Goal: Task Accomplishment & Management: Manage account settings

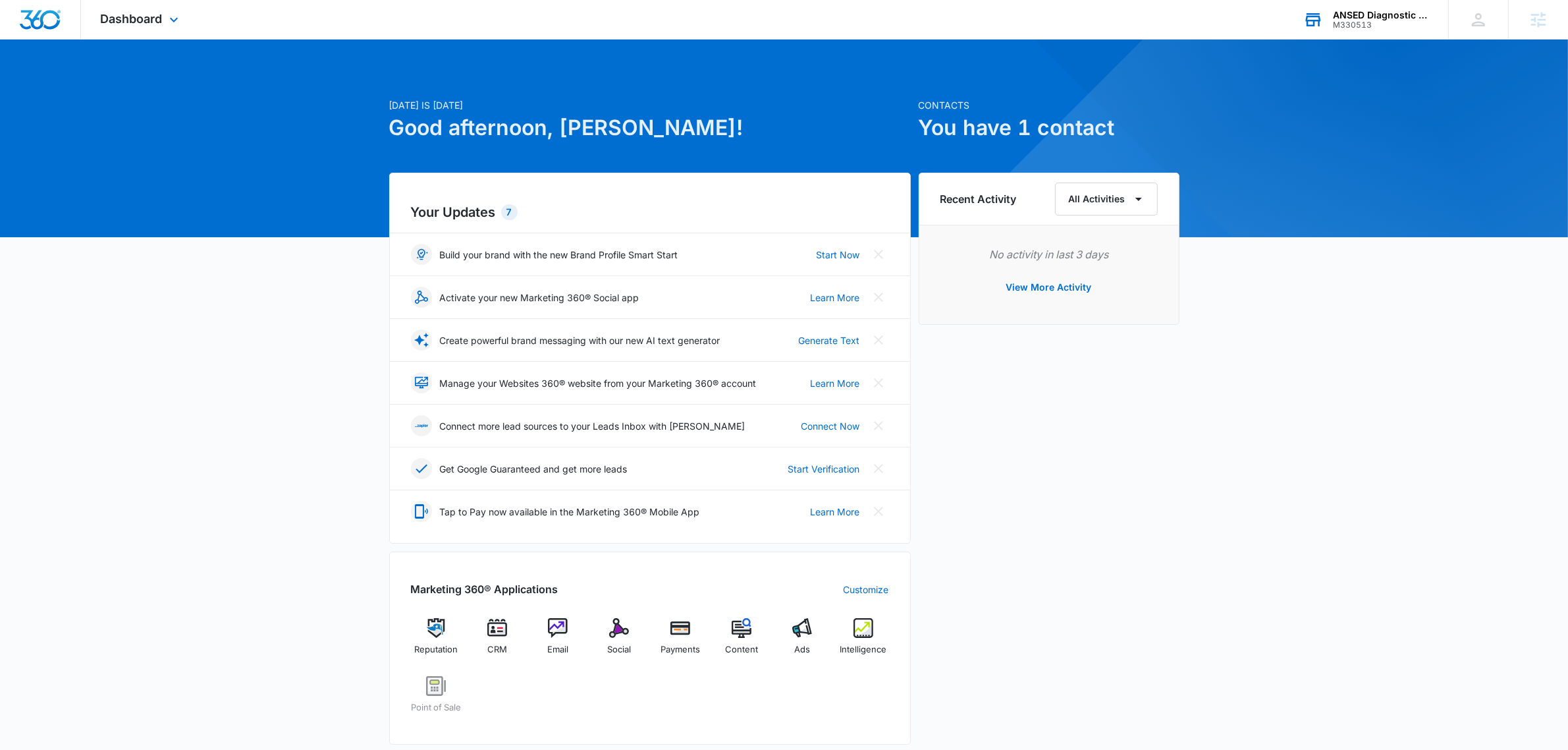
click at [1337, 10] on div "ANSED Diagnostic Solutions LLC" at bounding box center [1381, 15] width 96 height 11
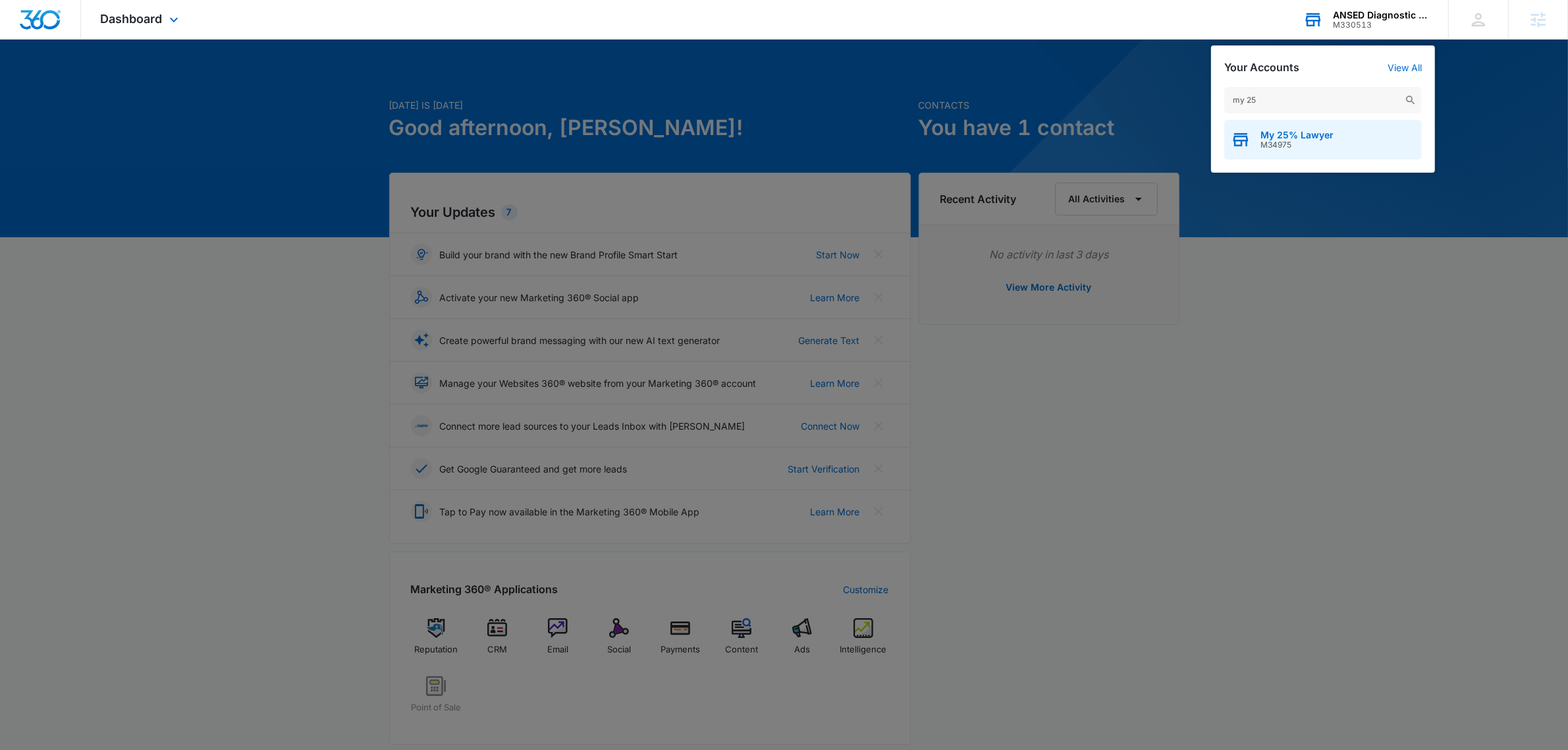
type input "my 25"
click at [1316, 141] on span "M34975" at bounding box center [1297, 145] width 73 height 9
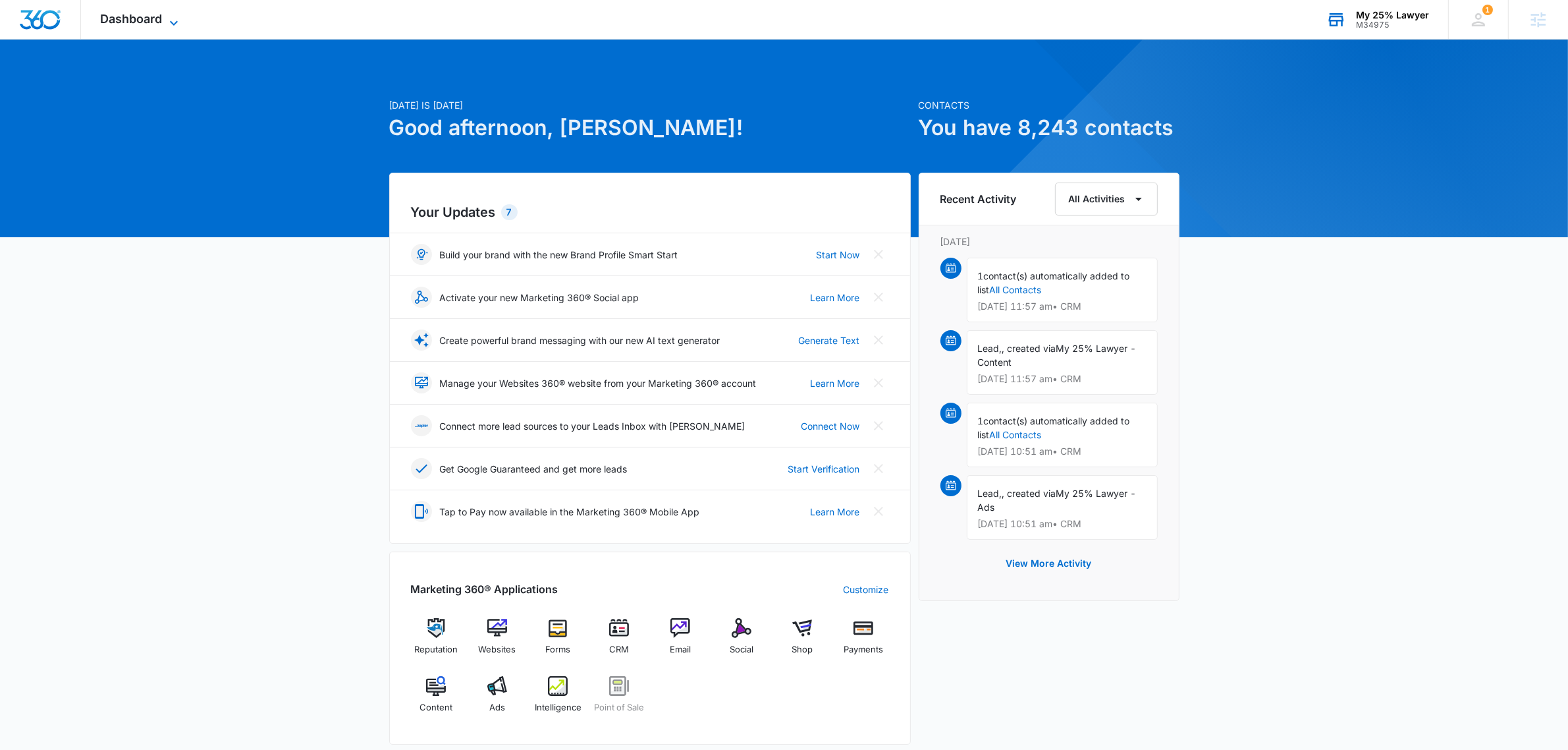
click at [162, 18] on span "Dashboard" at bounding box center [131, 19] width 62 height 14
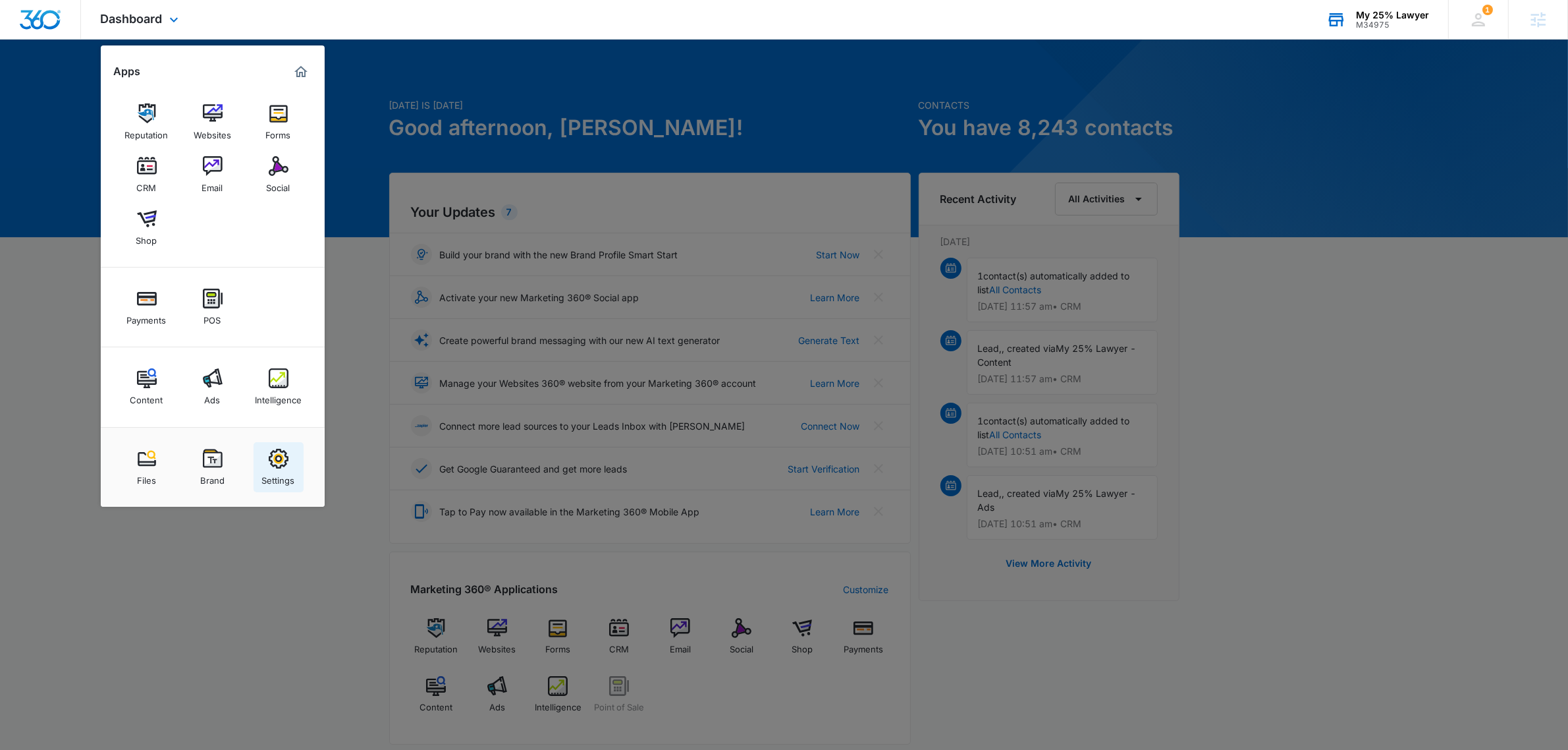
click at [269, 465] on img at bounding box center [279, 459] width 20 height 20
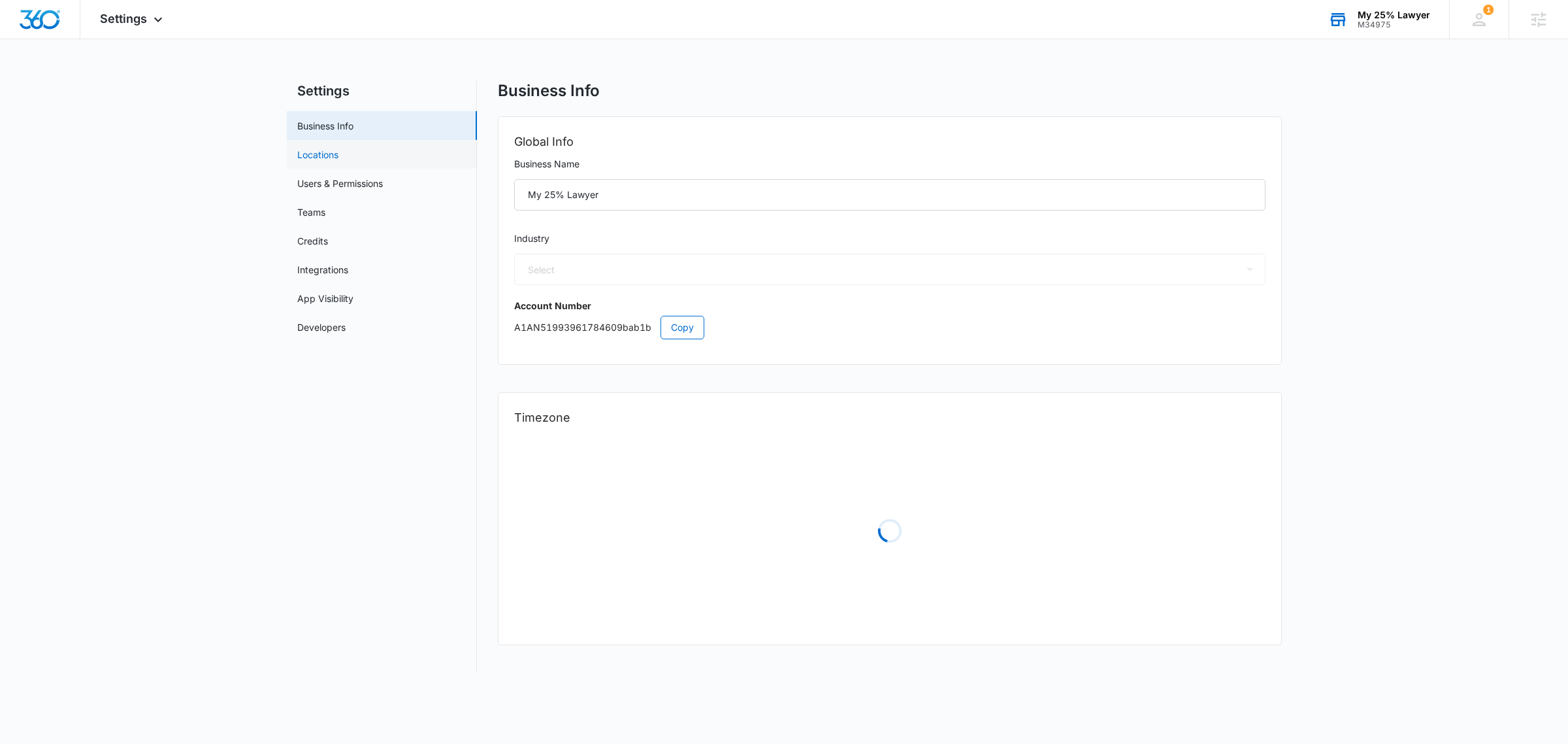
select select "30"
select select "US"
select select "America/New_York"
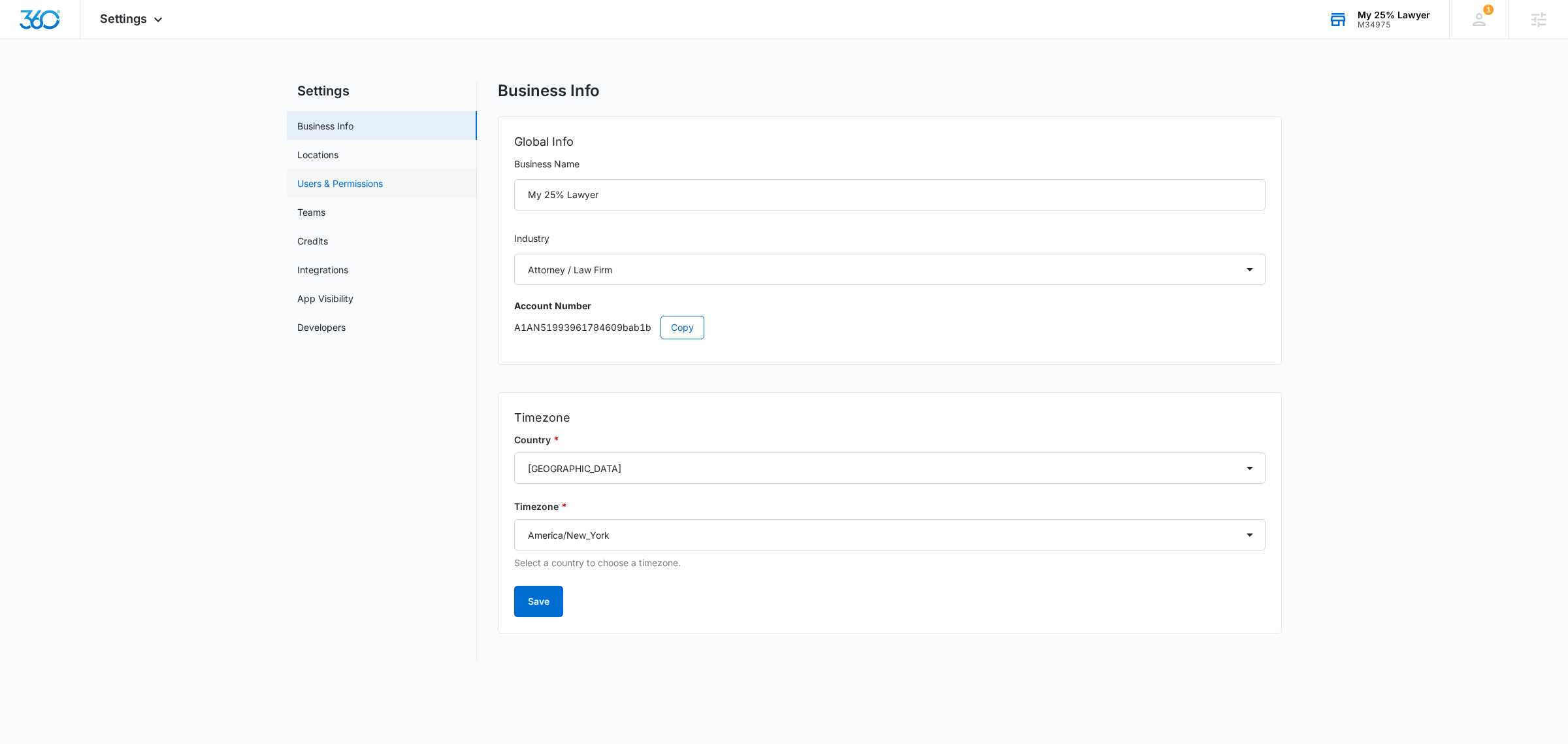
click at [331, 177] on link "Users & Permissions" at bounding box center [340, 184] width 86 height 14
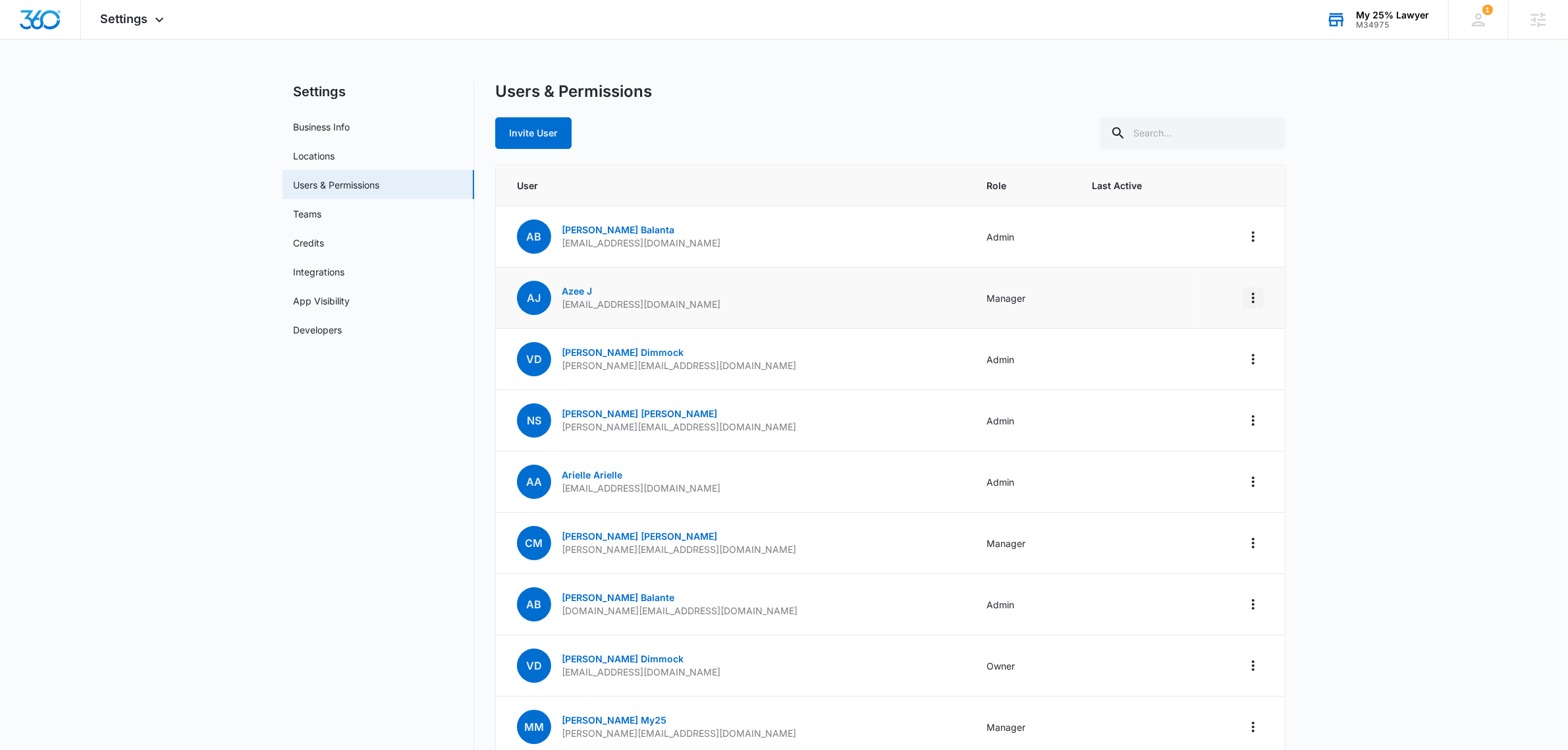
click at [1255, 302] on icon "Actions" at bounding box center [1253, 297] width 16 height 16
drag, startPoint x: 1469, startPoint y: 392, endPoint x: 1262, endPoint y: 284, distance: 233.5
click at [1450, 379] on main "Settings Business Info Locations Users & Permissions Teams Credits Integrations…" at bounding box center [784, 481] width 1568 height 798
click at [160, 27] on icon at bounding box center [159, 23] width 16 height 16
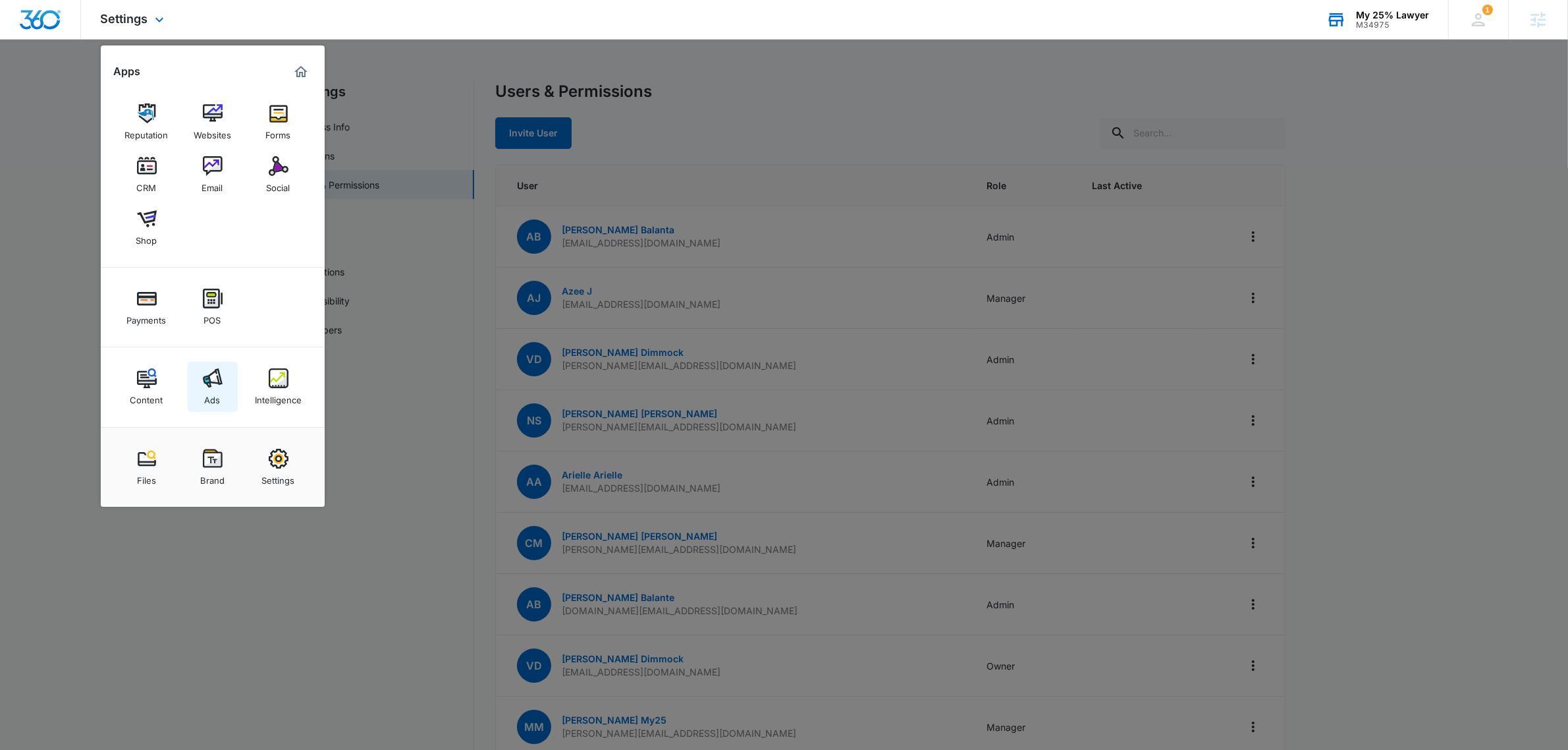
click at [216, 390] on div "Ads" at bounding box center [212, 397] width 16 height 17
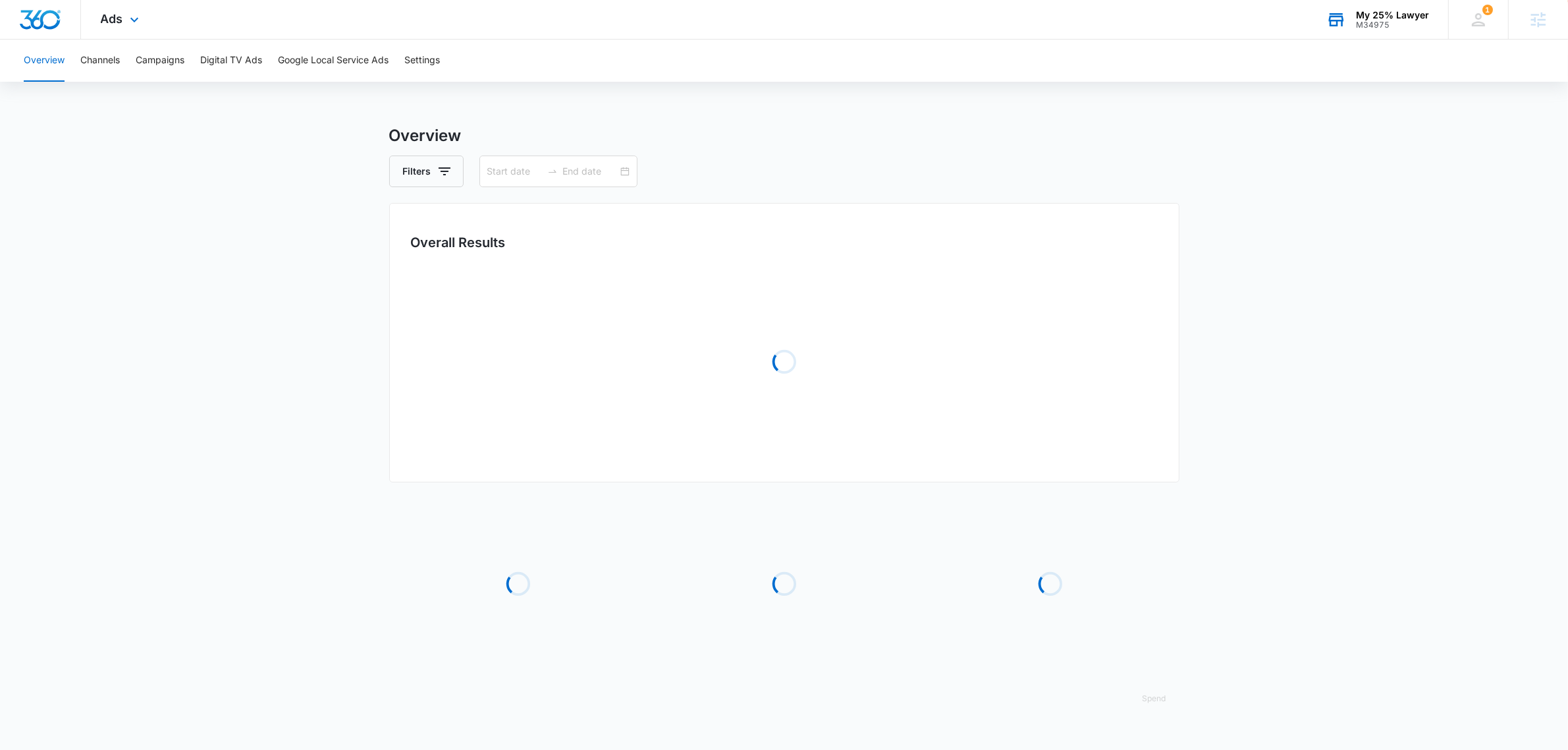
type input "[DATE]"
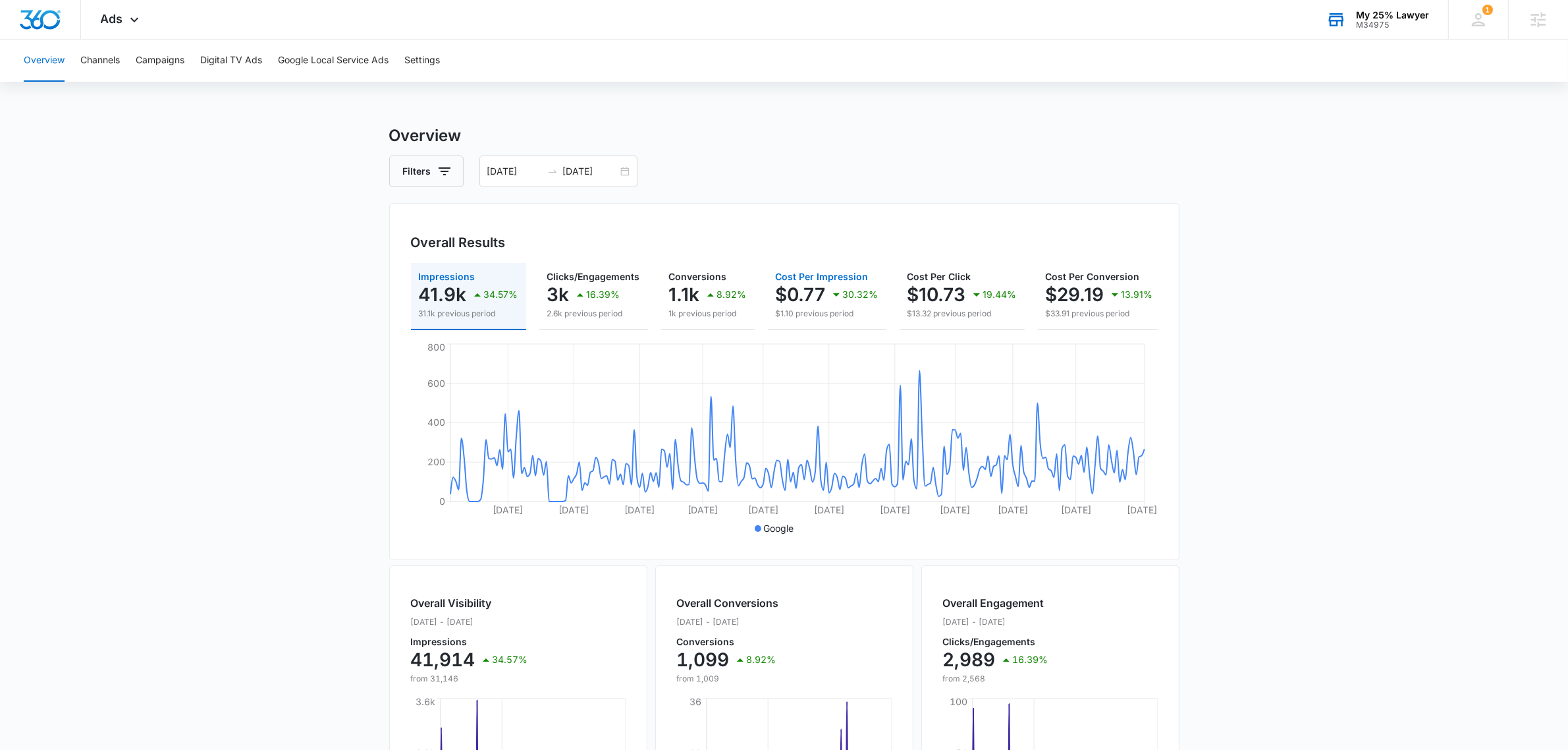
click at [843, 298] on p "30.32%" at bounding box center [860, 294] width 36 height 9
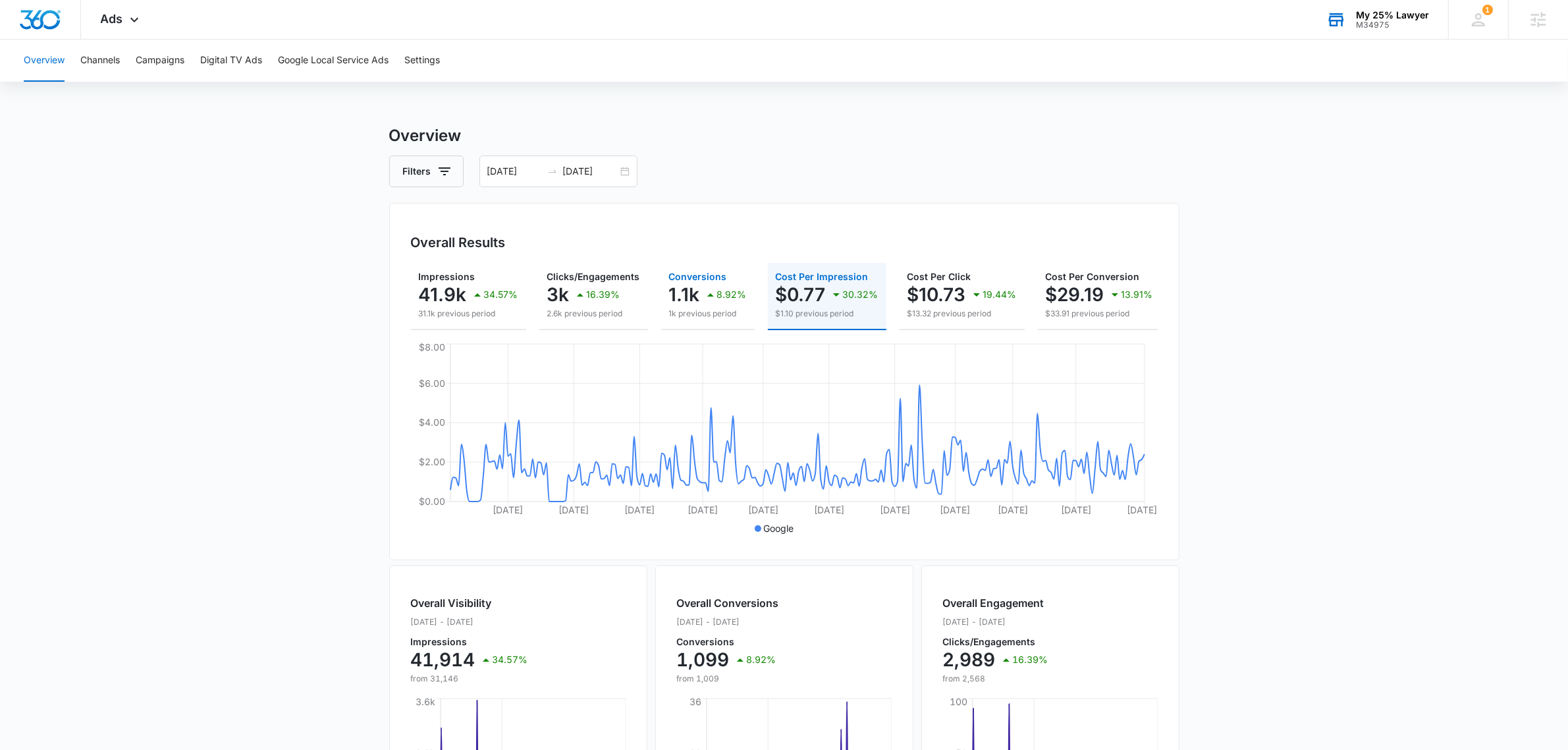
click at [697, 288] on div "1.1k 8.92%" at bounding box center [708, 294] width 78 height 26
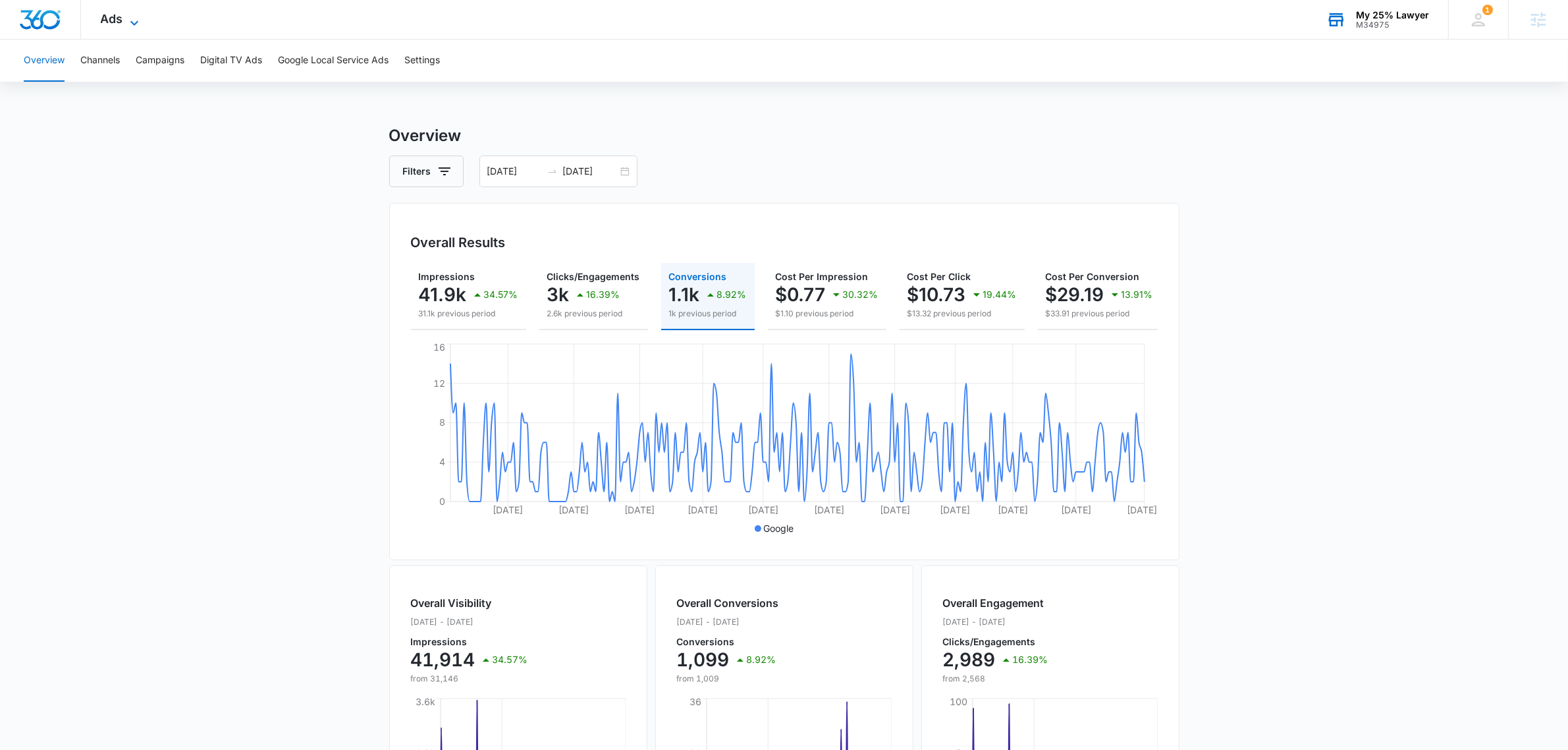
click at [107, 12] on span "Ads" at bounding box center [112, 19] width 22 height 14
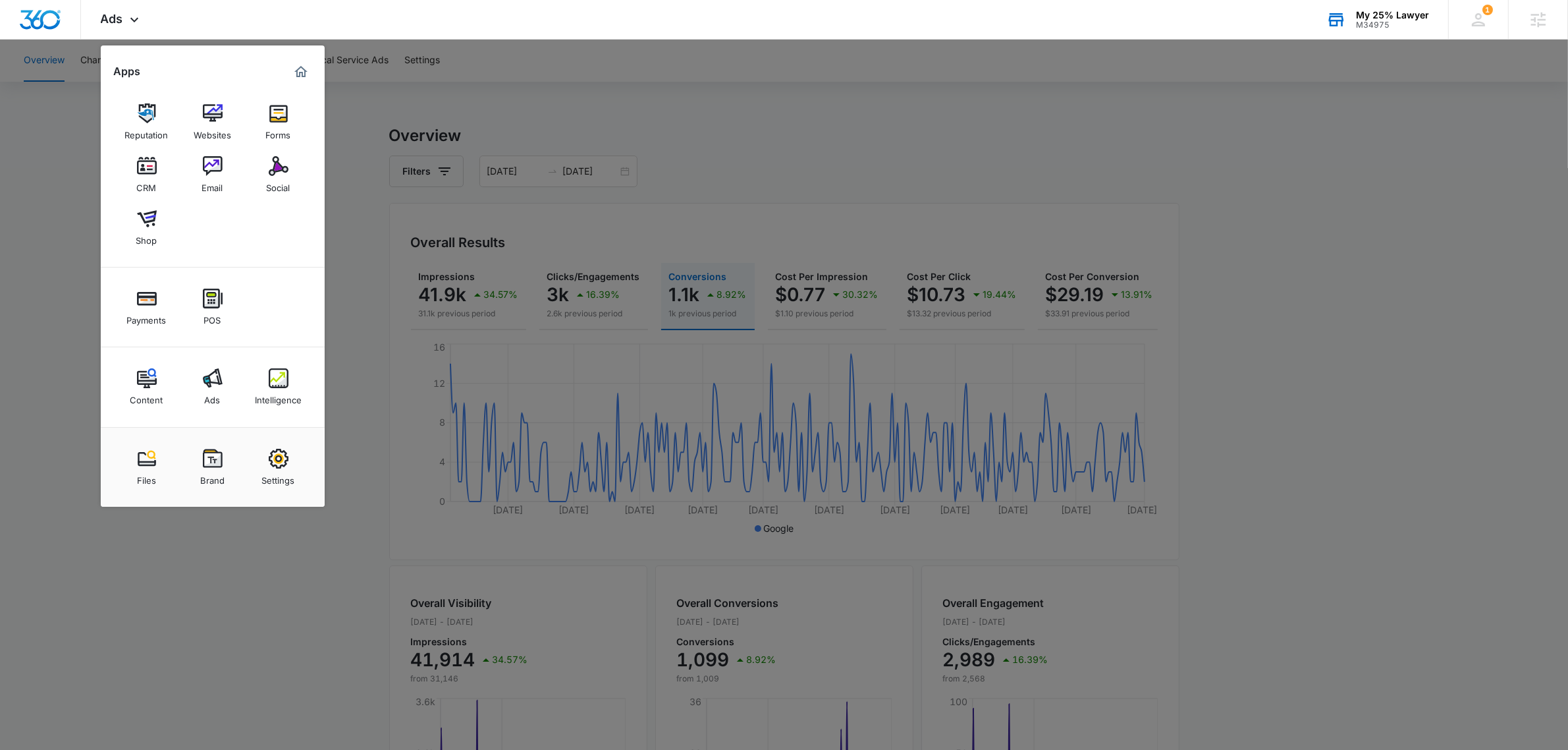
click at [736, 129] on div at bounding box center [784, 375] width 1568 height 750
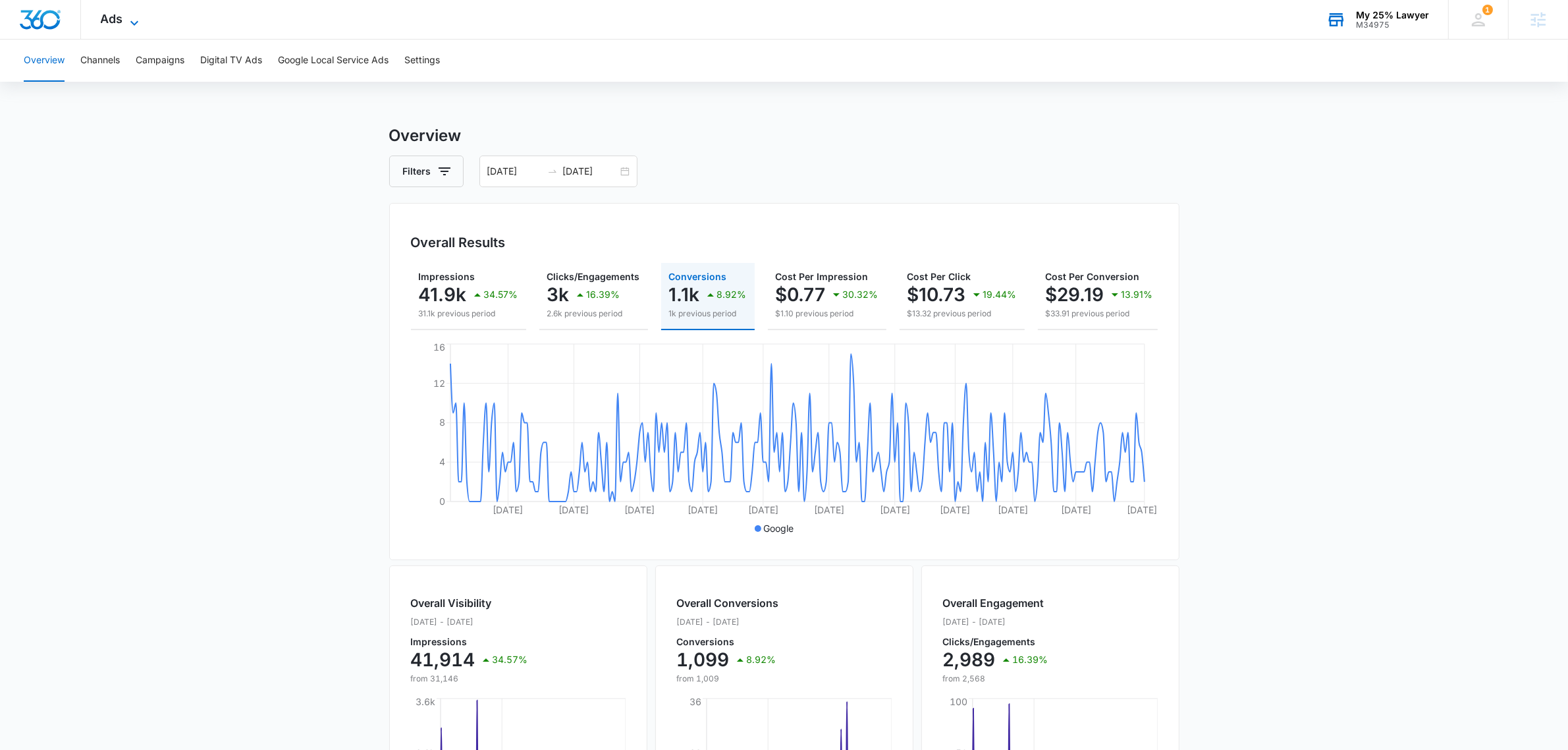
click at [109, 15] on span "Ads" at bounding box center [112, 19] width 22 height 14
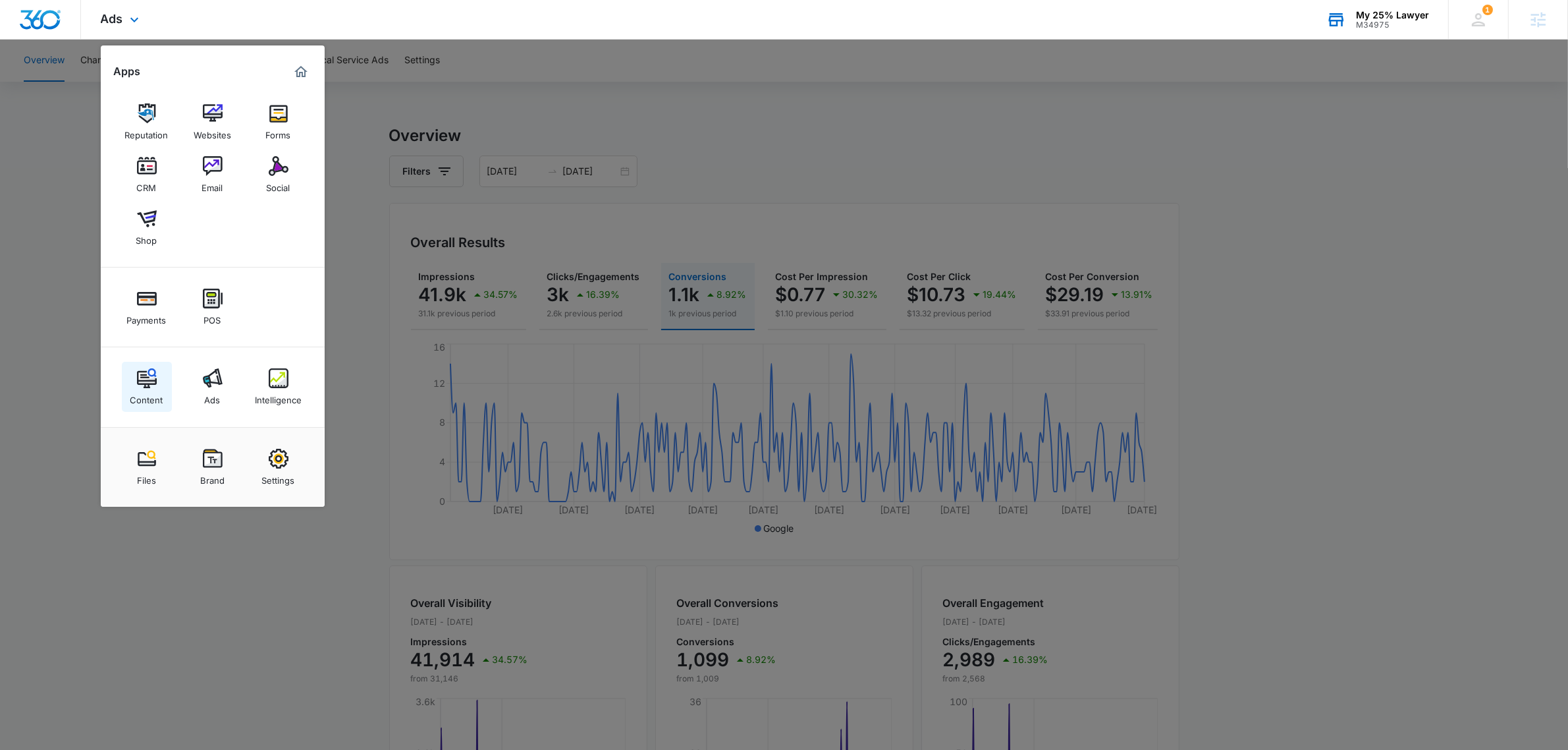
click at [138, 395] on div "Content" at bounding box center [147, 397] width 33 height 17
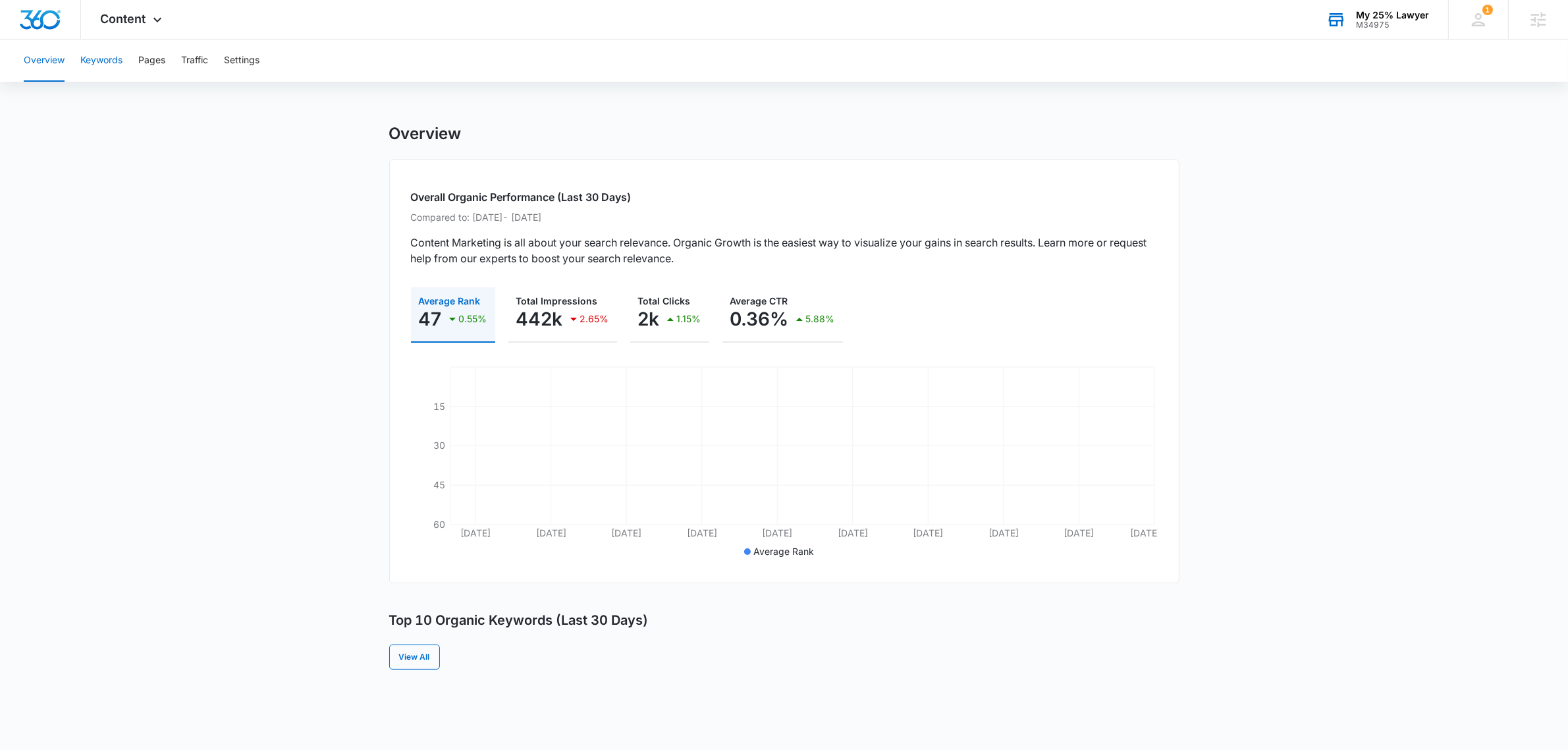
click at [88, 60] on button "Keywords" at bounding box center [101, 60] width 42 height 42
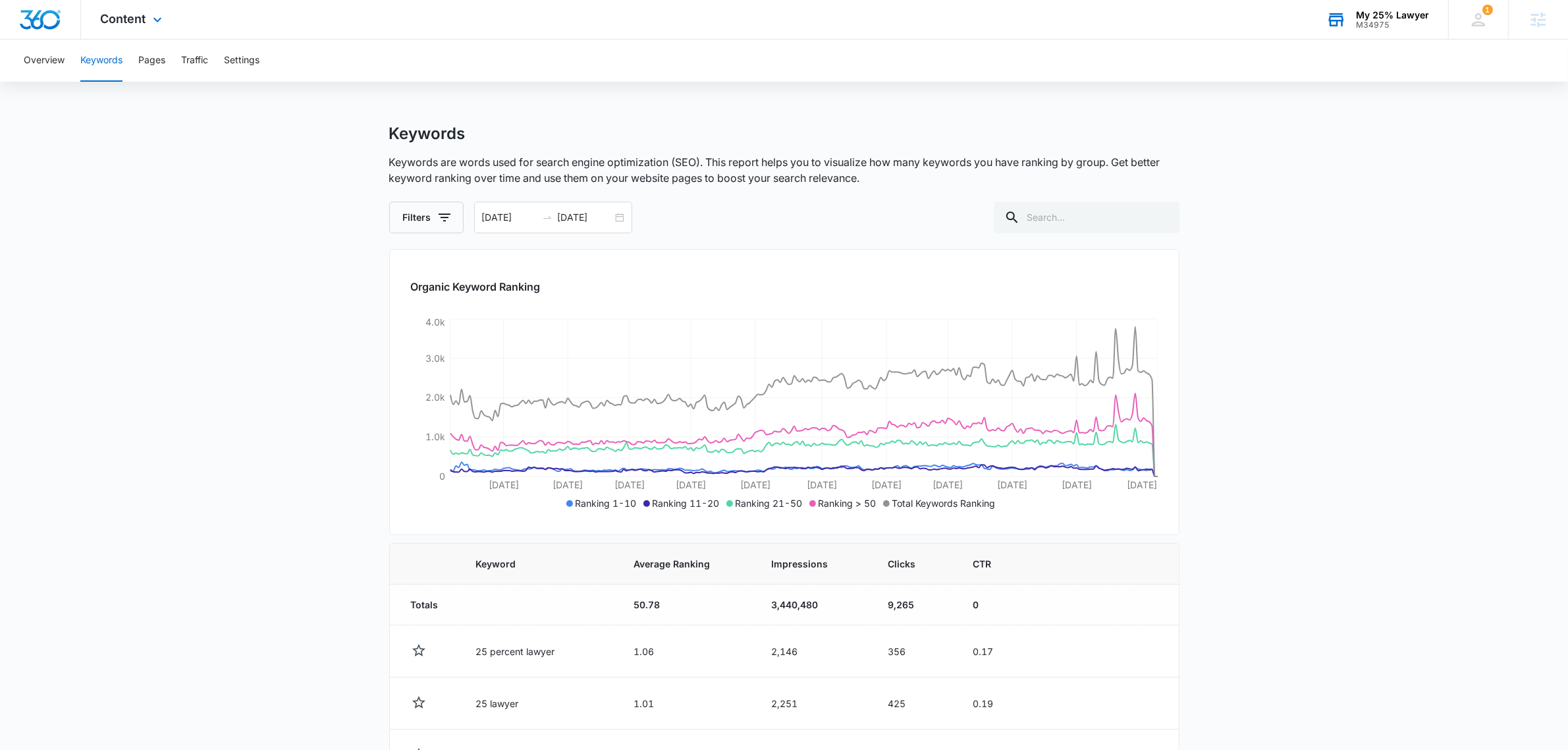
click at [121, 30] on div "Content Apps Reputation Websites Forms CRM Email Social Shop Payments POS Conte…" at bounding box center [133, 19] width 104 height 39
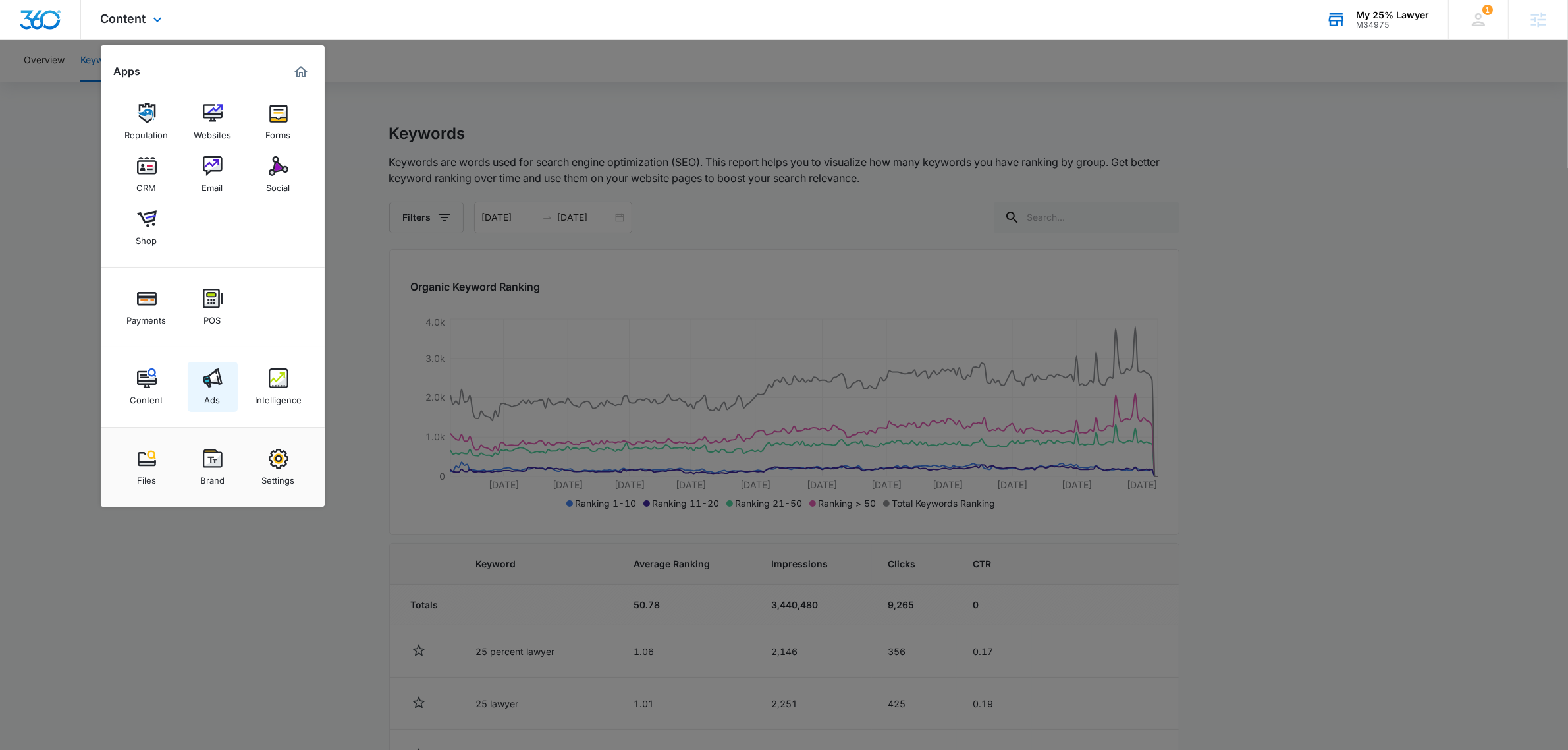
click at [205, 390] on div "Ads" at bounding box center [212, 397] width 16 height 17
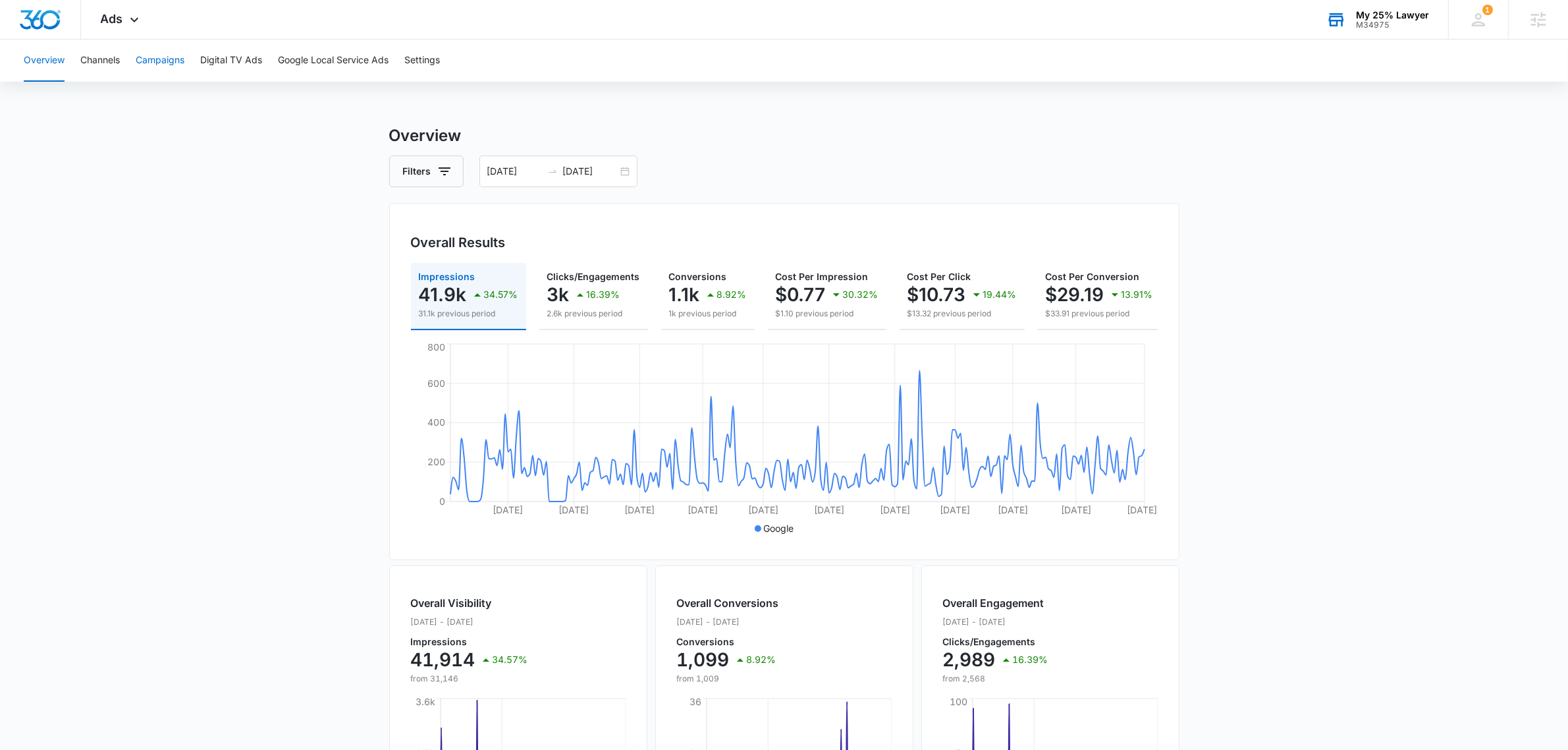
click at [166, 56] on button "Campaigns" at bounding box center [160, 60] width 49 height 42
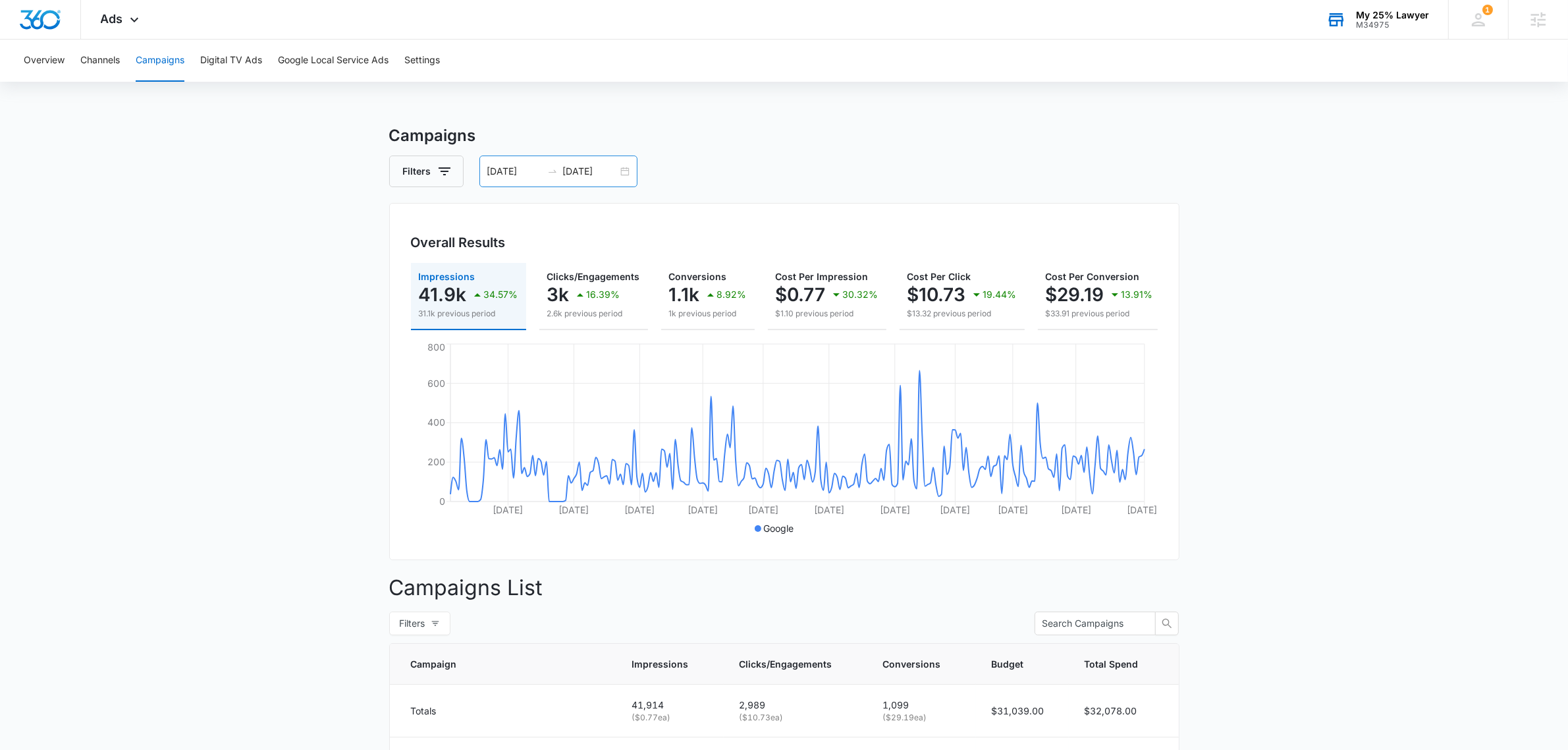
click at [498, 163] on div "[DATE] [DATE]" at bounding box center [558, 170] width 158 height 31
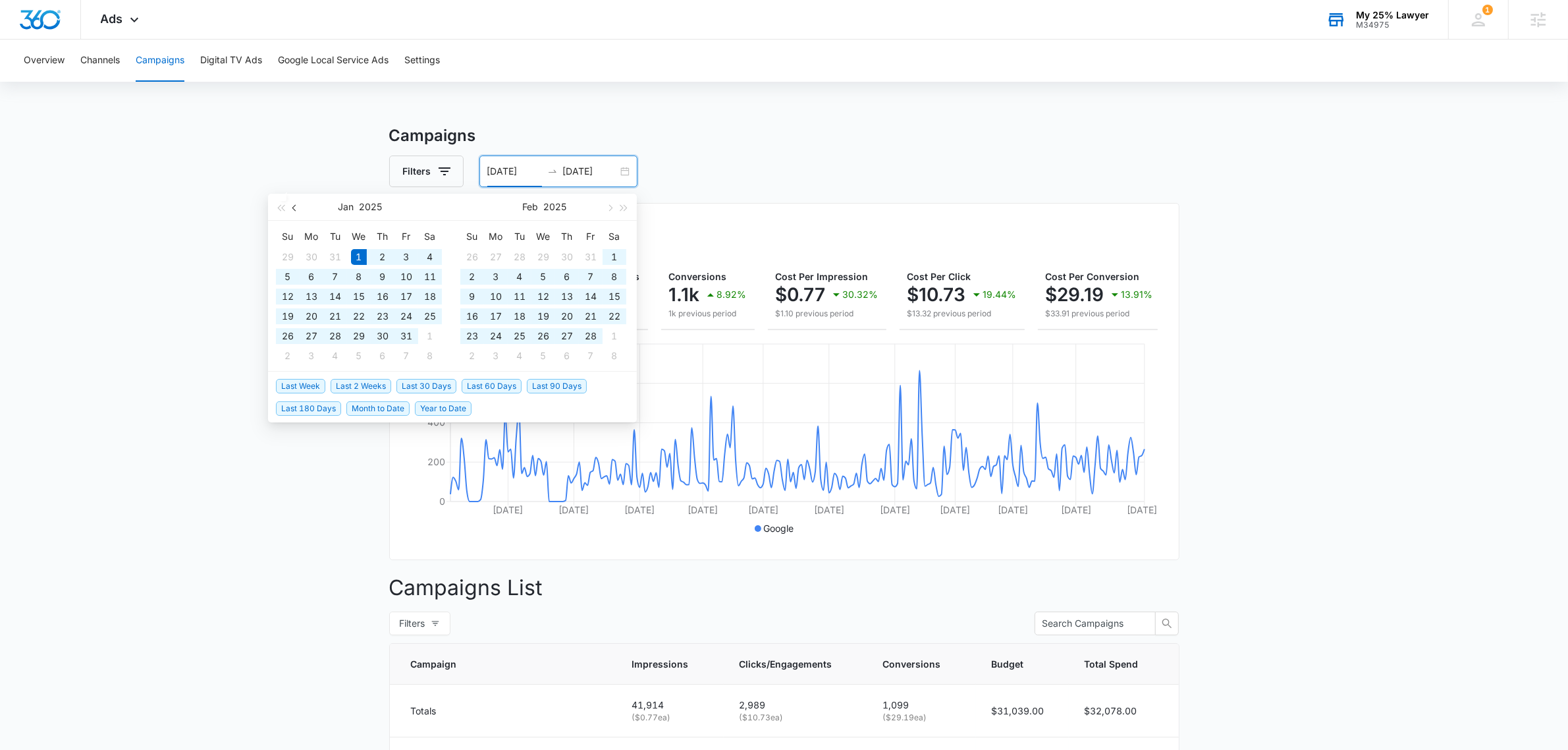
click at [300, 208] on button "button" at bounding box center [295, 206] width 15 height 26
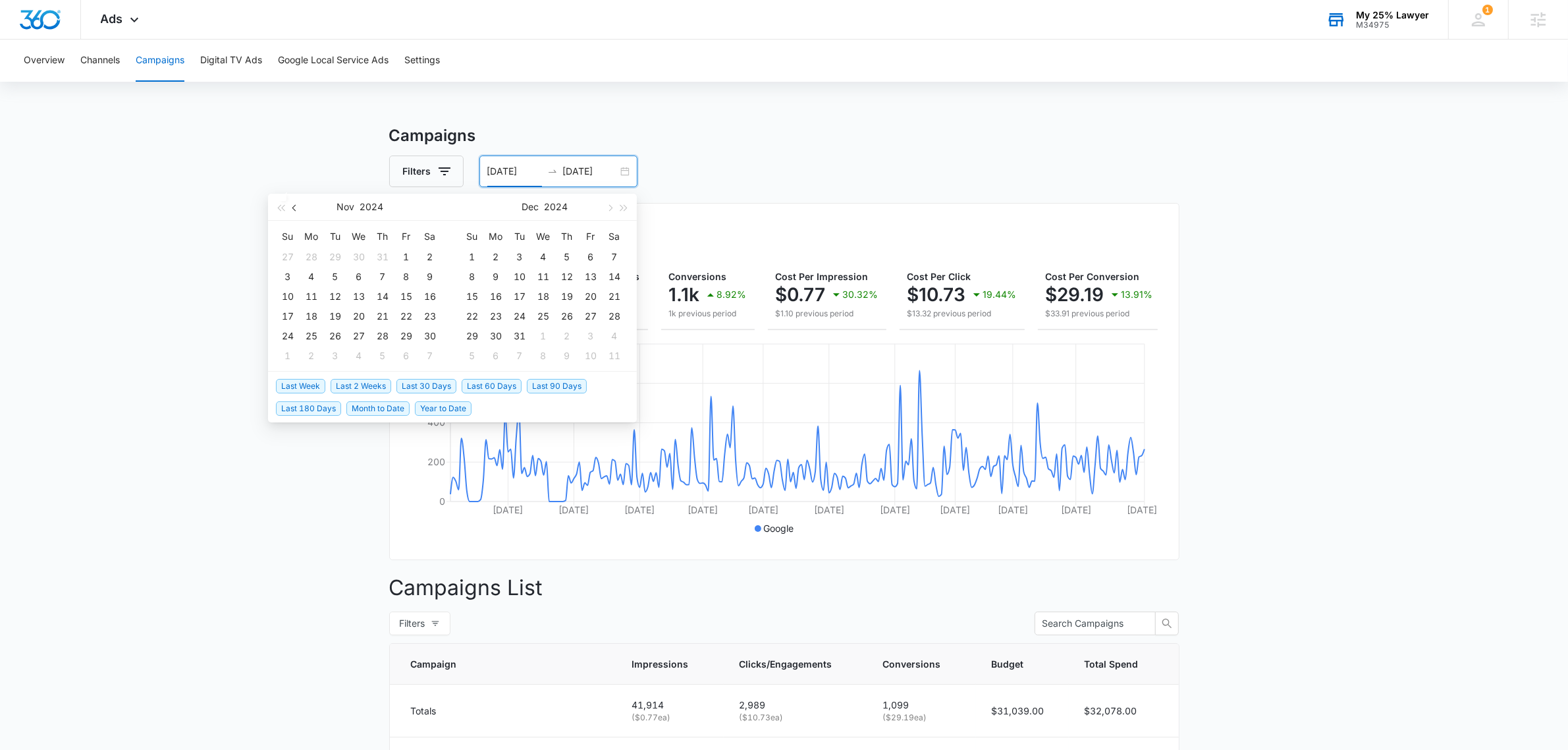
click at [300, 208] on button "button" at bounding box center [295, 206] width 15 height 26
type input "[DATE]"
click at [334, 257] on div "1" at bounding box center [335, 257] width 16 height 16
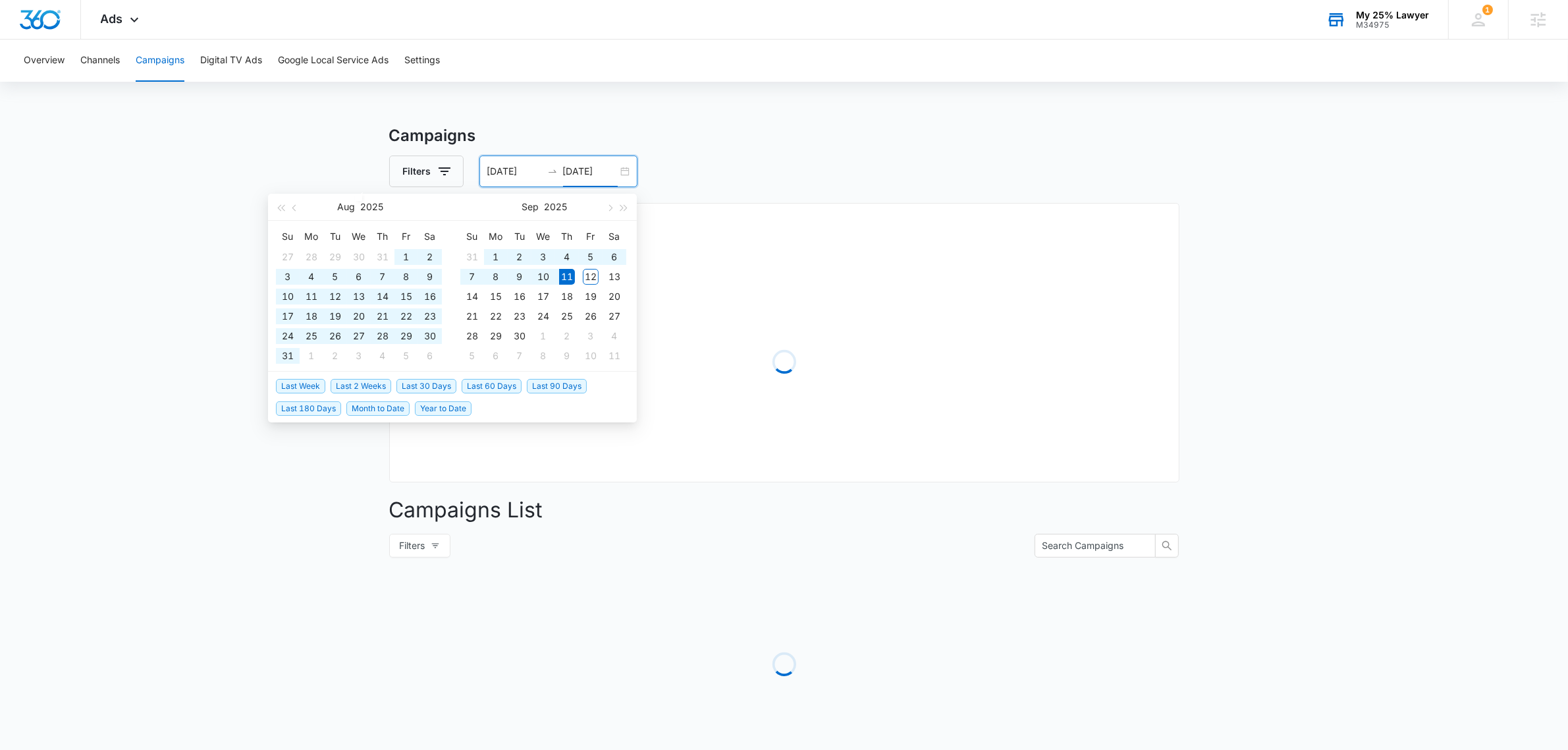
type input "[DATE]"
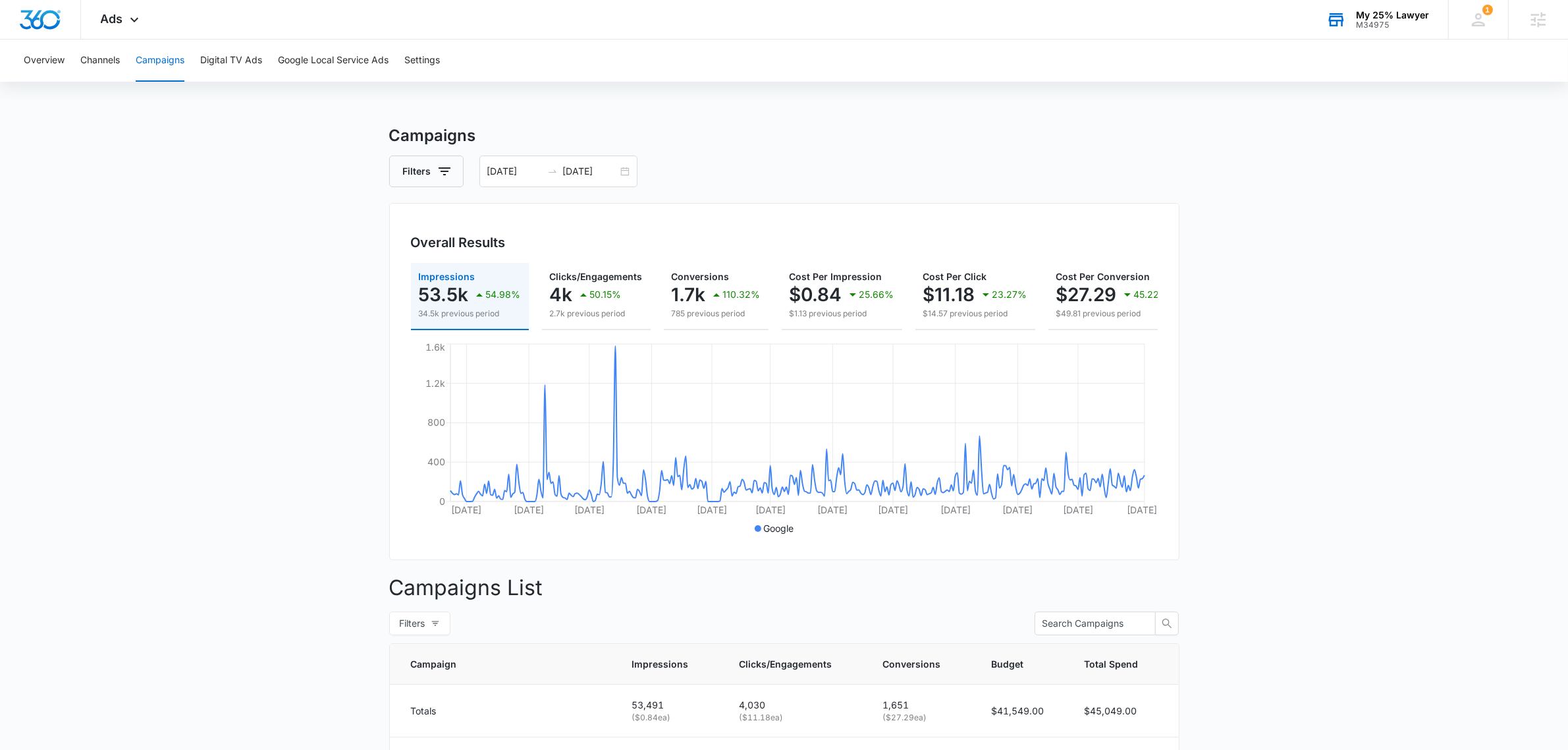
click at [1343, 146] on main "Campaigns Filters [DATE] [DATE] Overall Results Impressions 53.5k 54.98% 34.5k …" at bounding box center [784, 531] width 1568 height 816
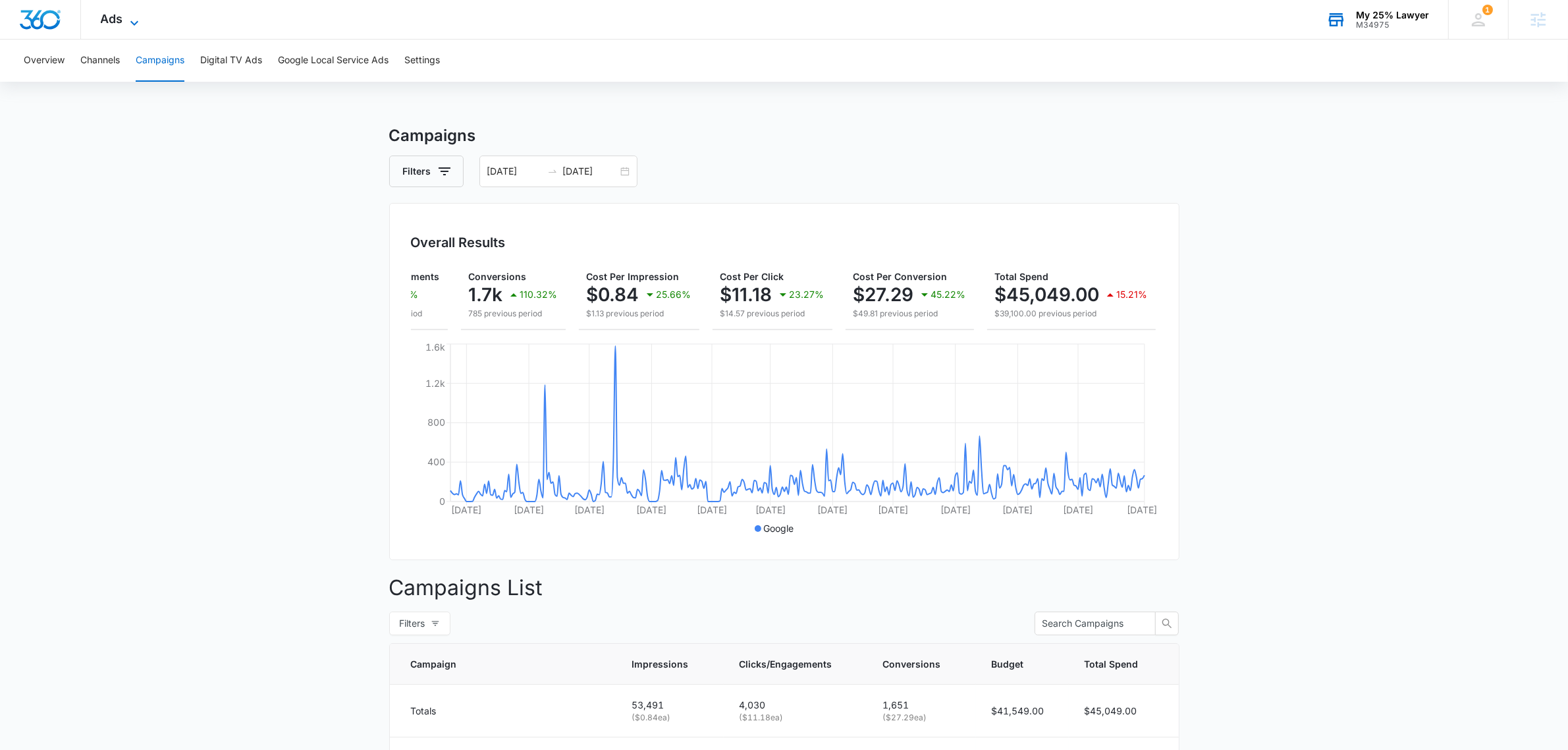
click at [122, 12] on span "Ads" at bounding box center [112, 19] width 22 height 14
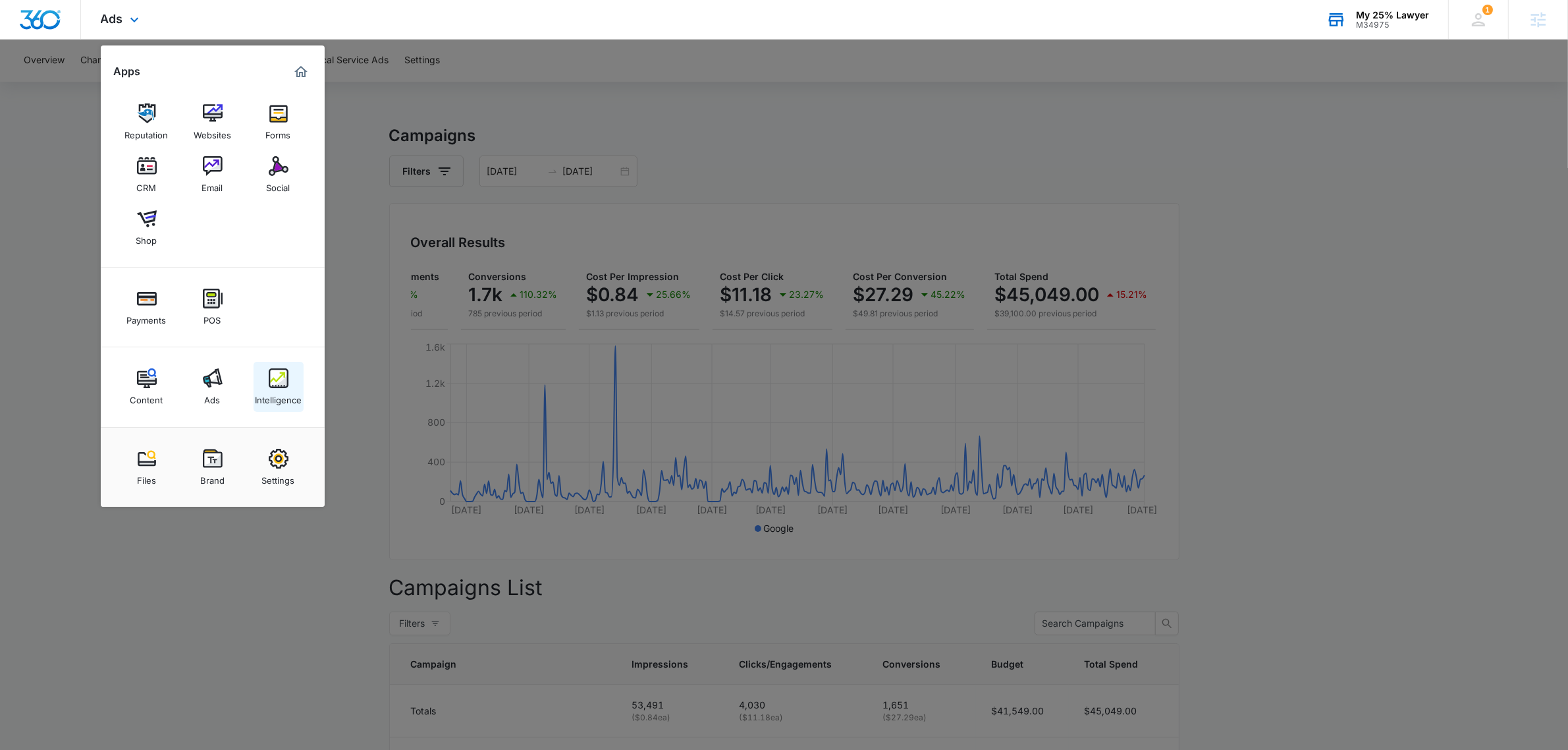
click at [272, 377] on img at bounding box center [279, 378] width 20 height 20
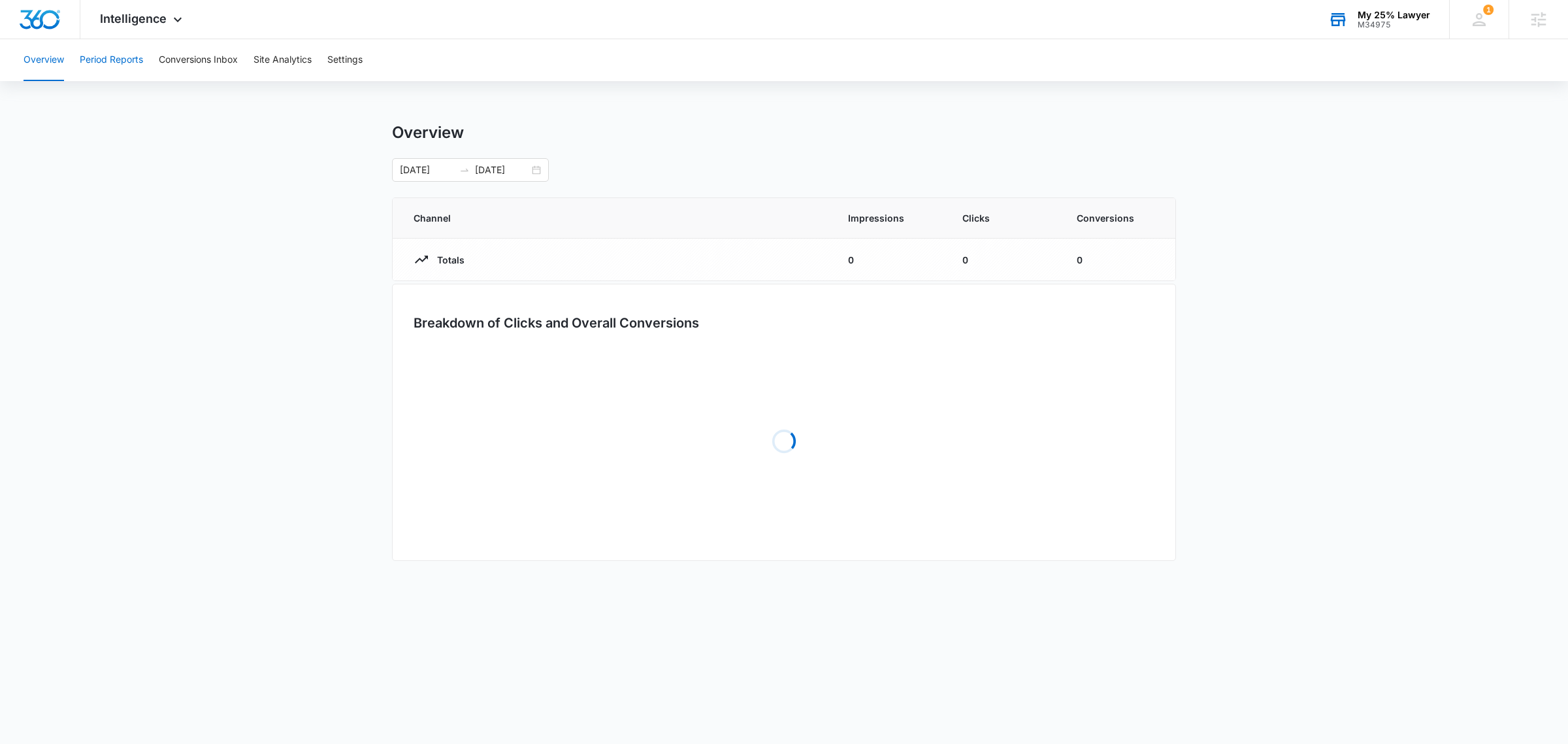
click at [111, 57] on button "Period Reports" at bounding box center [111, 60] width 64 height 42
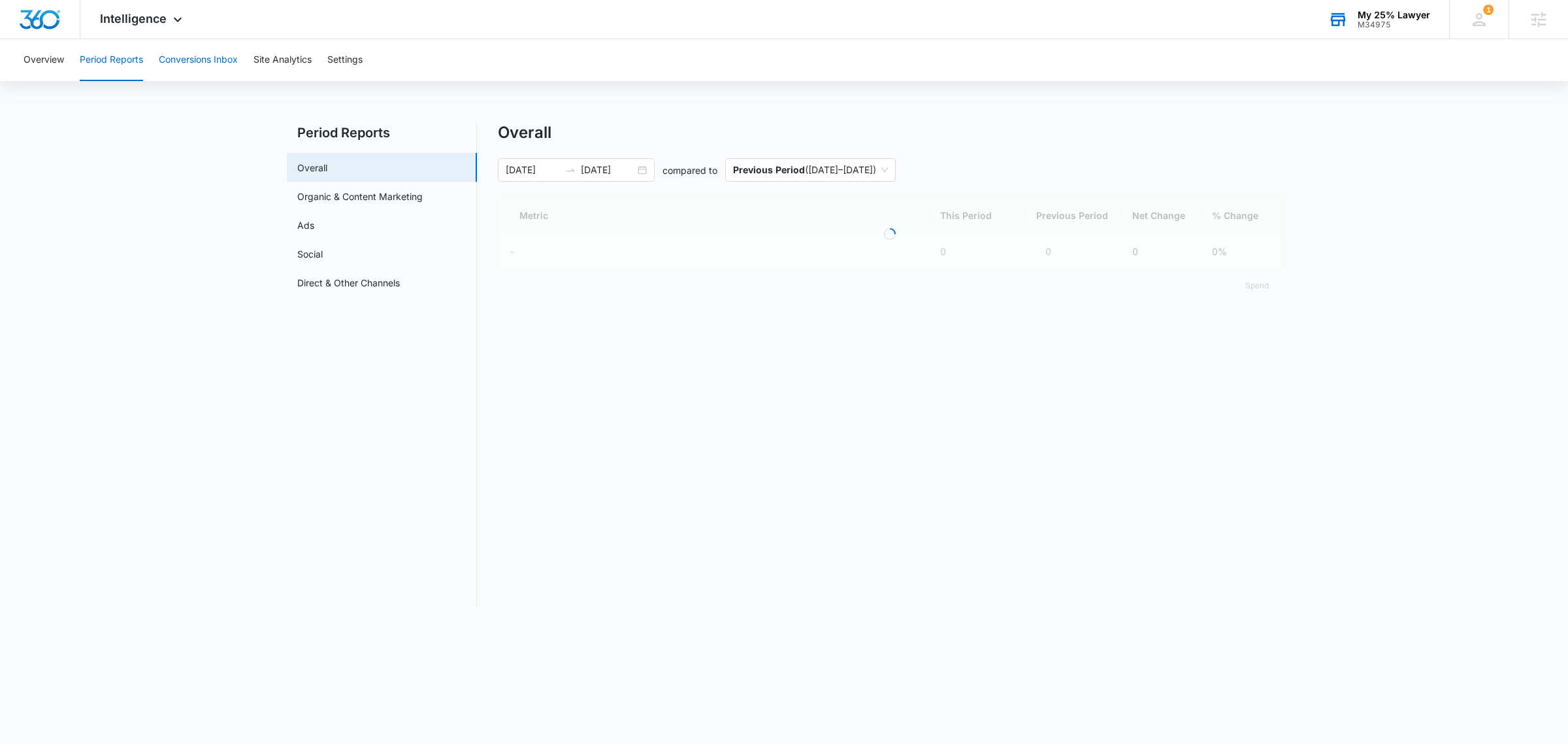
click at [220, 58] on button "Conversions Inbox" at bounding box center [198, 60] width 79 height 42
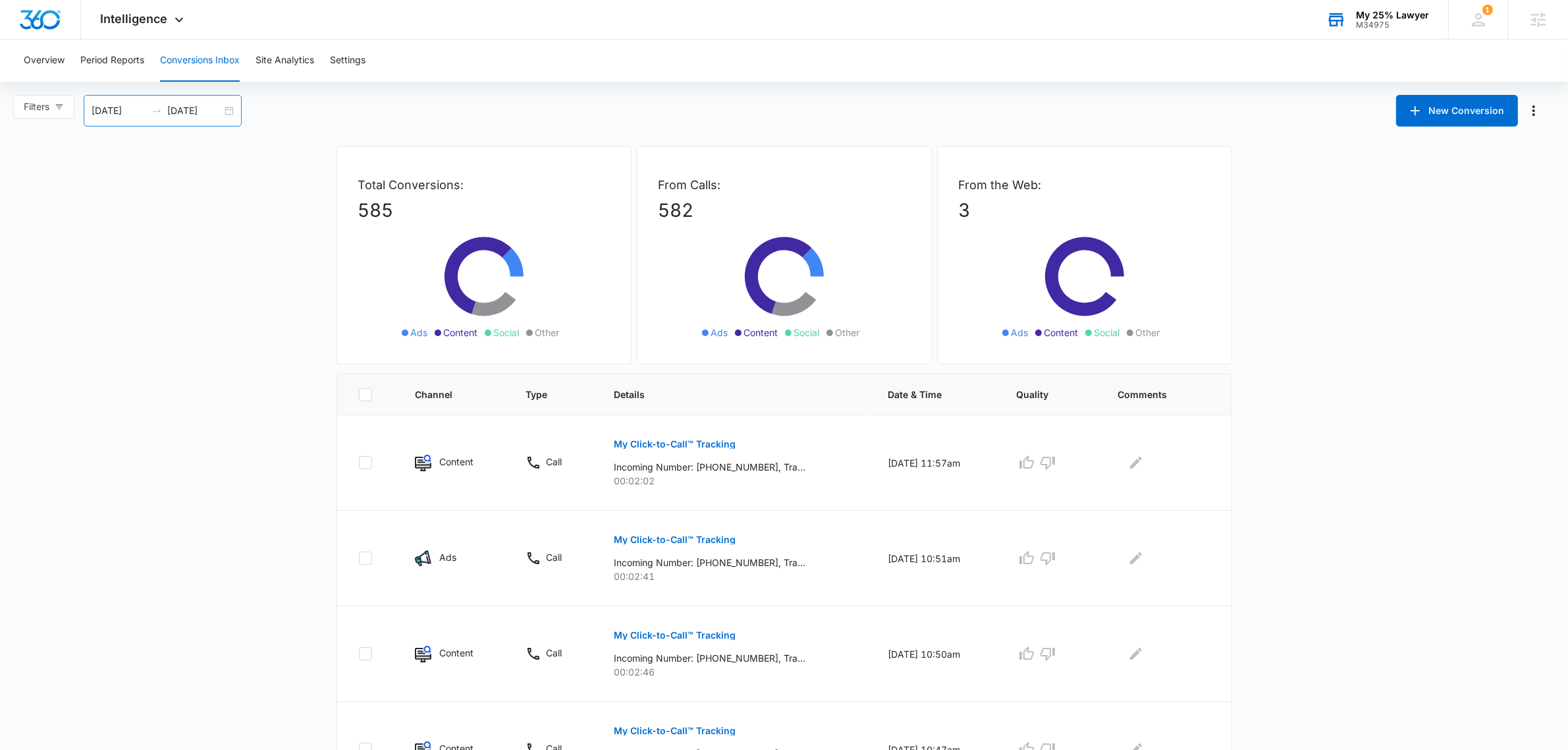
click at [116, 110] on input "[DATE]" at bounding box center [119, 110] width 55 height 15
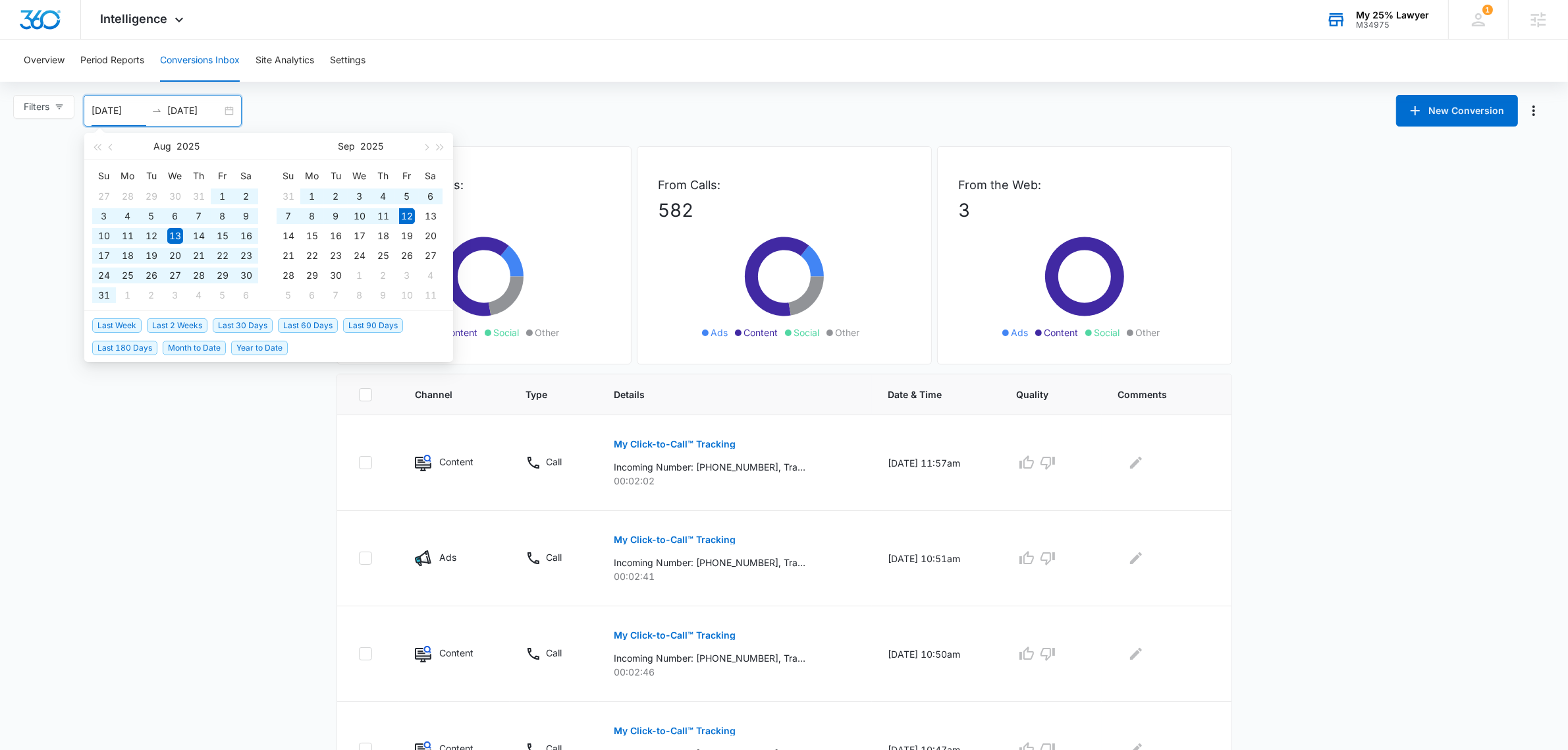
click at [271, 345] on span "Year to Date" at bounding box center [259, 348] width 57 height 15
type input "[DATE]"
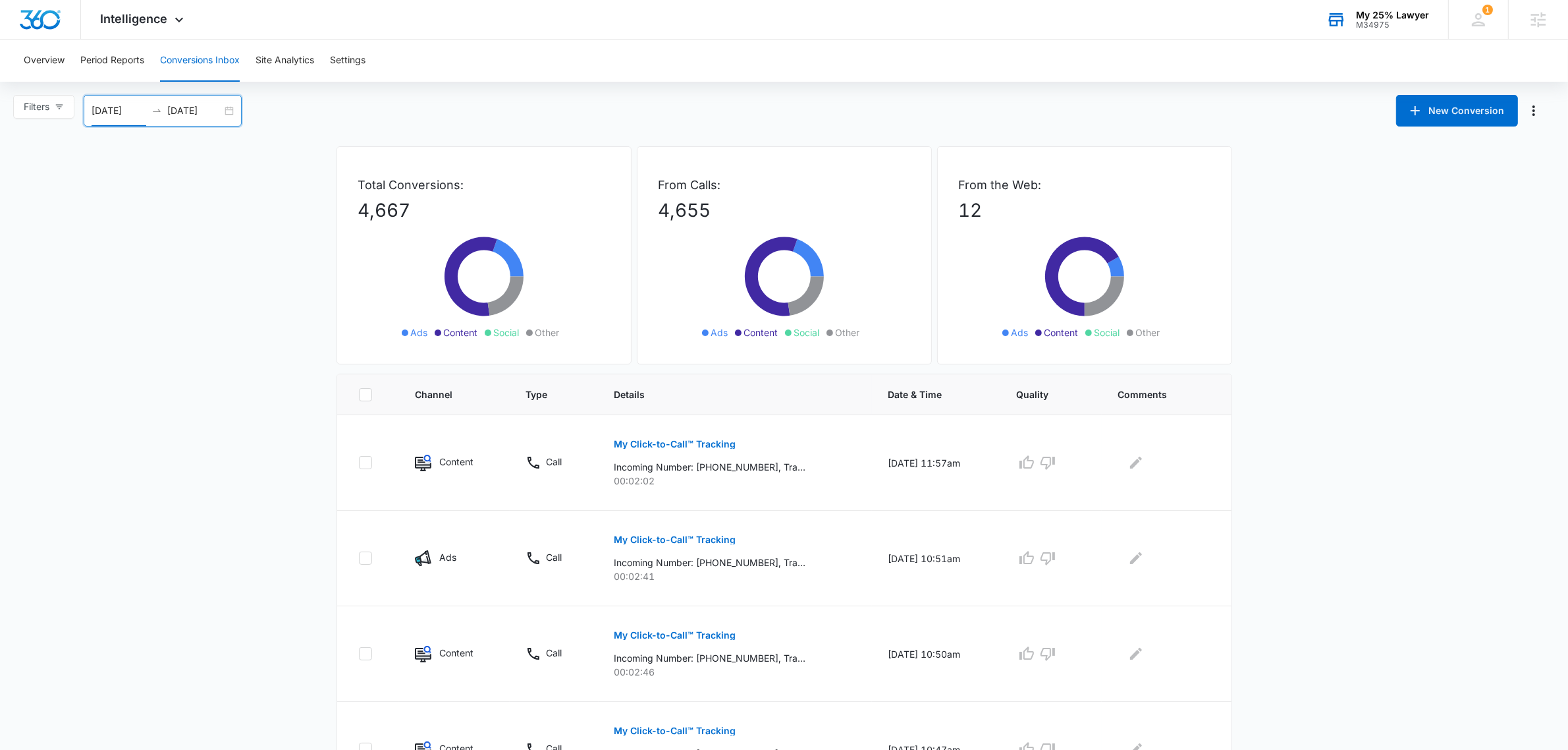
drag, startPoint x: 358, startPoint y: 214, endPoint x: 426, endPoint y: 219, distance: 68.2
click at [417, 218] on p "4,667" at bounding box center [484, 210] width 251 height 28
click at [422, 206] on p "4,667" at bounding box center [484, 210] width 251 height 28
drag, startPoint x: 988, startPoint y: 205, endPoint x: 1065, endPoint y: 219, distance: 78.3
click at [1055, 212] on div "From the Web: 12 Ads Content Social Other" at bounding box center [1084, 255] width 295 height 218
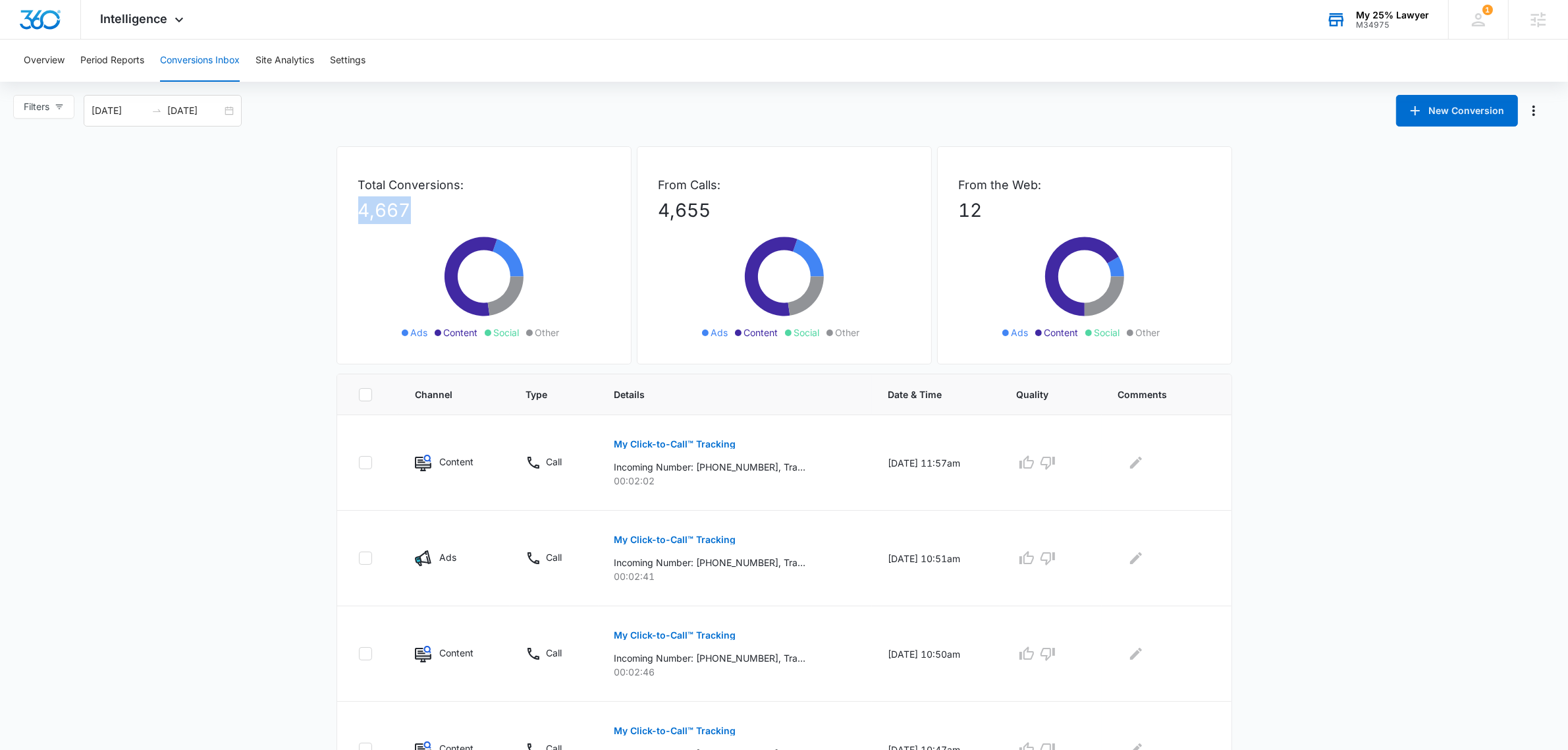
drag, startPoint x: 354, startPoint y: 204, endPoint x: 438, endPoint y: 208, distance: 84.1
click at [433, 207] on div "Total Conversions: 4,667 Ads Content Social Other" at bounding box center [484, 255] width 295 height 218
click at [438, 208] on p "4,667" at bounding box center [484, 210] width 251 height 28
drag, startPoint x: 380, startPoint y: 215, endPoint x: 493, endPoint y: 208, distance: 113.2
click at [484, 211] on p "4,667" at bounding box center [484, 210] width 251 height 28
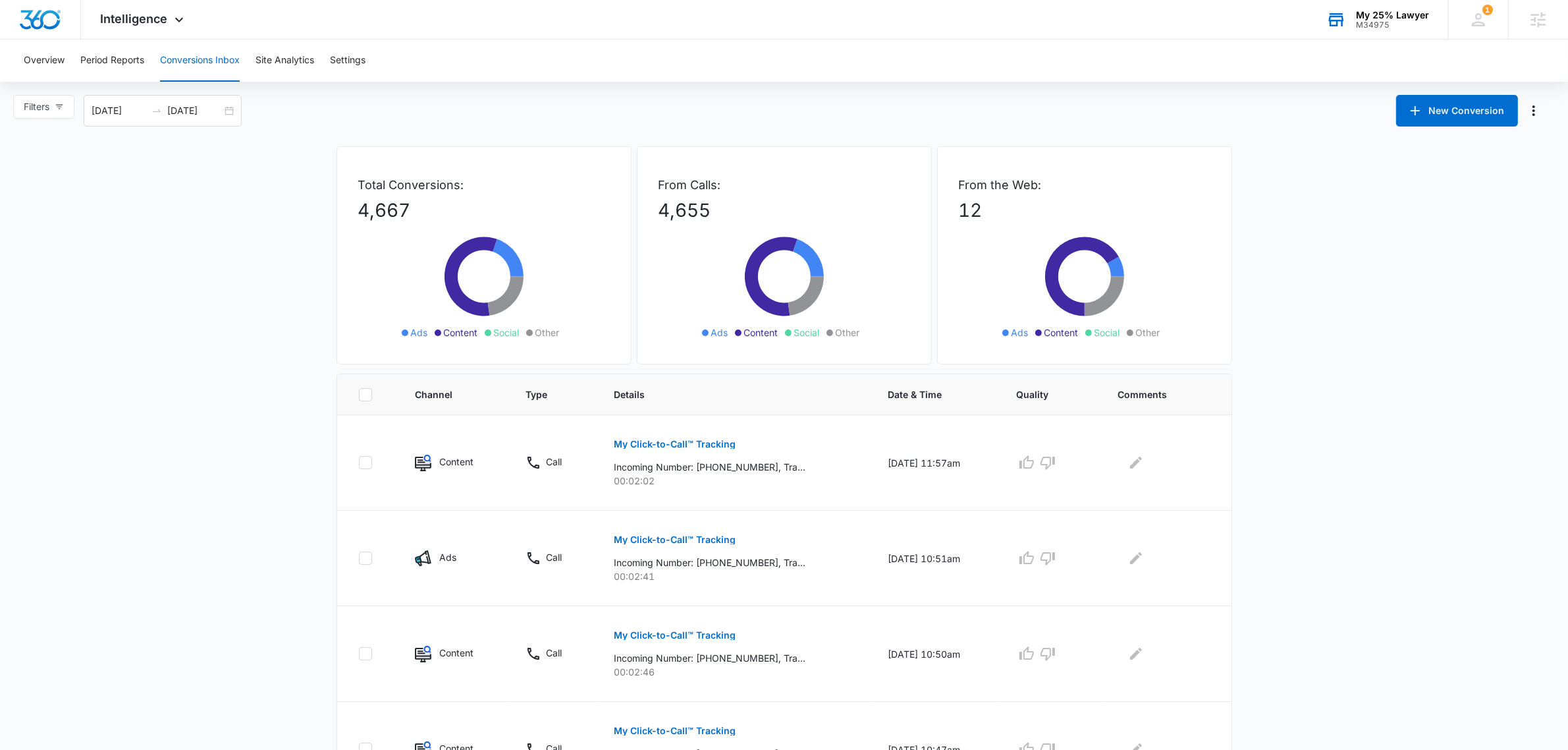
click at [546, 279] on icon at bounding box center [484, 283] width 198 height 119
click at [126, 27] on div "Intelligence Apps Reputation Websites Forms CRM Email Social Shop Payments POS …" at bounding box center [144, 19] width 126 height 39
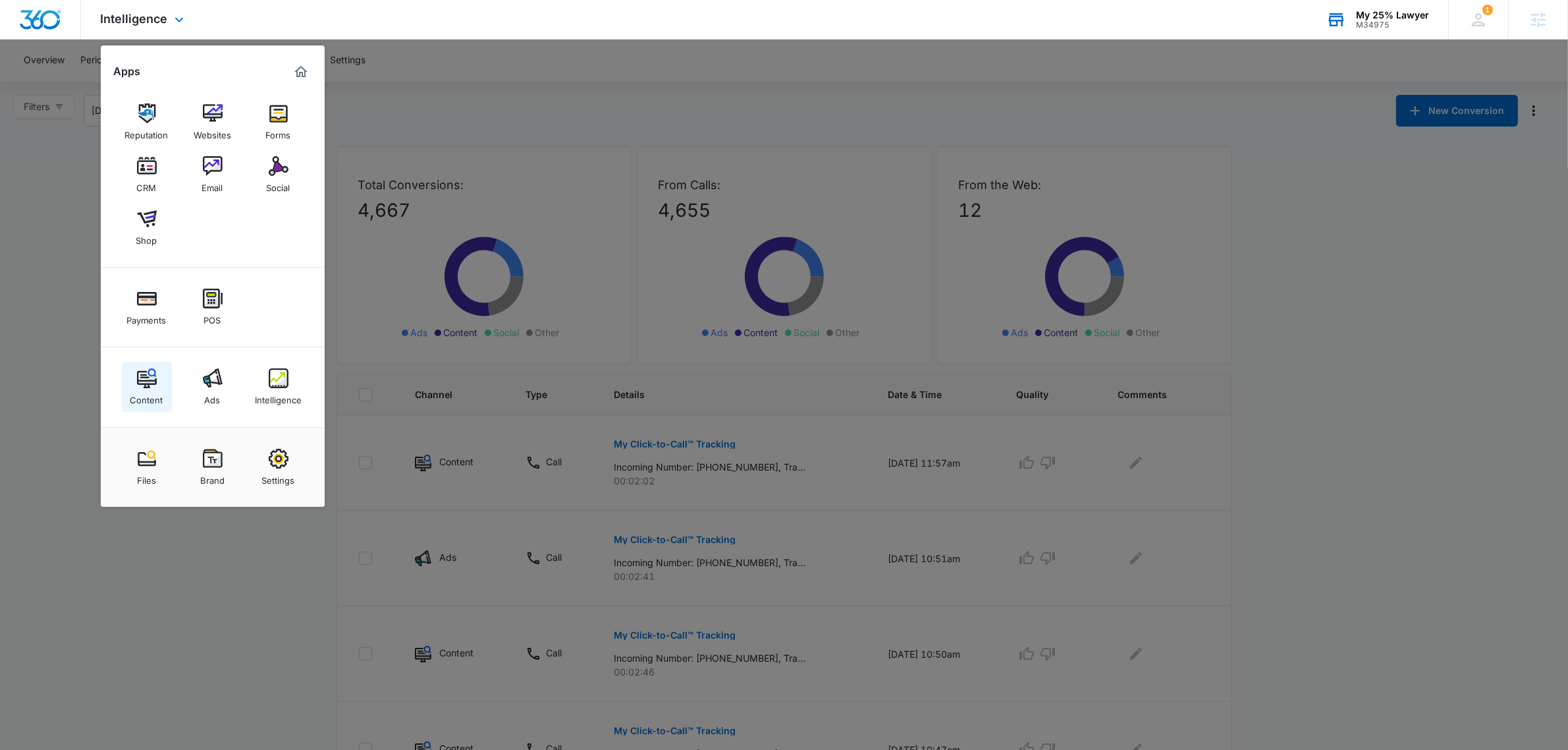
click at [149, 380] on img at bounding box center [147, 378] width 20 height 20
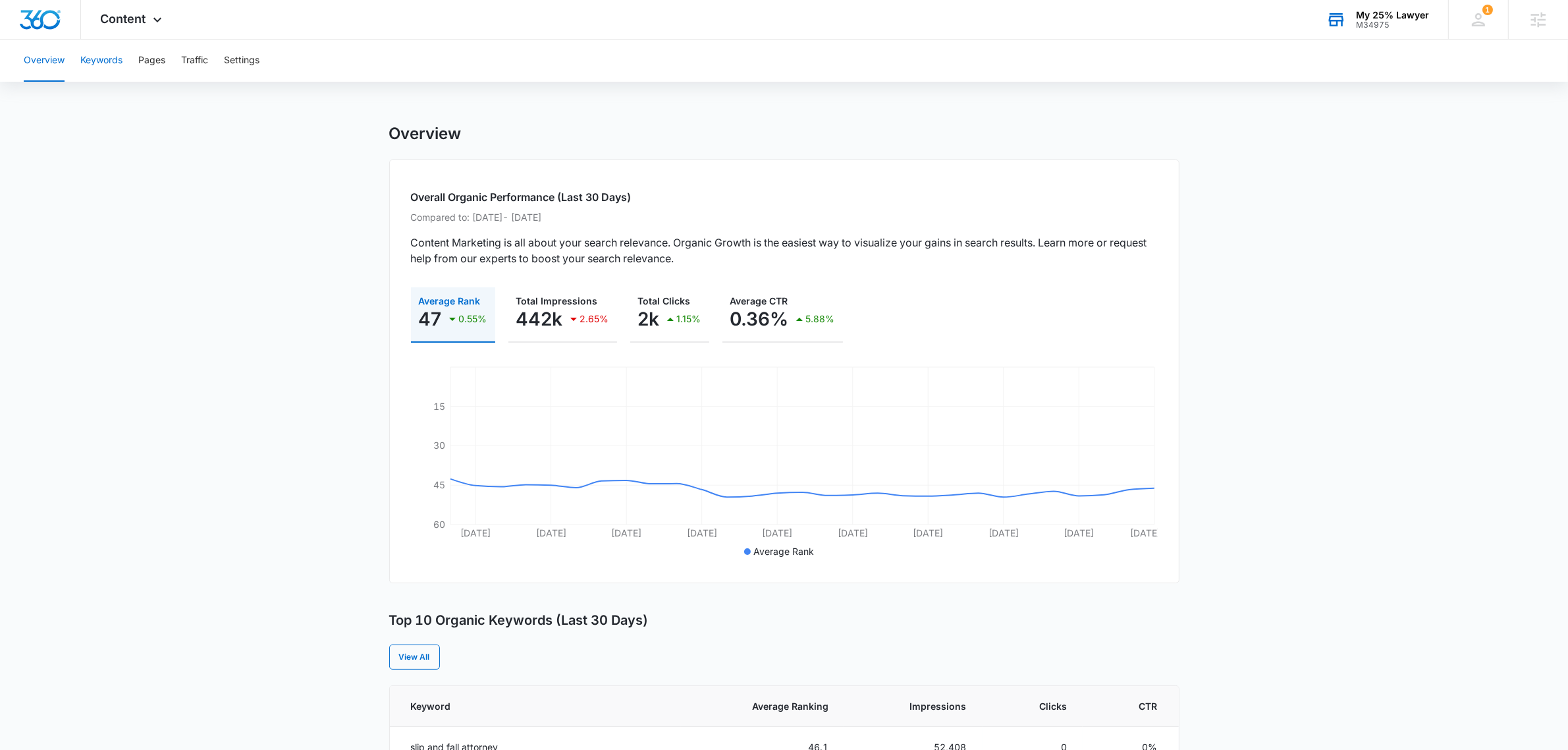
click at [92, 60] on button "Keywords" at bounding box center [101, 60] width 42 height 42
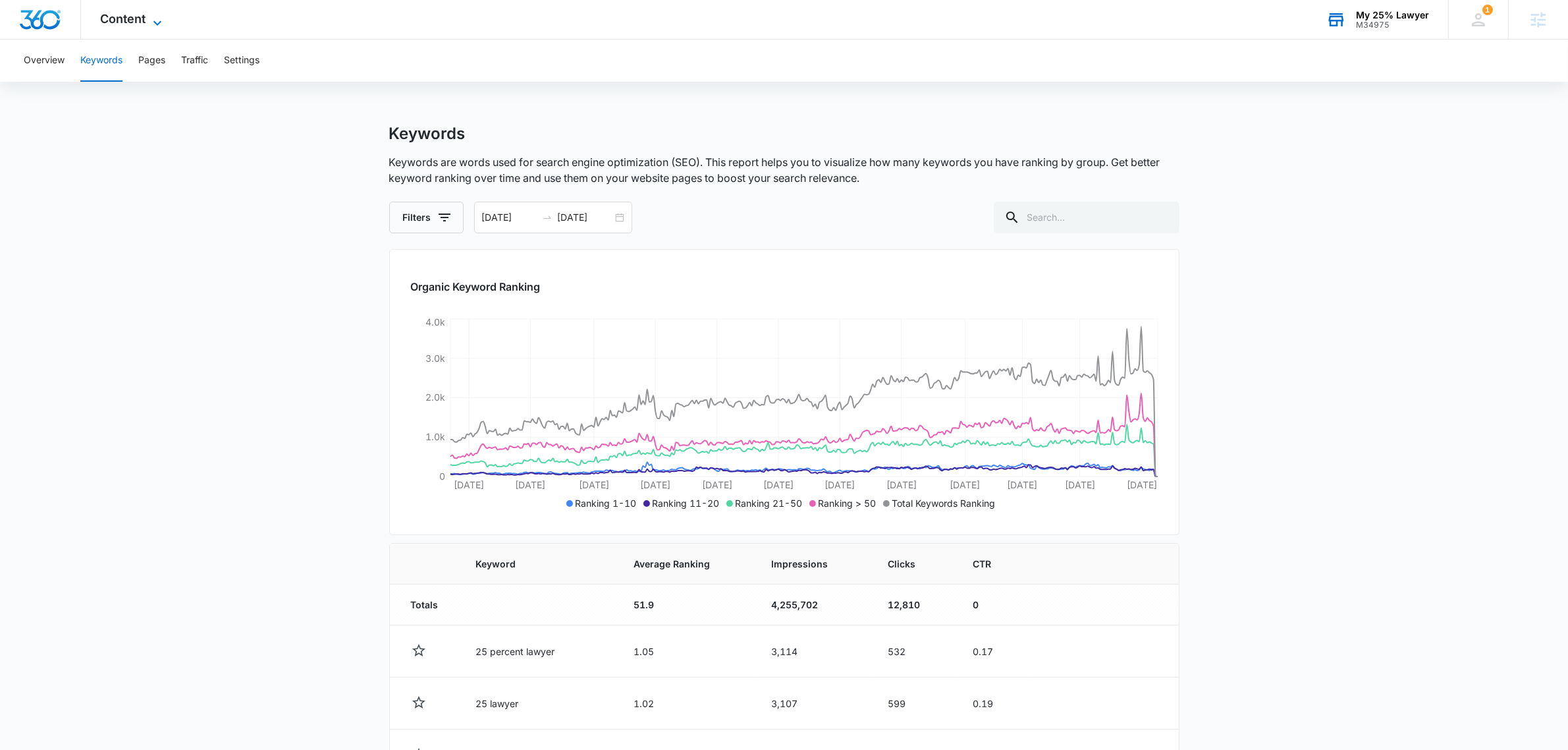
click at [129, 21] on span "Content" at bounding box center [123, 19] width 45 height 14
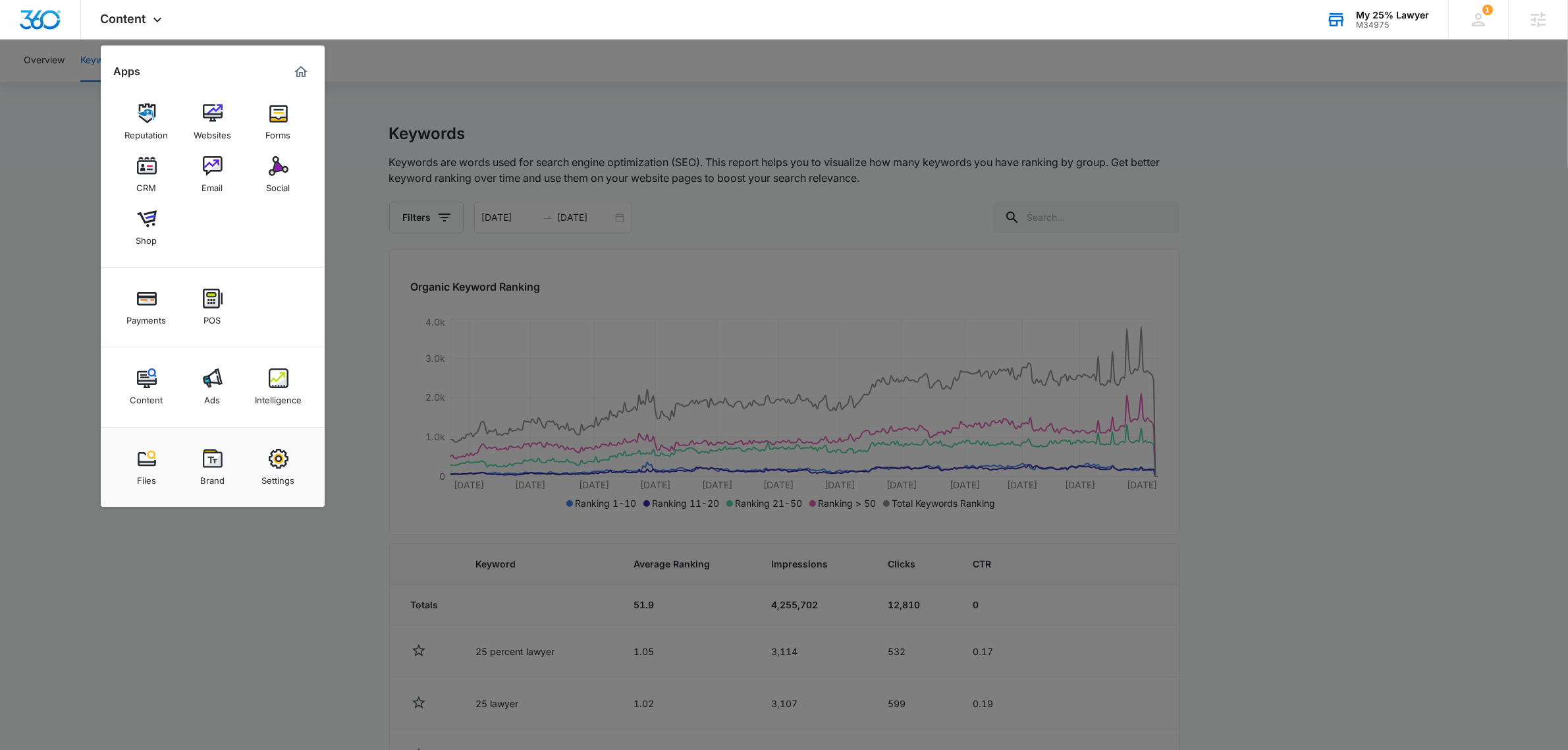
click at [292, 381] on link "Intelligence" at bounding box center [278, 386] width 50 height 50
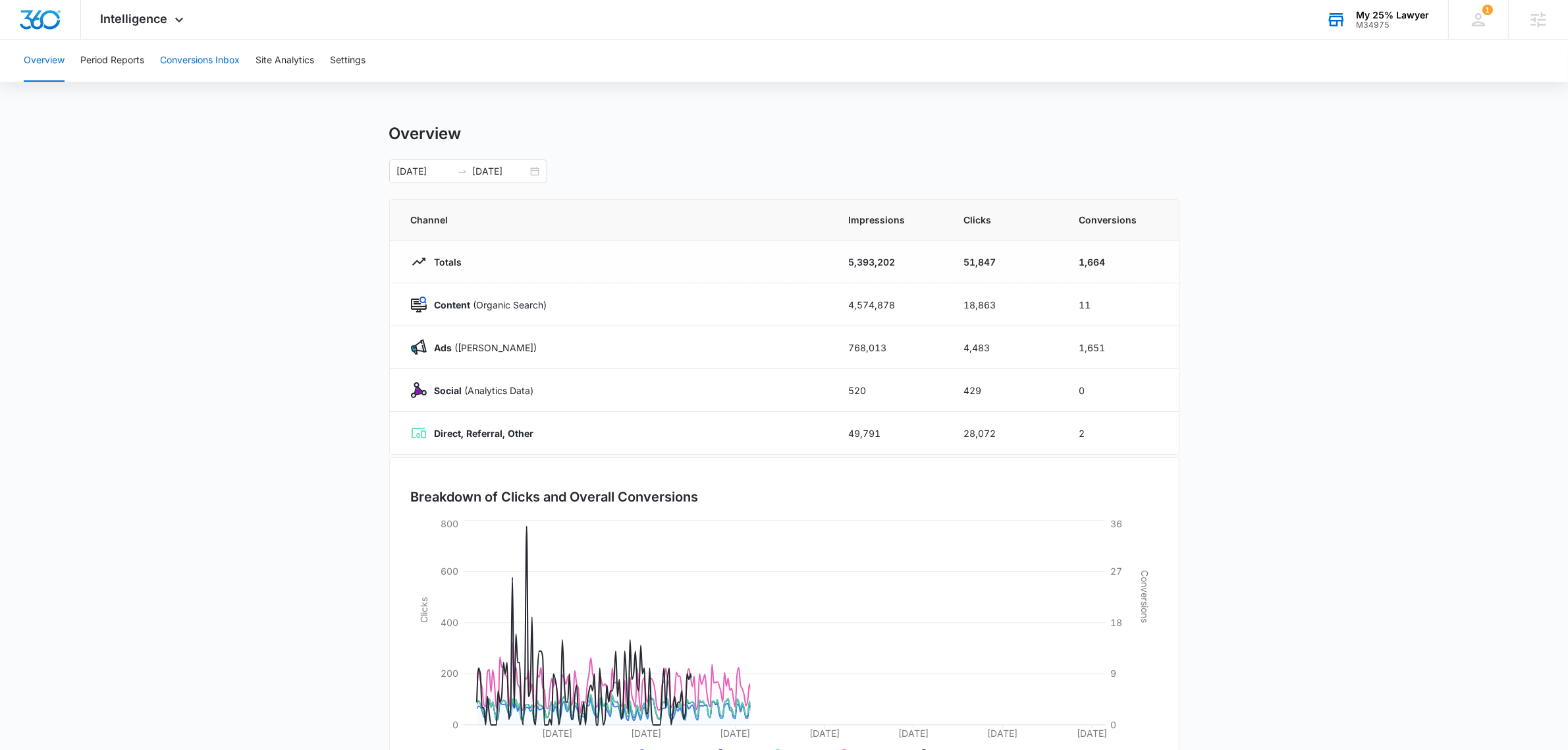
click at [222, 57] on button "Conversions Inbox" at bounding box center [199, 60] width 79 height 42
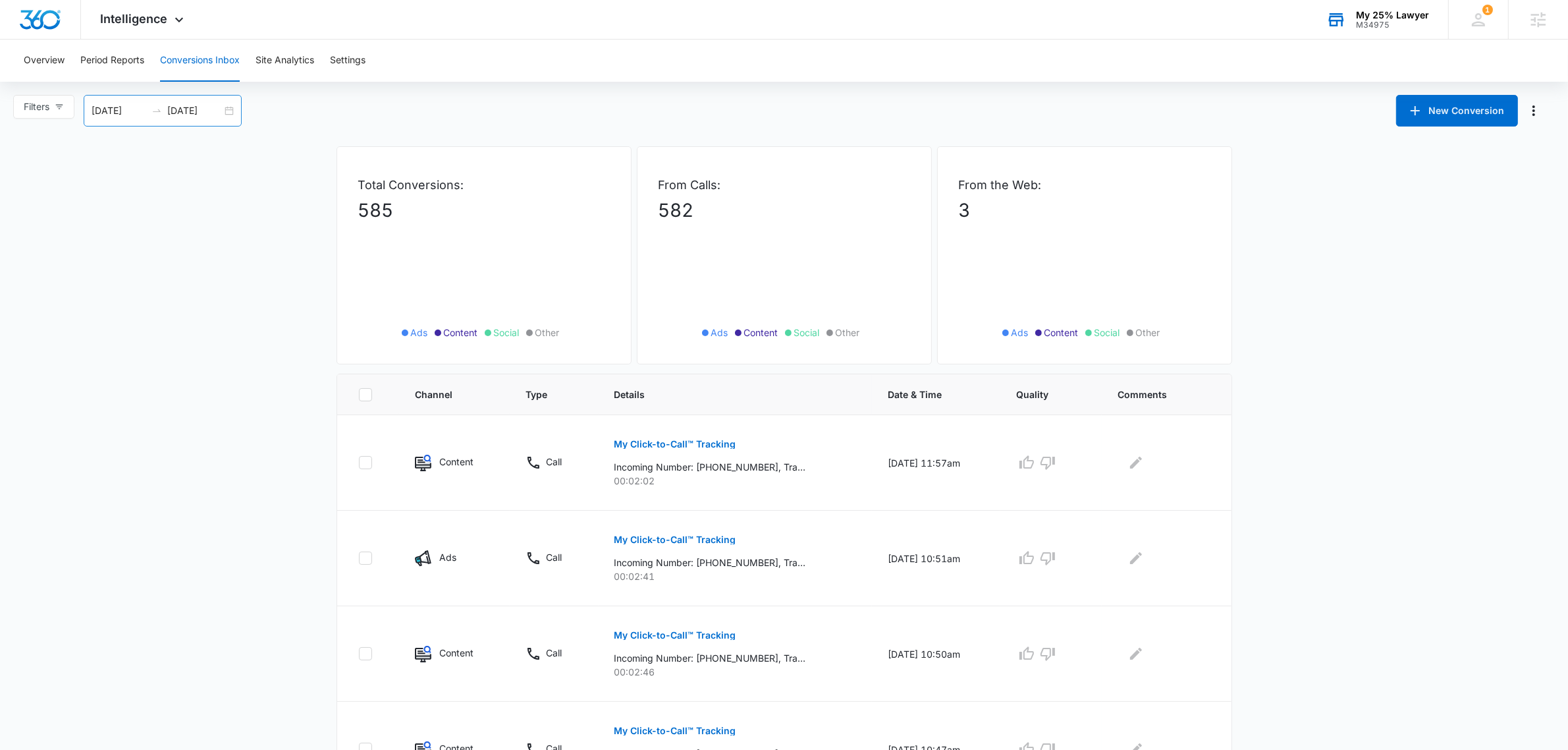
click at [129, 111] on input "[DATE]" at bounding box center [119, 110] width 55 height 15
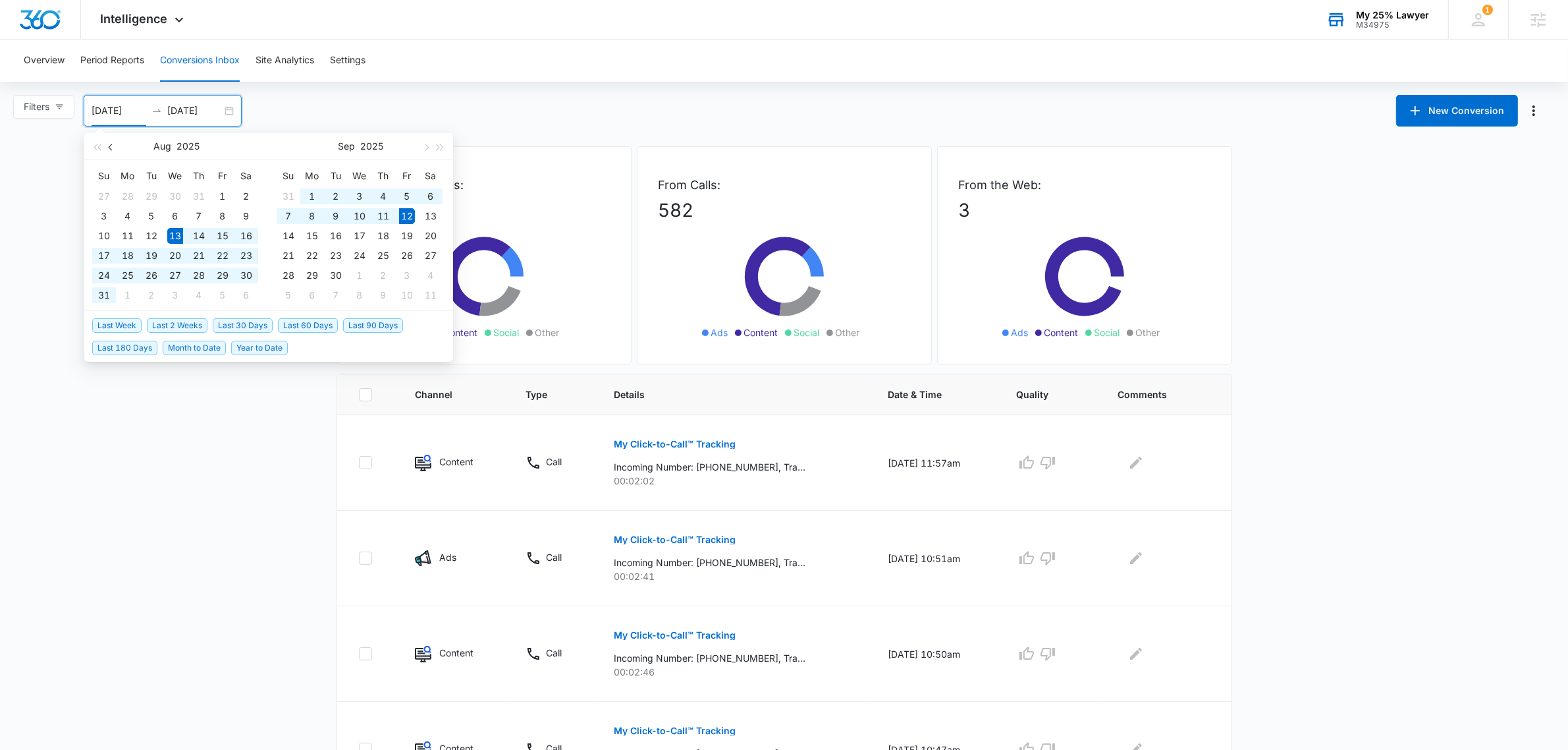
click at [114, 142] on button "button" at bounding box center [111, 146] width 15 height 26
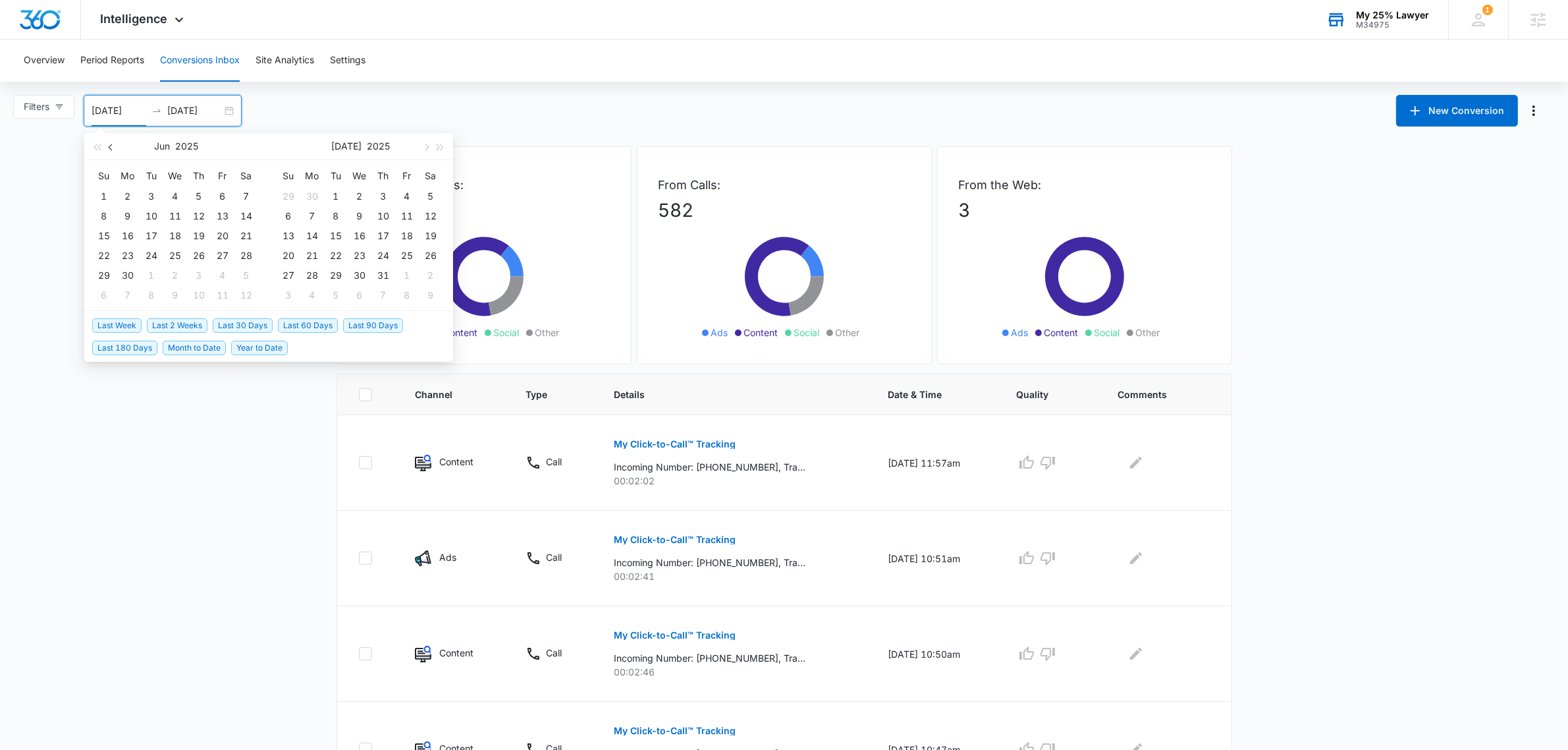
click at [114, 142] on button "button" at bounding box center [111, 146] width 15 height 26
type input "[DATE]"
click at [147, 193] on div "1" at bounding box center [151, 196] width 16 height 16
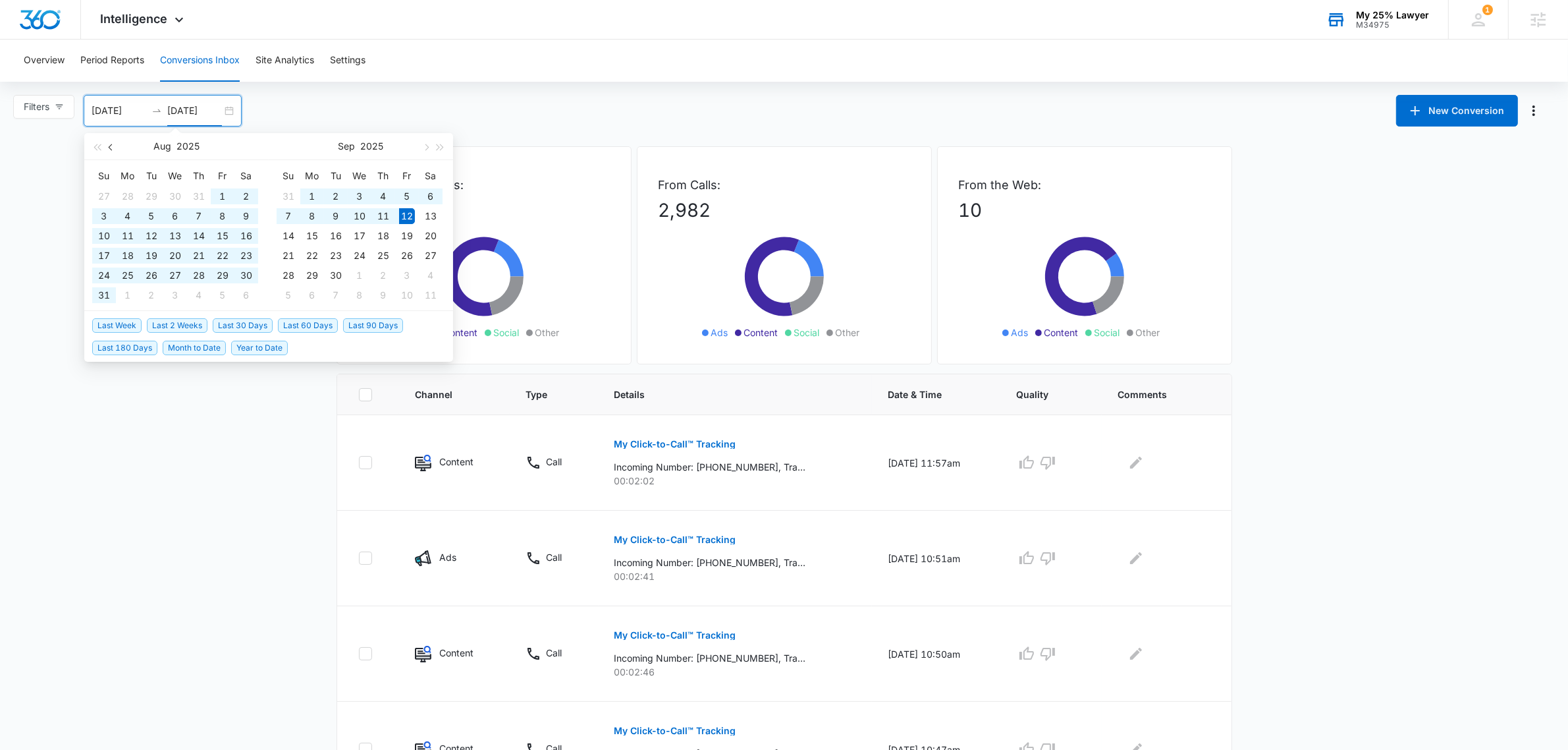
click at [112, 149] on span "button" at bounding box center [112, 147] width 7 height 7
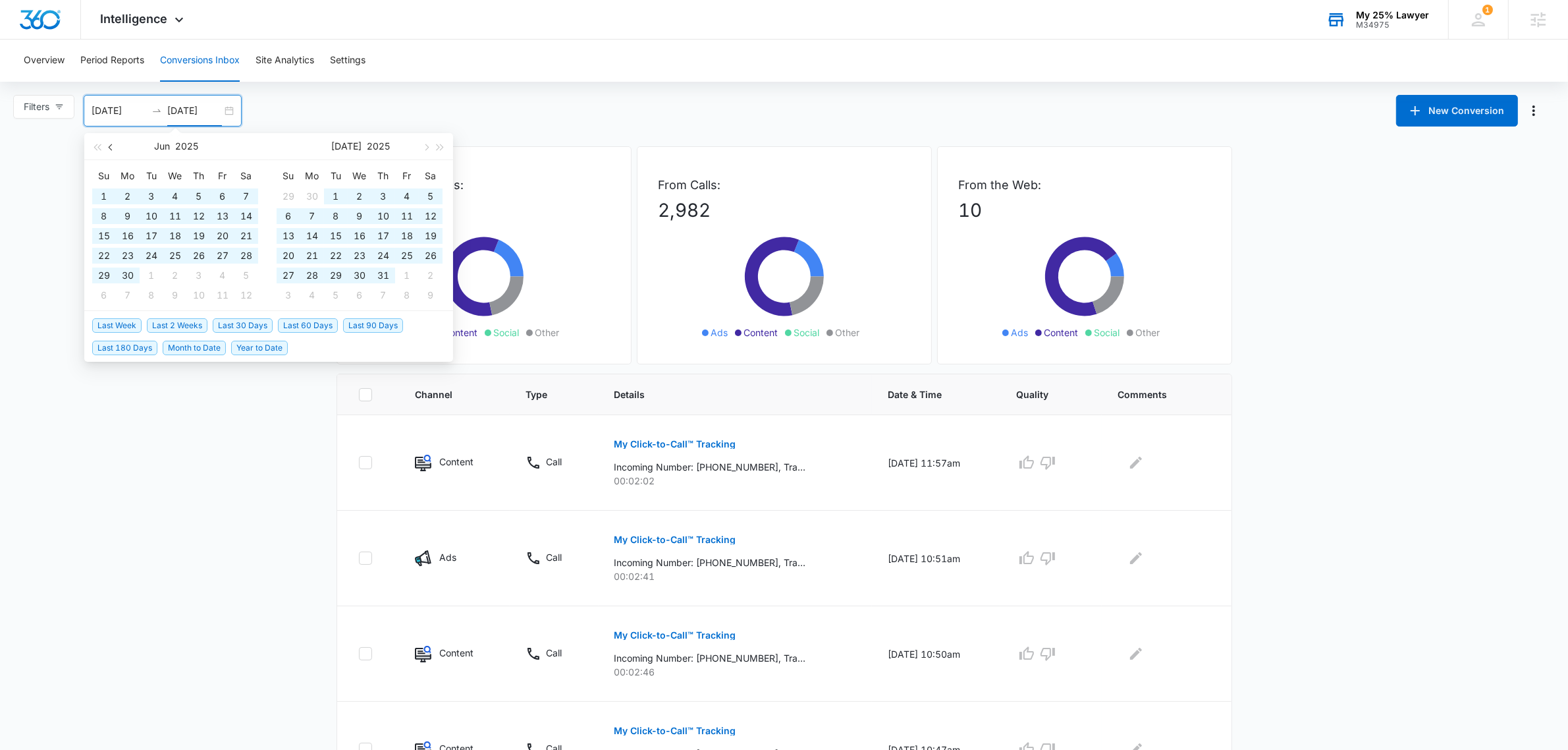
click at [112, 149] on span "button" at bounding box center [112, 147] width 7 height 7
type input "[DATE]"
click at [120, 111] on input "[DATE]" at bounding box center [119, 110] width 55 height 15
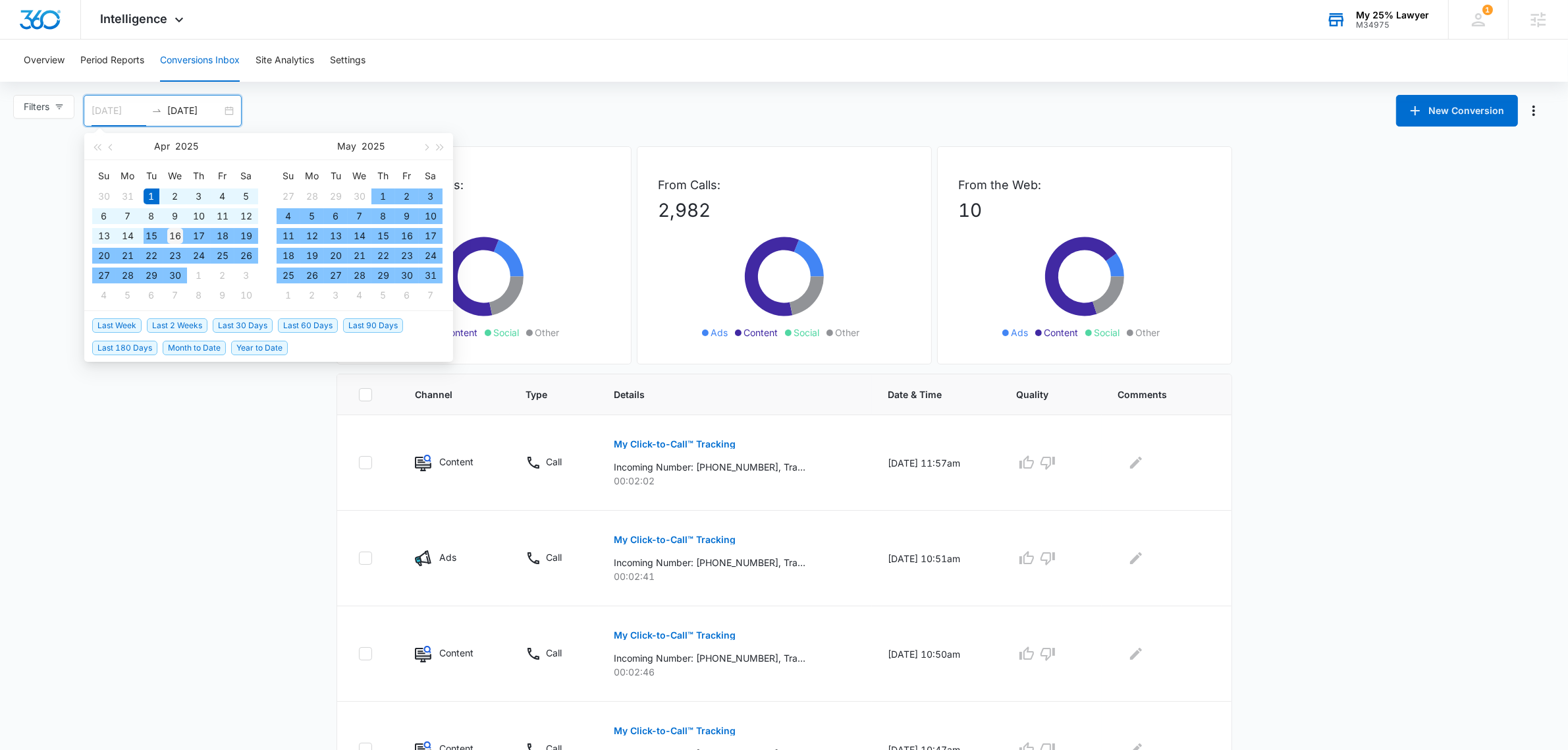
type input "[DATE]"
click at [176, 232] on div "16" at bounding box center [175, 235] width 16 height 16
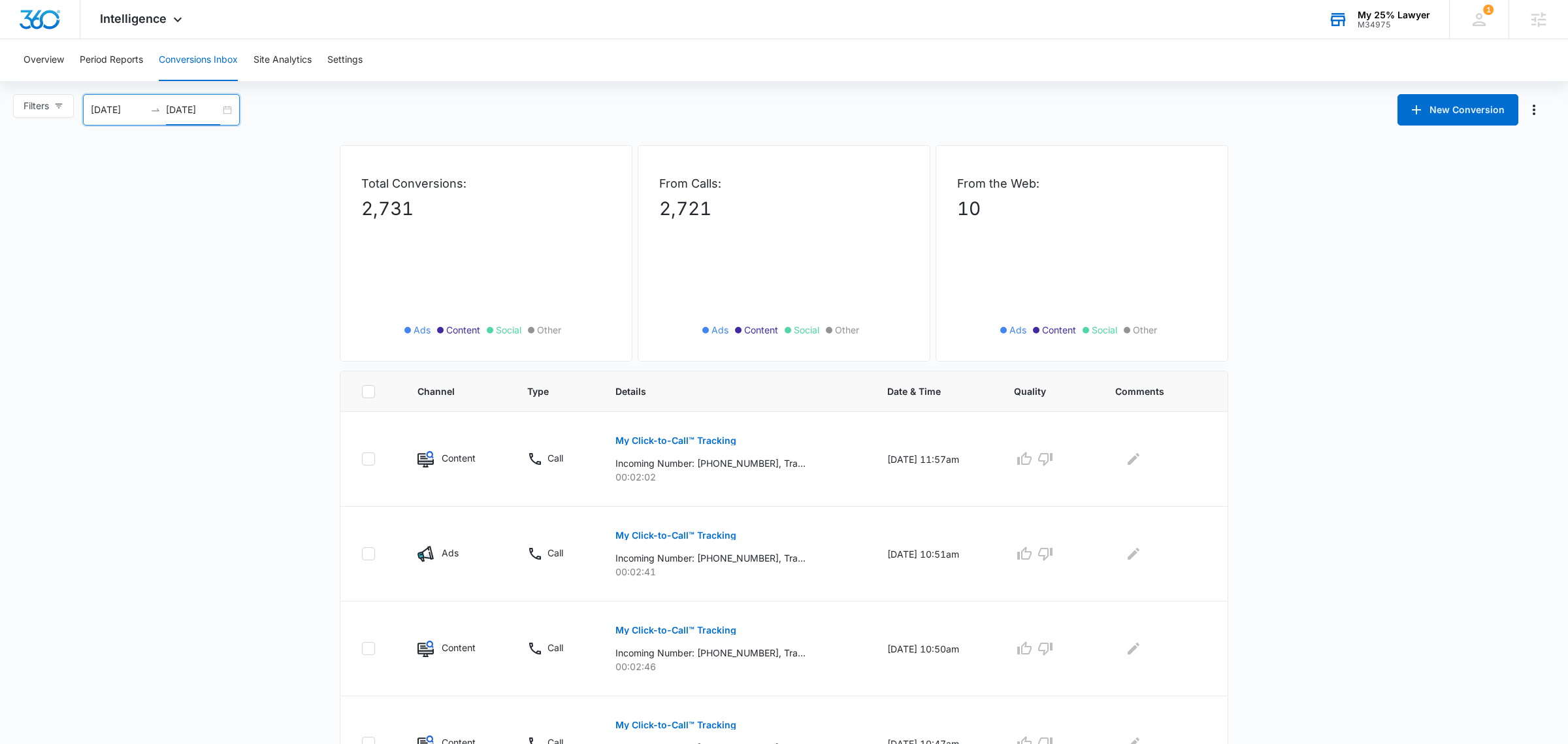
click at [181, 110] on input "[DATE]" at bounding box center [193, 109] width 55 height 14
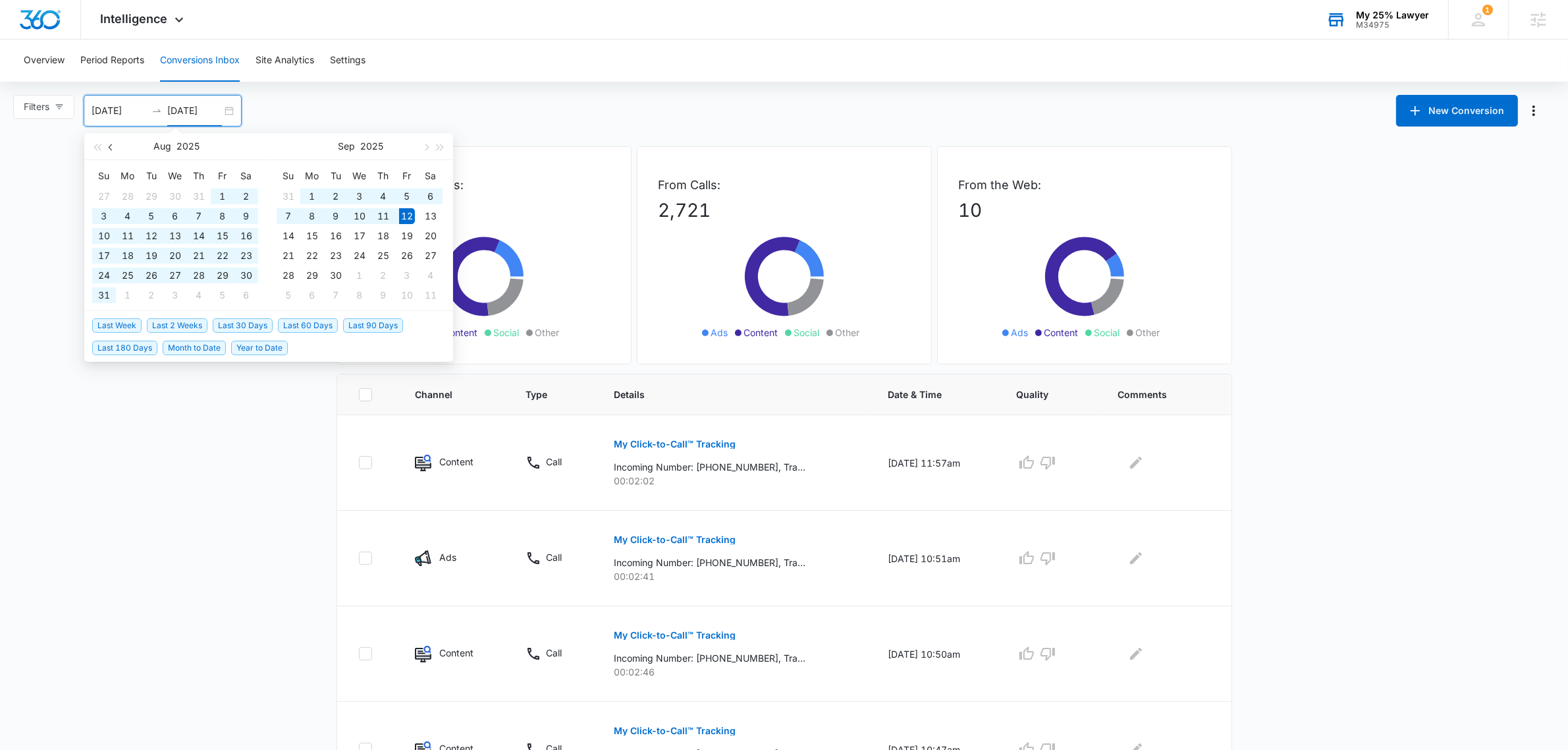
click at [112, 146] on span "button" at bounding box center [112, 147] width 7 height 7
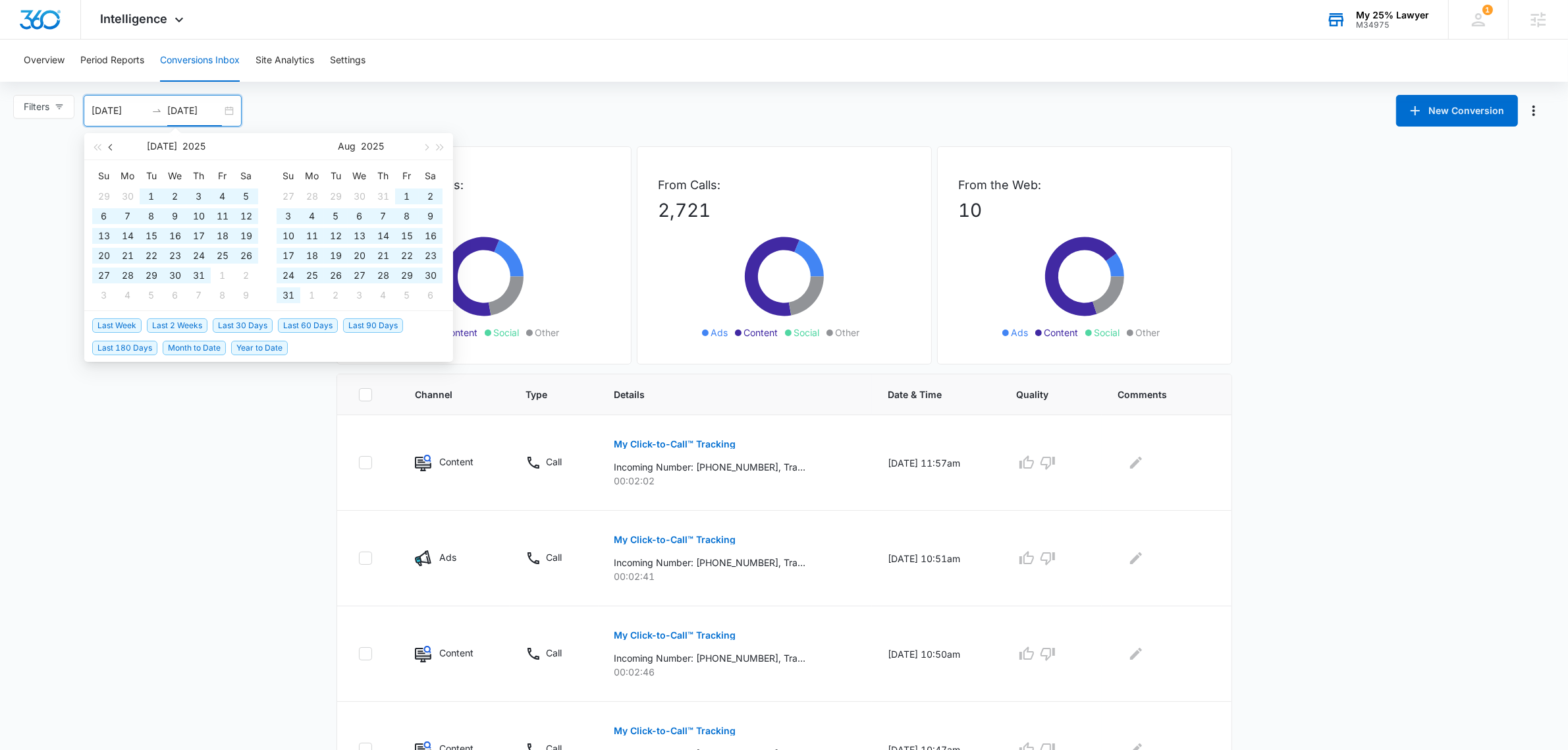
click at [112, 146] on span "button" at bounding box center [112, 147] width 7 height 7
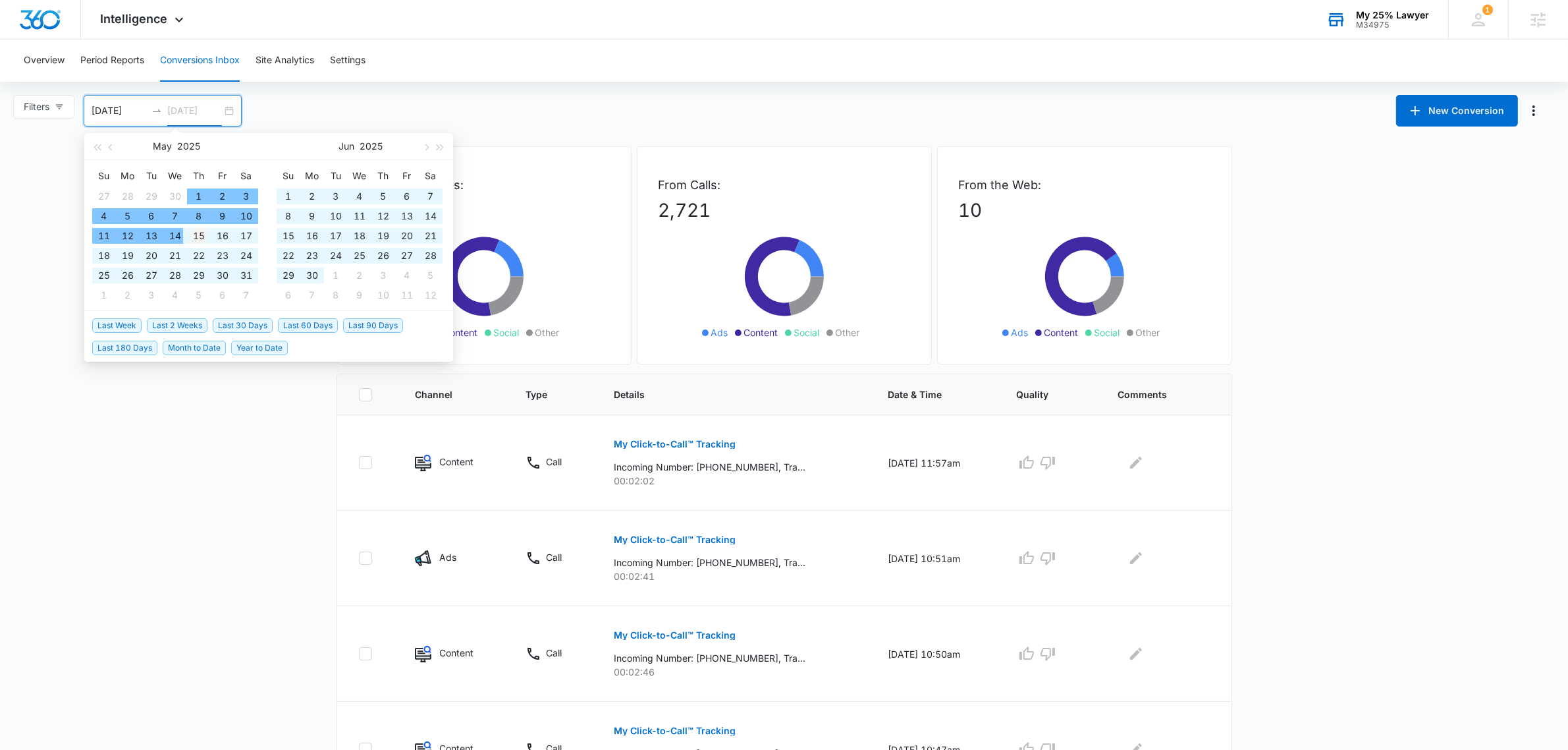
type input "[DATE]"
click at [191, 232] on div "15" at bounding box center [199, 235] width 16 height 16
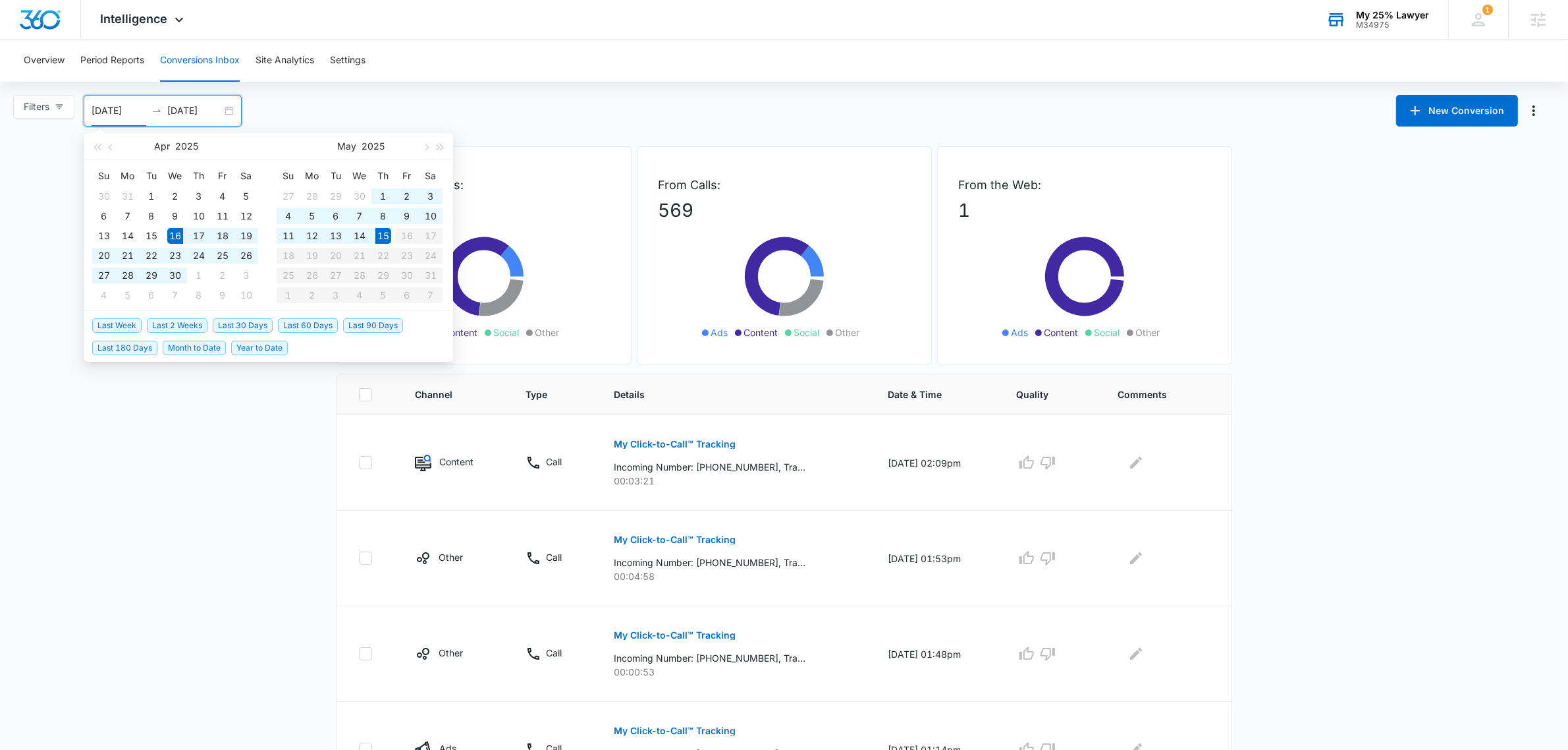
click at [193, 448] on main "Filters [DATE] [DATE] New Conversion [DATE] Su Mo Tu We Th Fr Sa 30 31 1 2 3 4 …" at bounding box center [784, 753] width 1568 height 1317
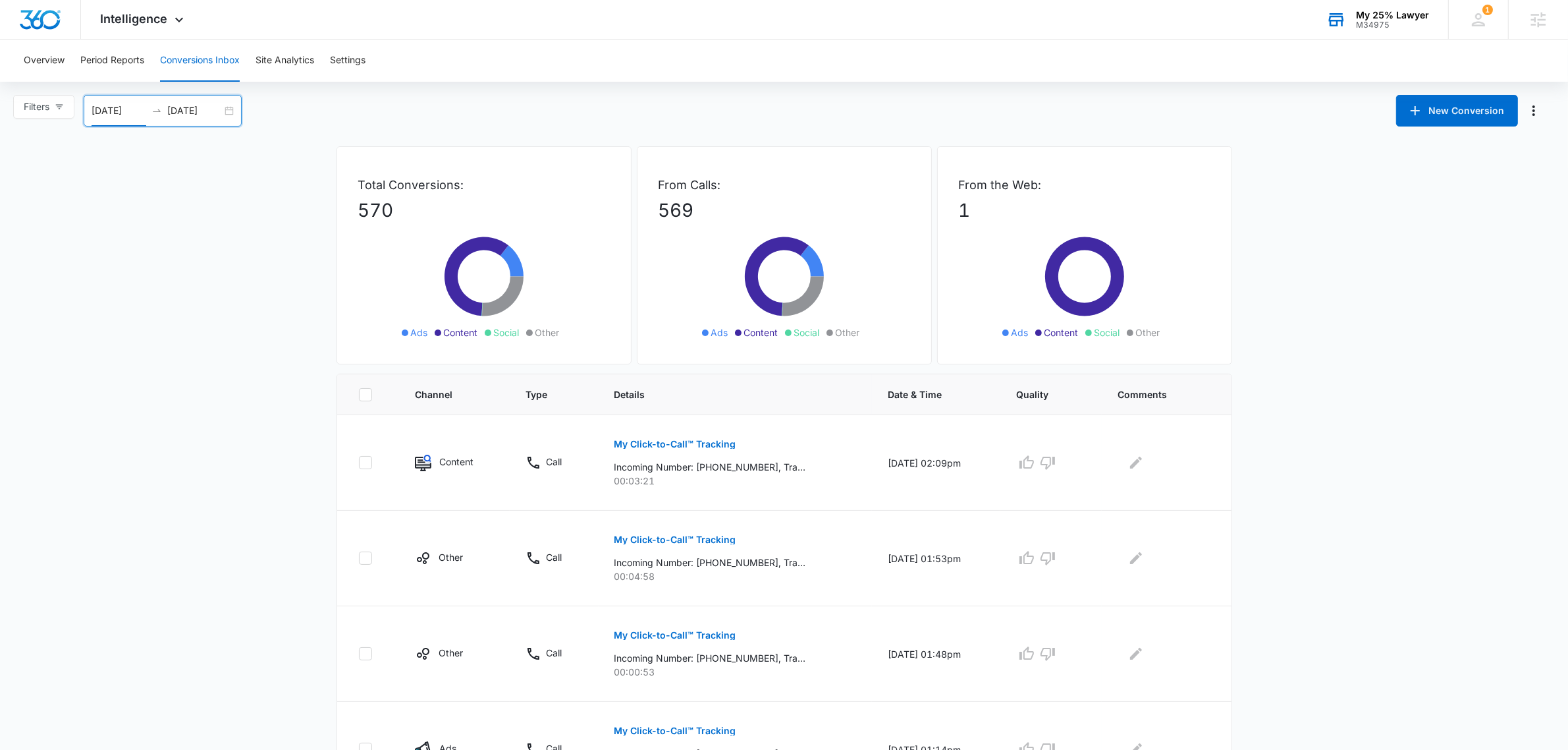
click at [127, 107] on input "[DATE]" at bounding box center [119, 110] width 55 height 15
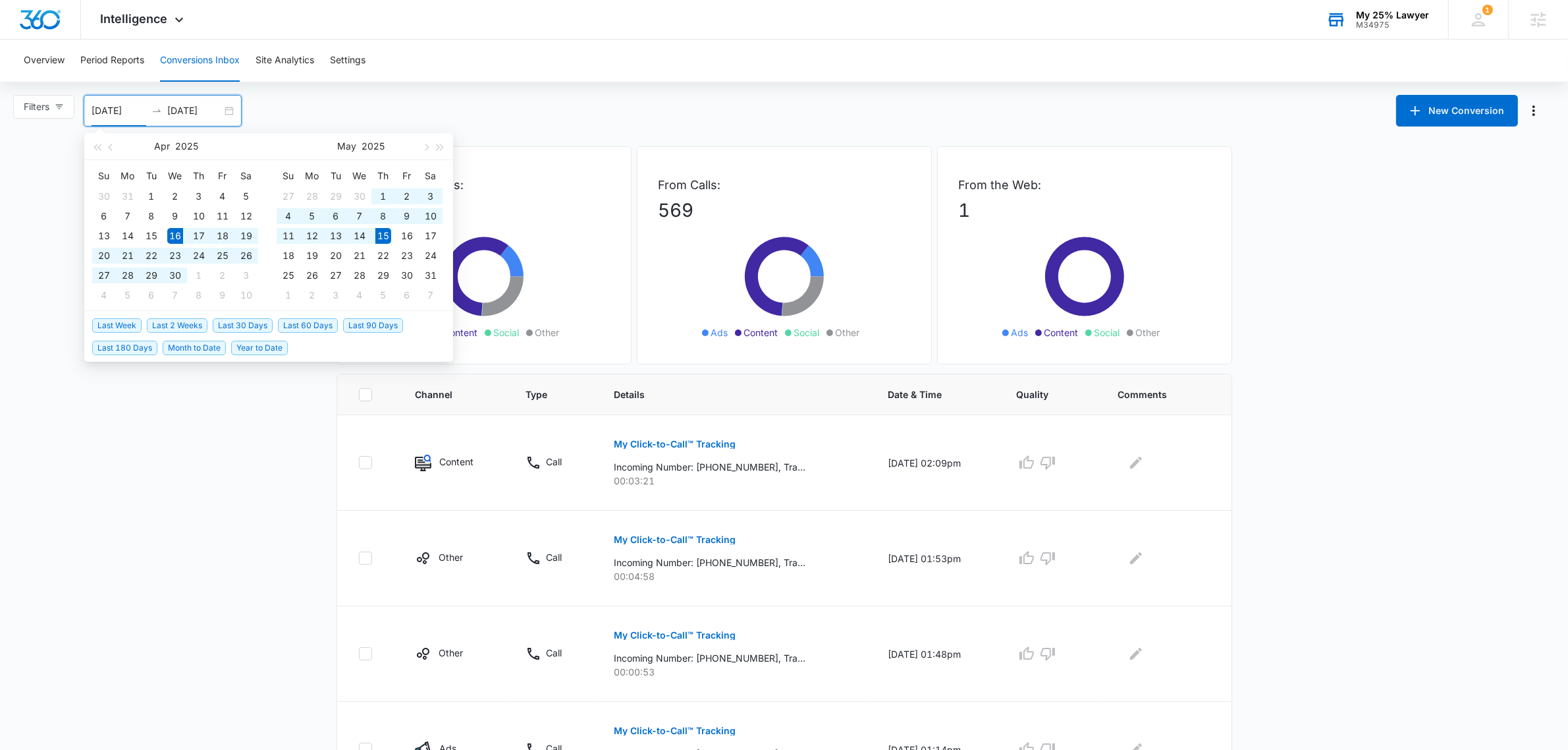
drag, startPoint x: 1255, startPoint y: 574, endPoint x: 1089, endPoint y: 683, distance: 198.6
click at [1253, 574] on main "Filters [DATE] [DATE] New Conversion [DATE] Su Mo Tu We Th Fr Sa 30 31 1 2 3 4 …" at bounding box center [784, 753] width 1568 height 1317
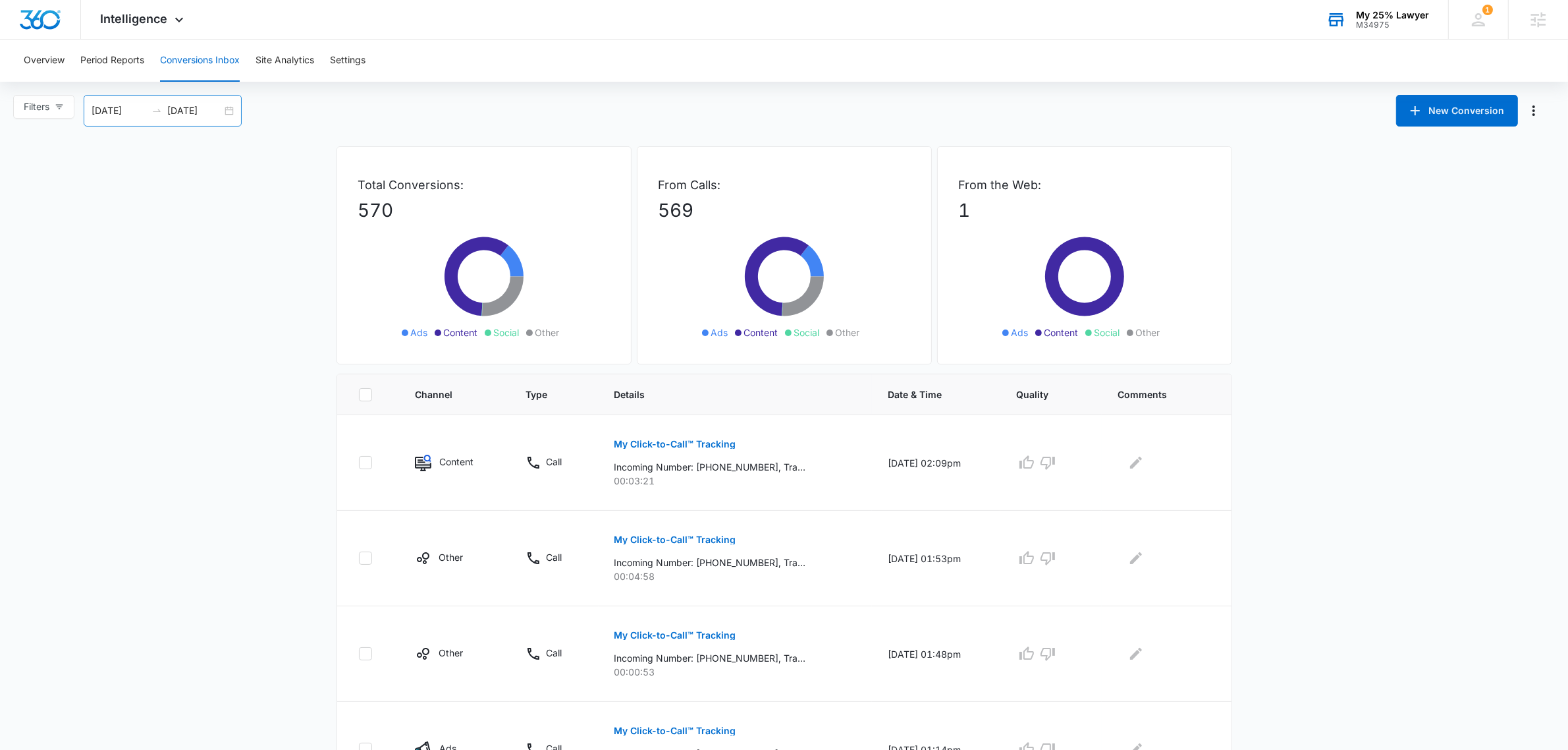
click at [112, 109] on input "[DATE]" at bounding box center [119, 110] width 55 height 15
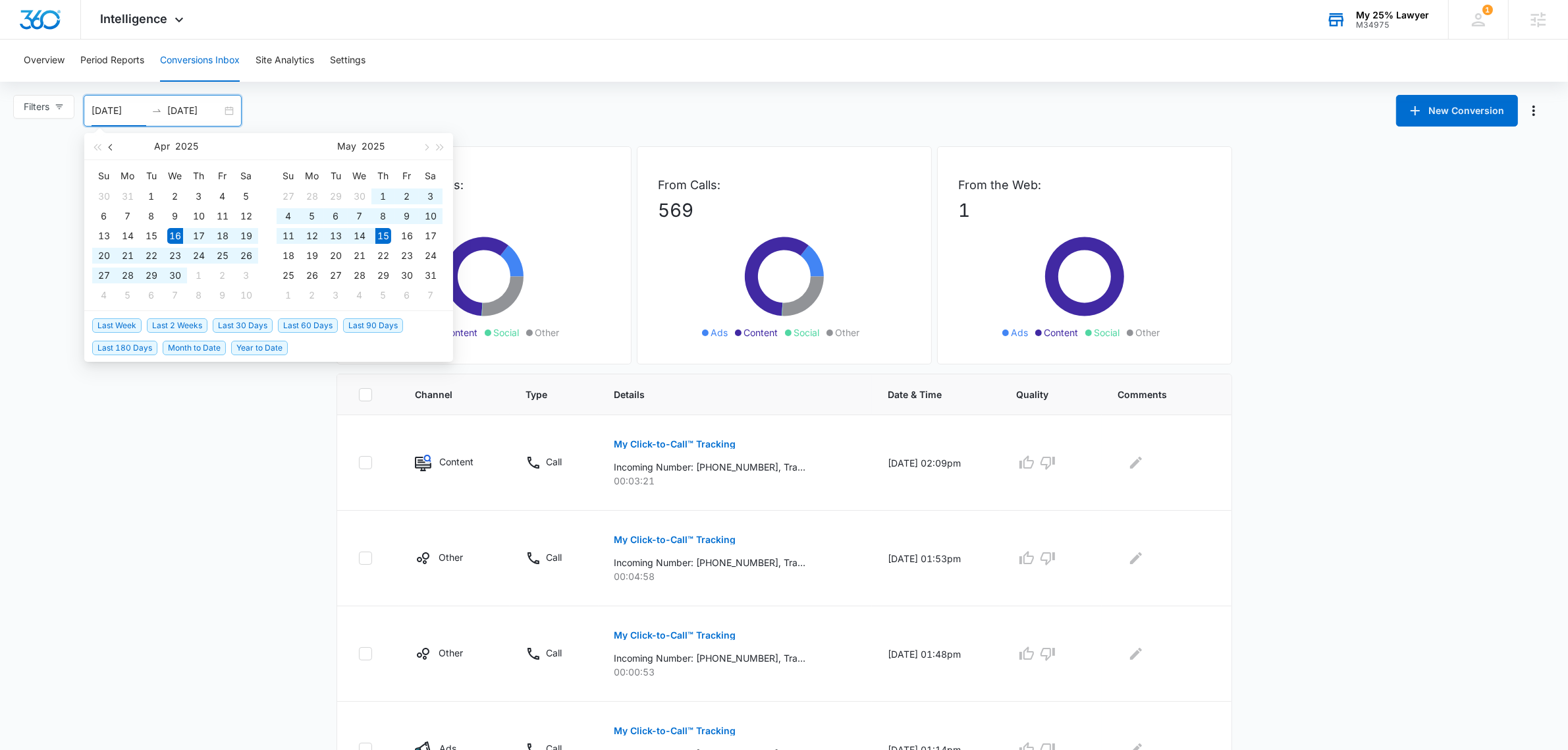
click at [111, 148] on span "button" at bounding box center [112, 147] width 7 height 7
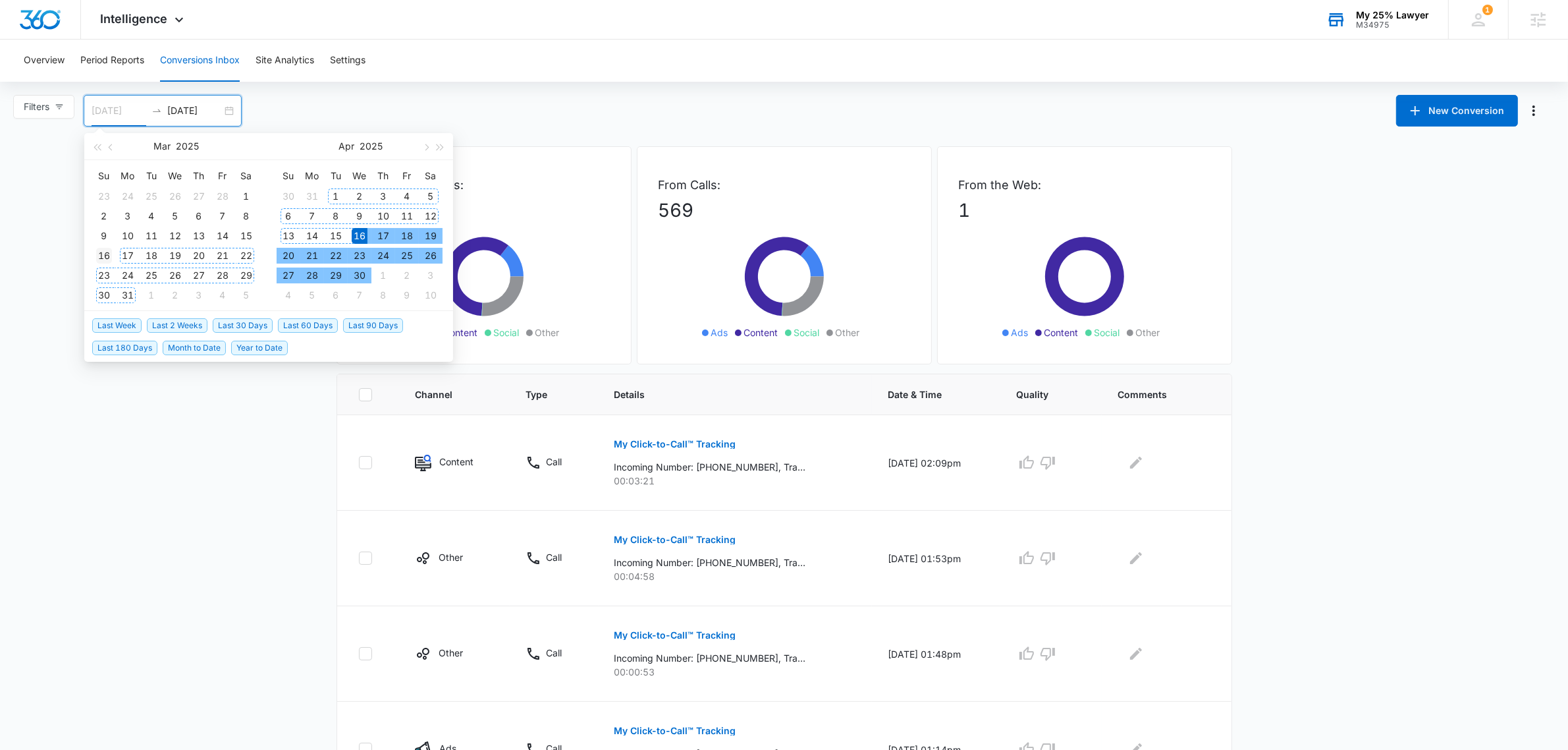
type input "[DATE]"
click at [102, 255] on div "16" at bounding box center [104, 255] width 16 height 16
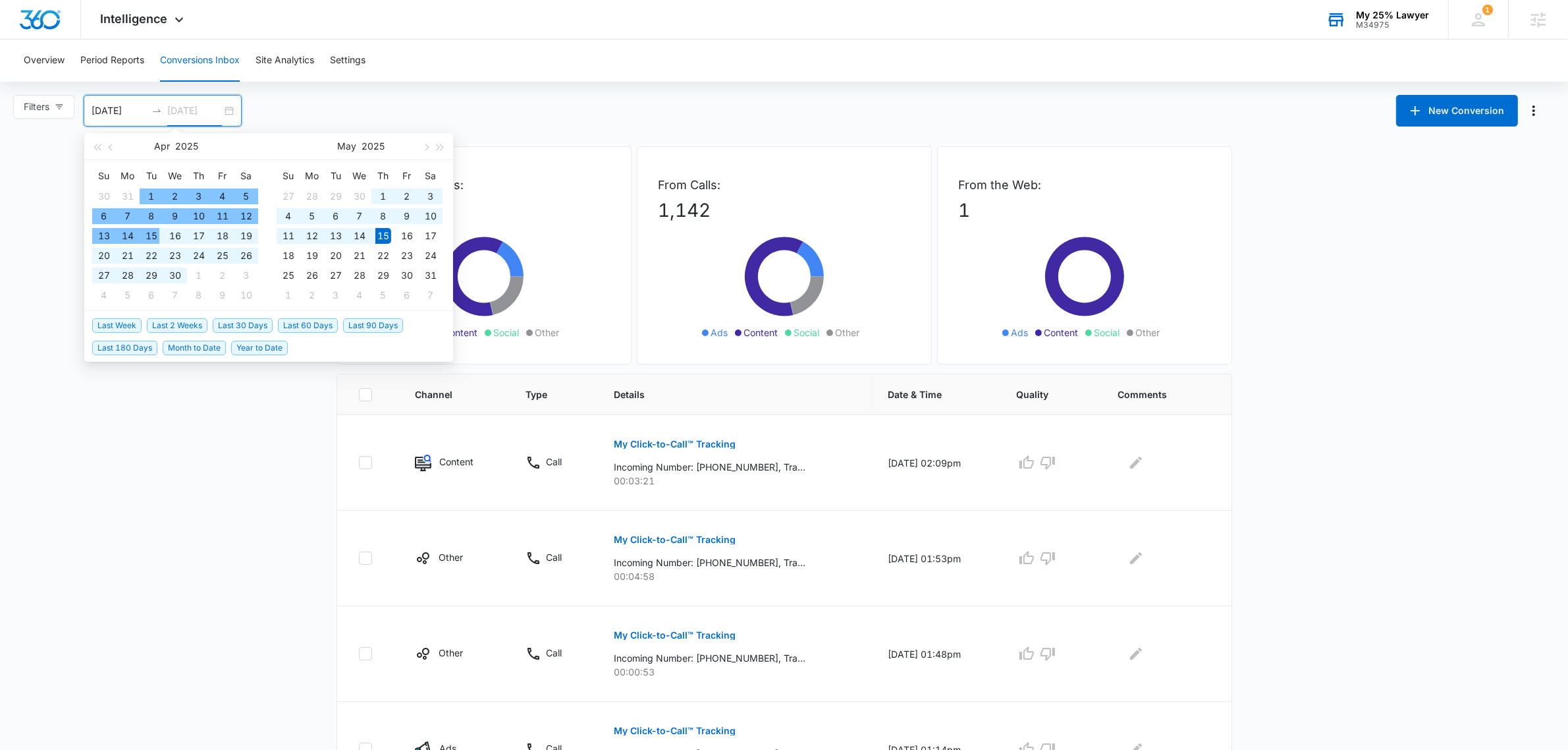
click at [156, 234] on div "15" at bounding box center [151, 235] width 16 height 16
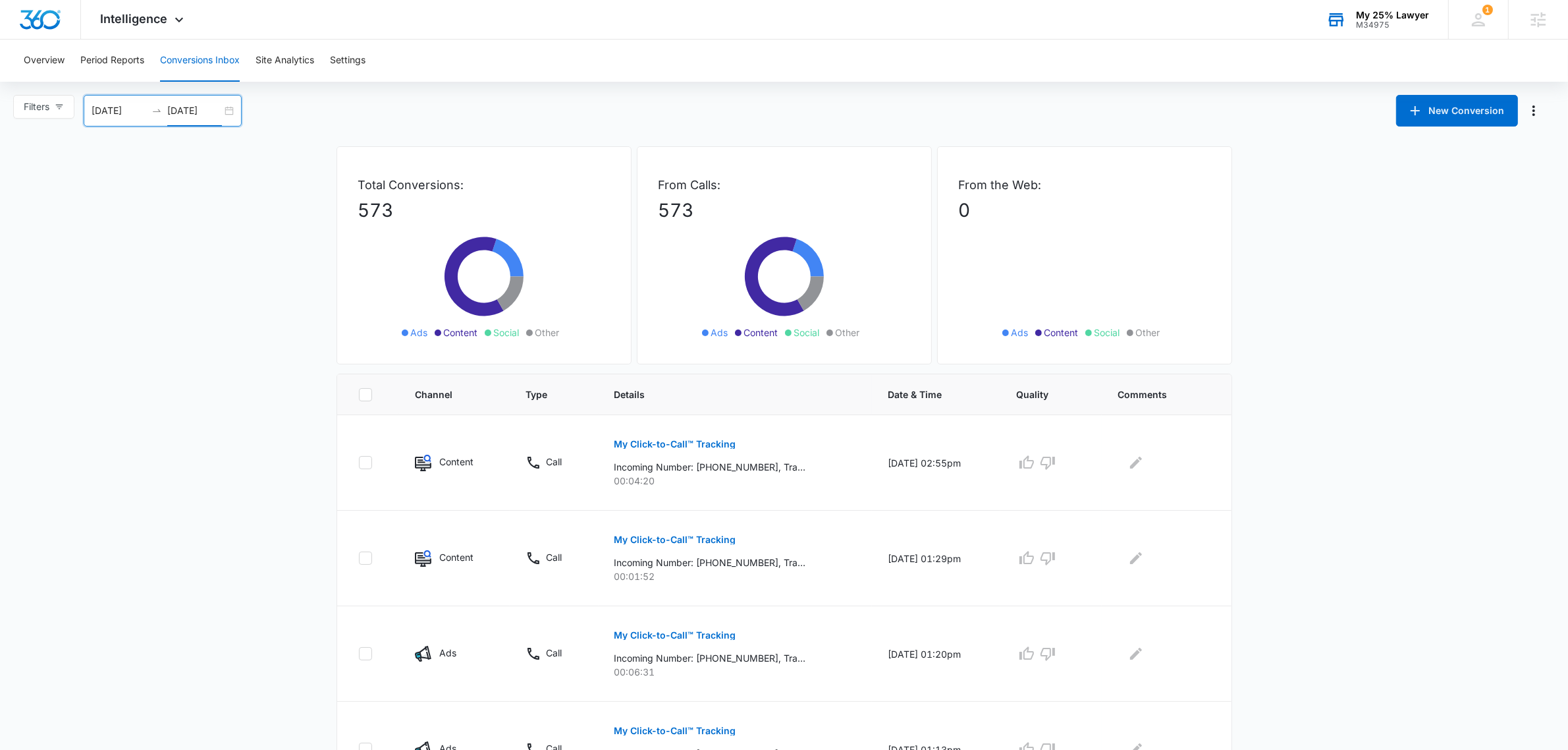
click at [183, 97] on div "[DATE] [DATE]" at bounding box center [162, 110] width 158 height 31
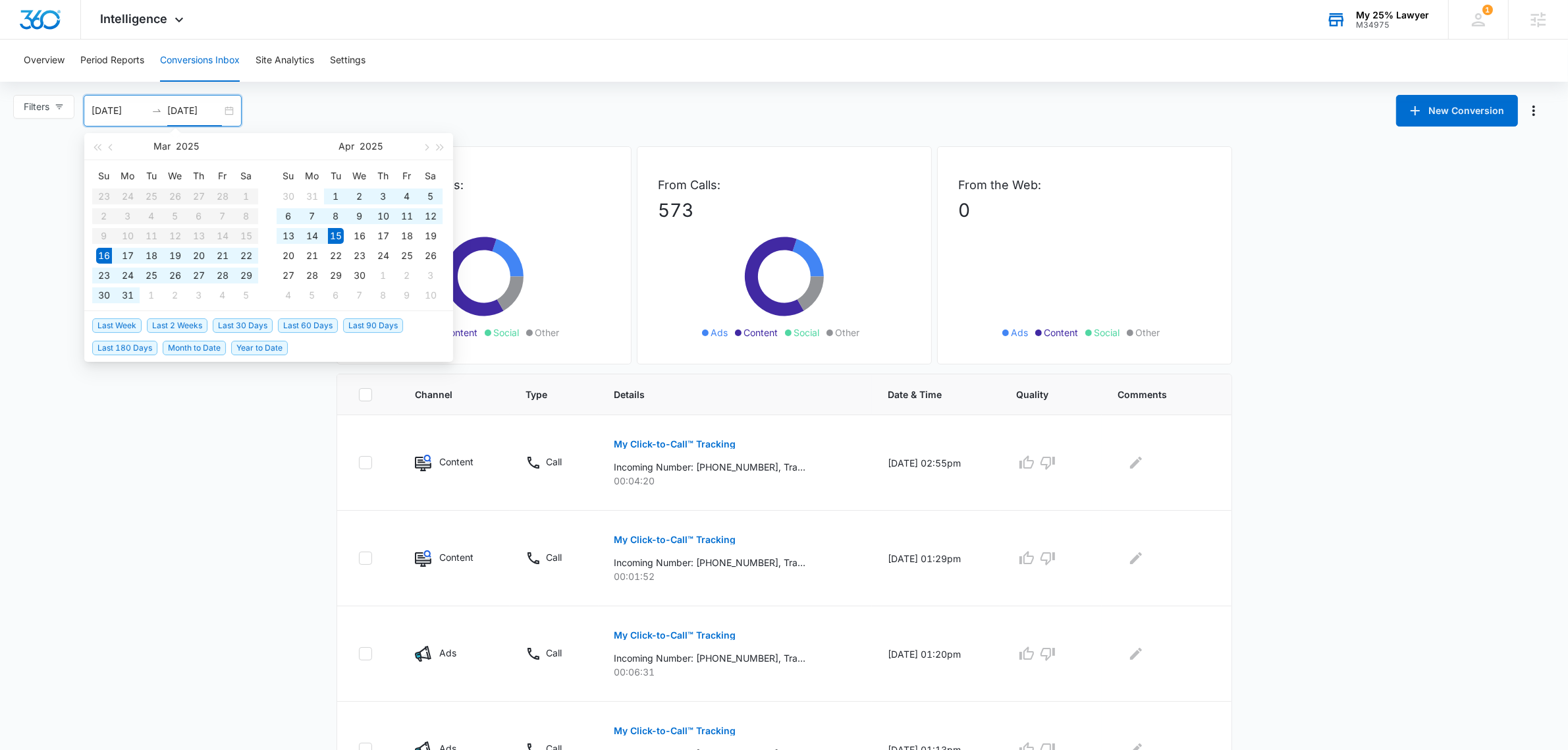
click at [186, 104] on input "[DATE]" at bounding box center [195, 110] width 55 height 15
type input "[DATE]"
click at [113, 107] on input "[DATE]" at bounding box center [119, 110] width 55 height 15
type input "[DATE]"
click at [332, 235] on div "15" at bounding box center [335, 235] width 16 height 16
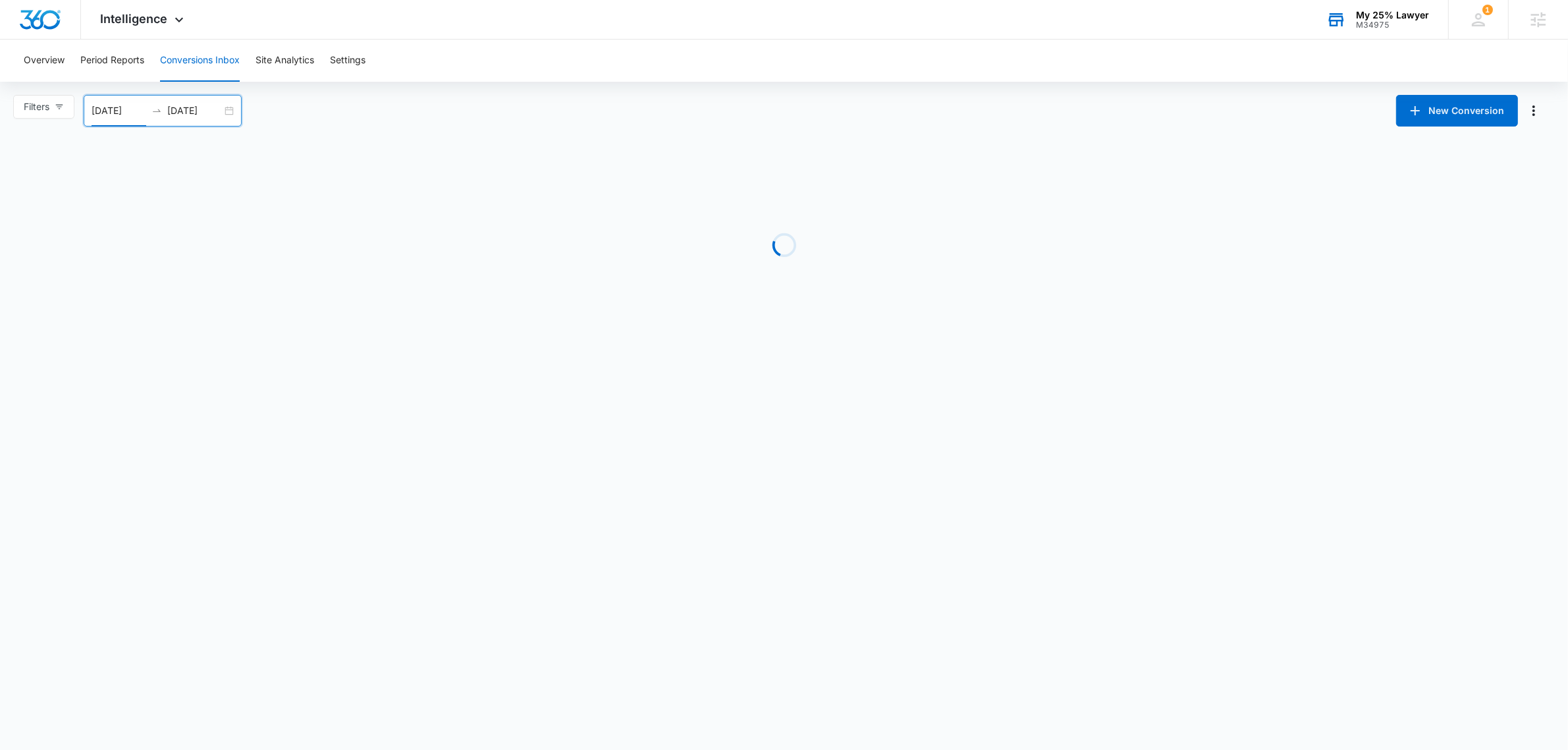
click at [209, 100] on div "[DATE] [DATE]" at bounding box center [162, 110] width 158 height 31
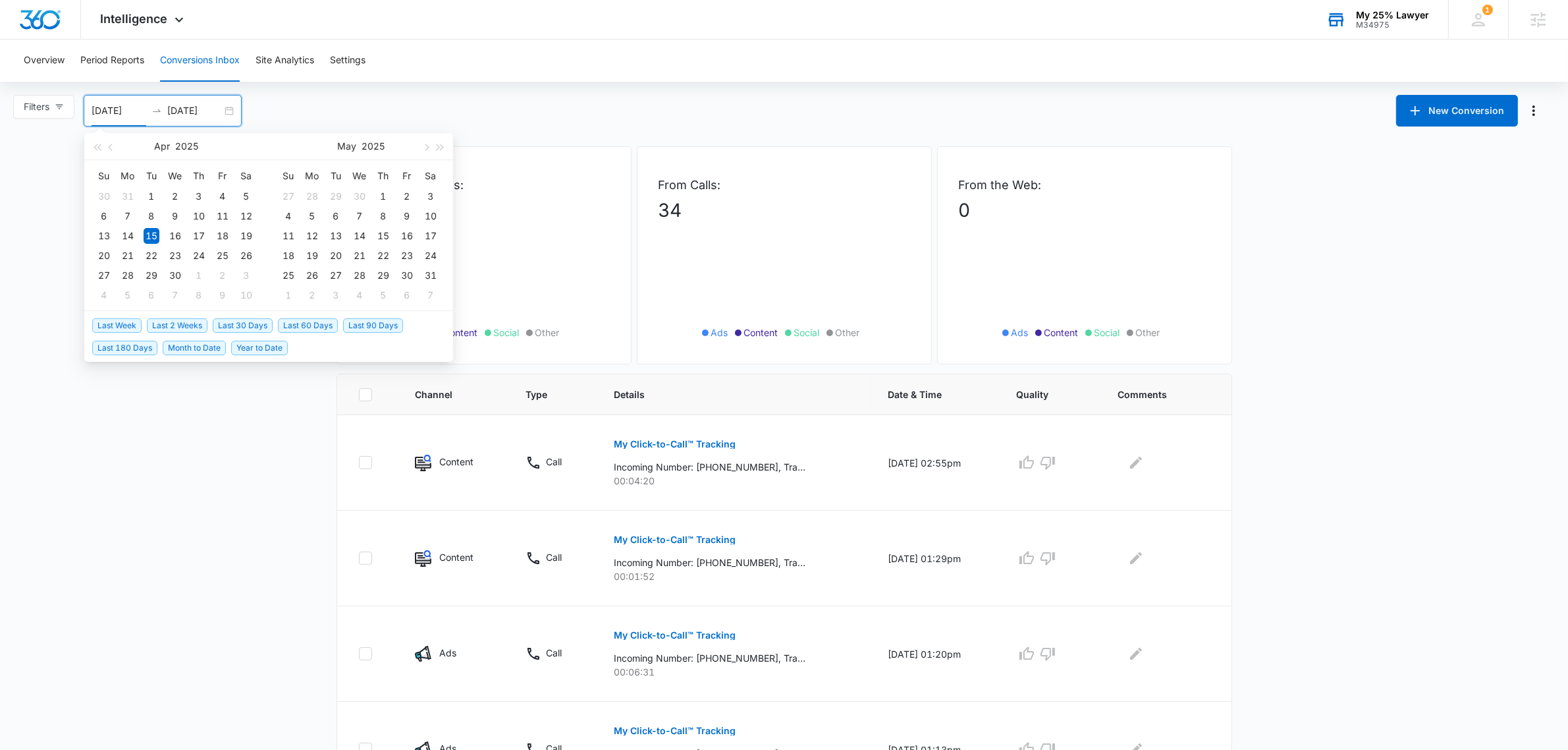
click at [202, 110] on input "[DATE]" at bounding box center [195, 110] width 55 height 15
click at [420, 146] on button "button" at bounding box center [425, 146] width 15 height 26
click at [422, 146] on span "button" at bounding box center [425, 147] width 7 height 7
click at [423, 149] on button "button" at bounding box center [425, 146] width 15 height 26
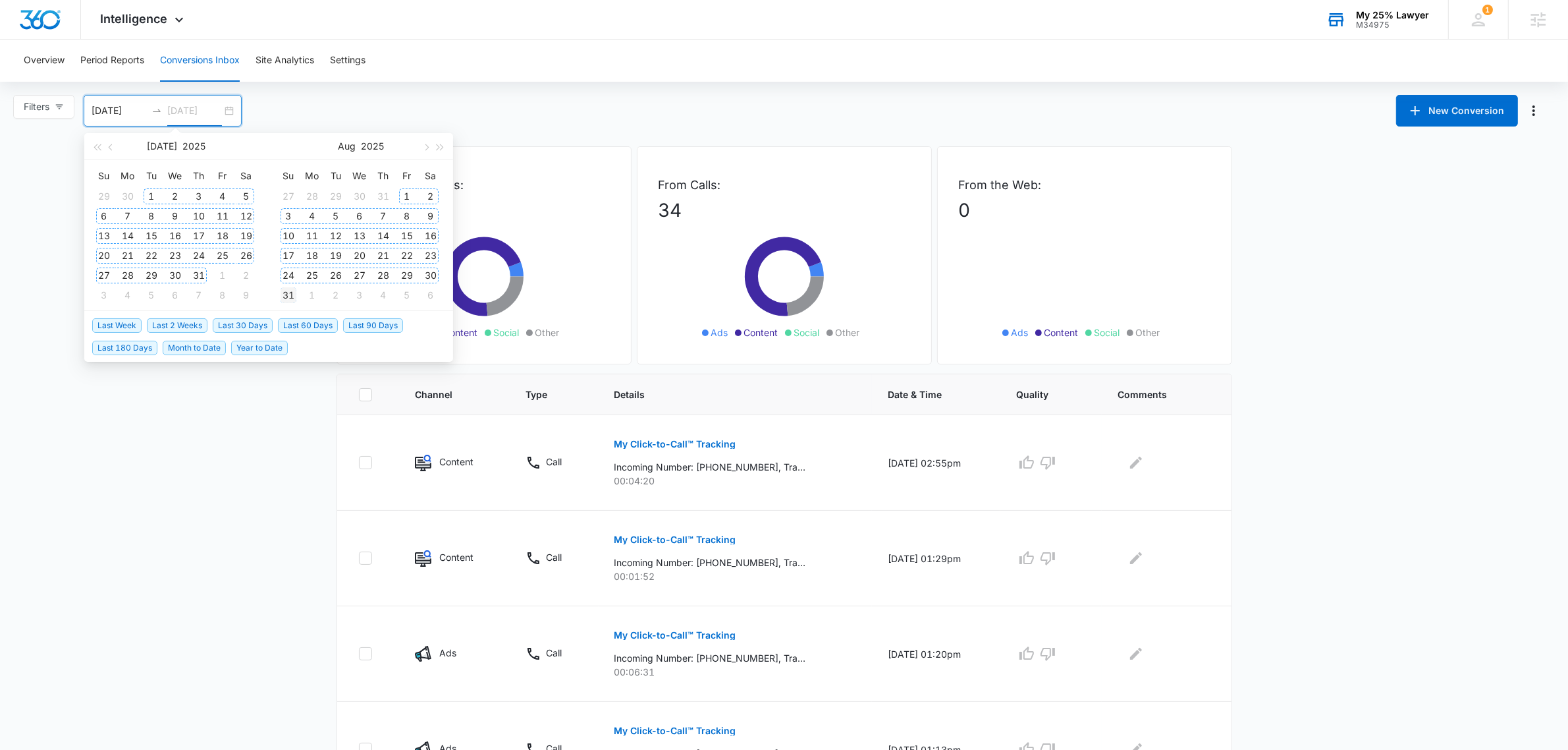
type input "[DATE]"
click at [290, 291] on div "31" at bounding box center [288, 295] width 16 height 16
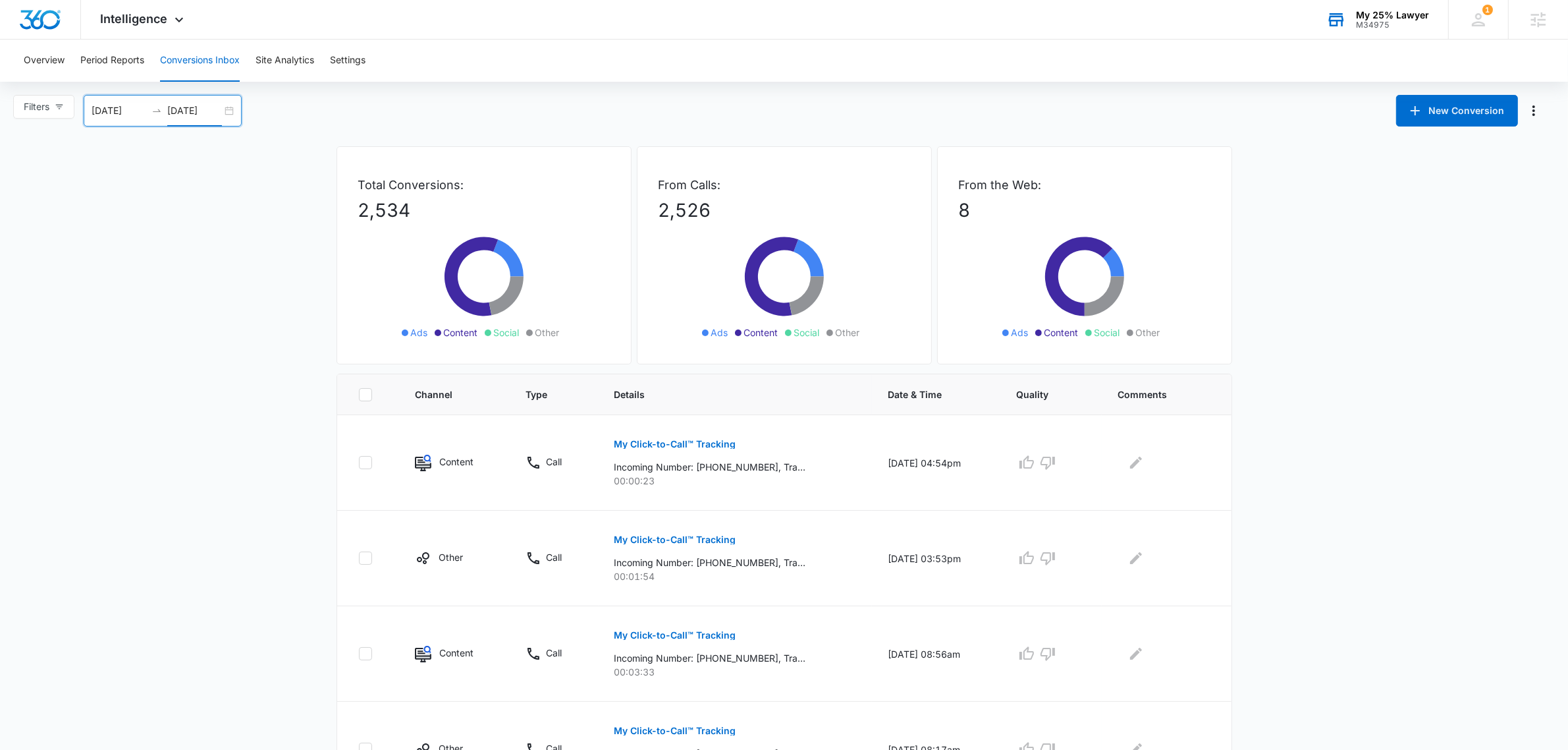
click at [133, 112] on input "[DATE]" at bounding box center [119, 110] width 55 height 15
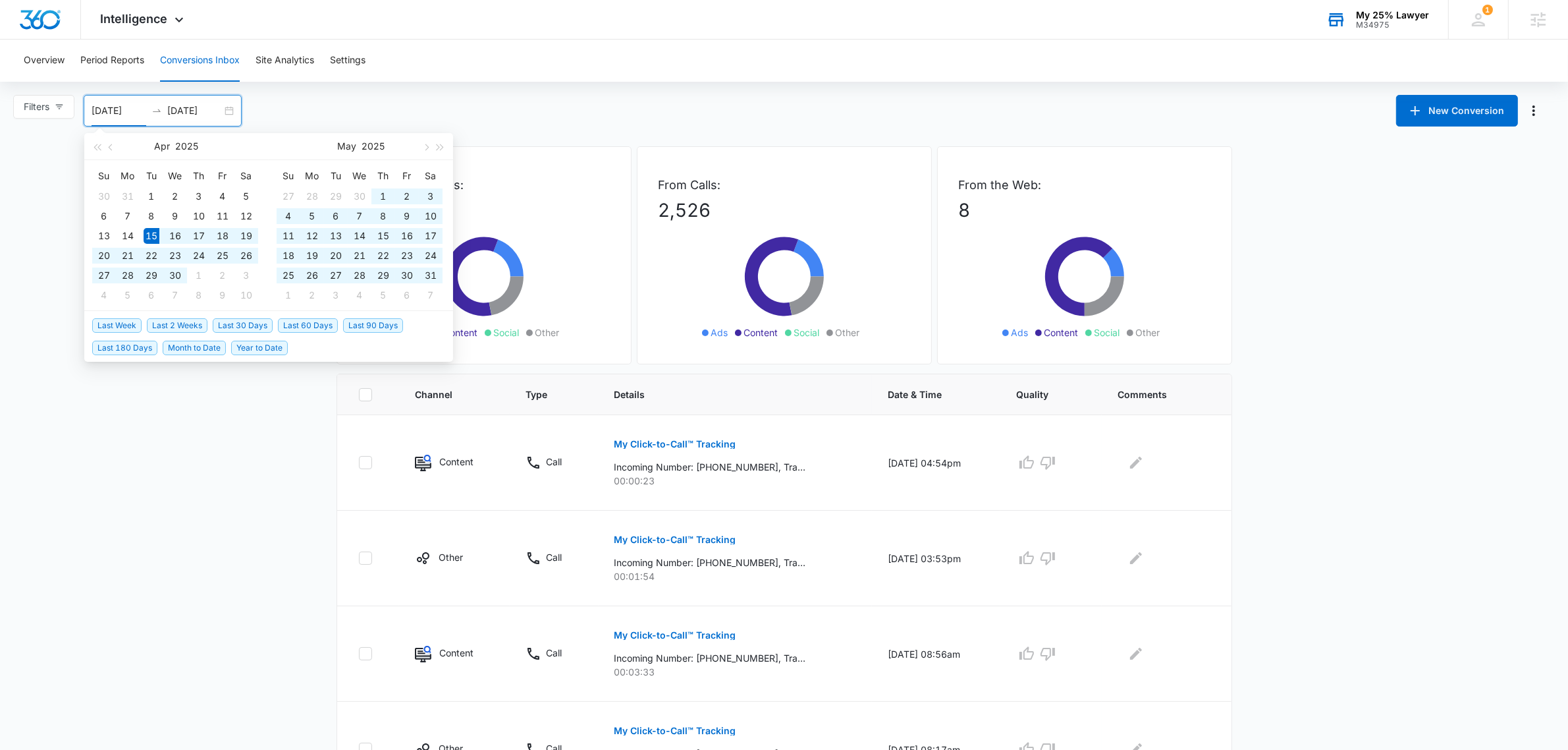
click at [141, 112] on input "[DATE]" at bounding box center [119, 110] width 55 height 15
type input "[DATE]"
click at [212, 113] on input "[DATE]" at bounding box center [195, 110] width 55 height 15
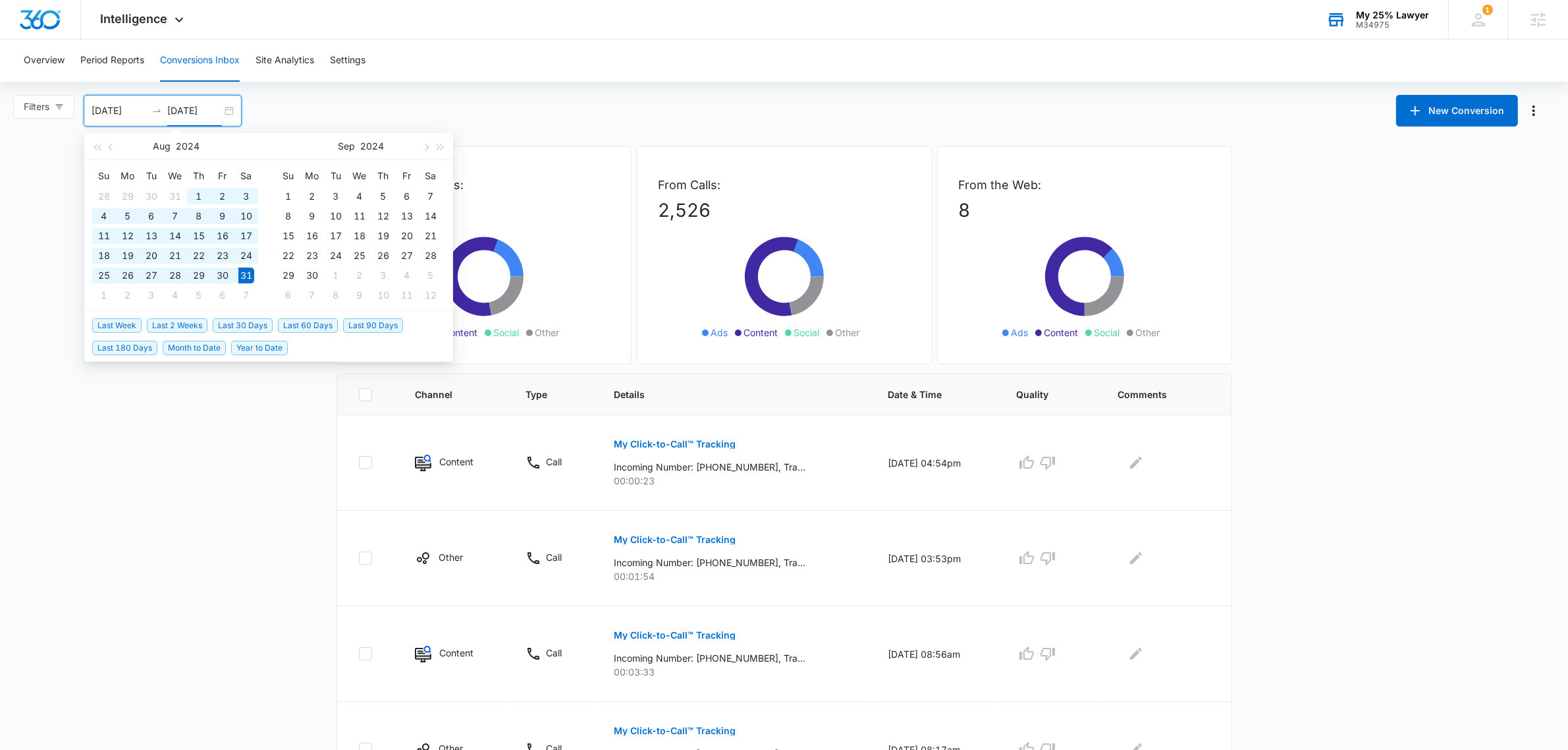
type input "[DATE]"
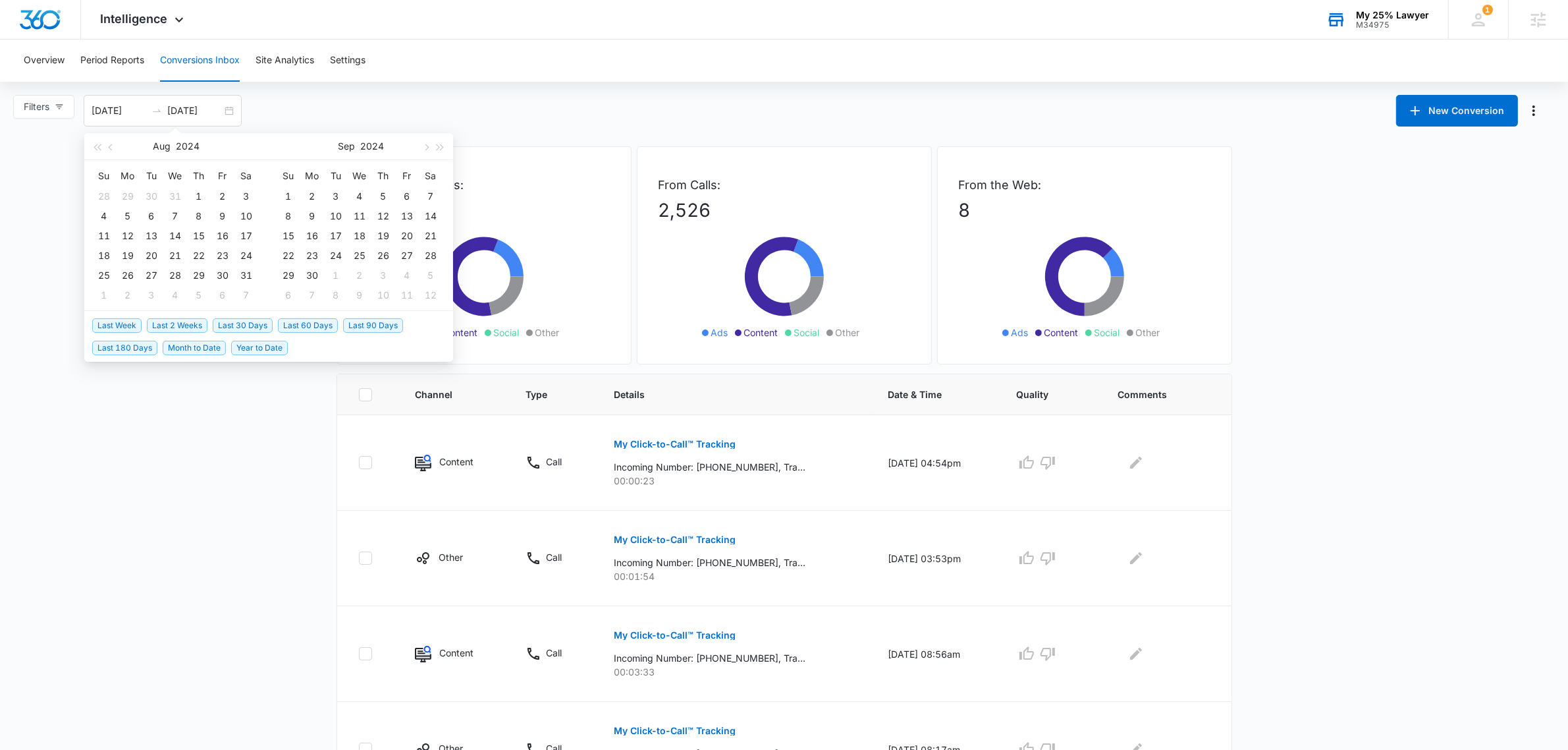
click at [445, 99] on div "Filters [DATE] [DATE] New Conversion [DATE] Su Mo Tu We Th Fr Sa 28 29 30 31 1 …" at bounding box center [784, 110] width 1568 height 31
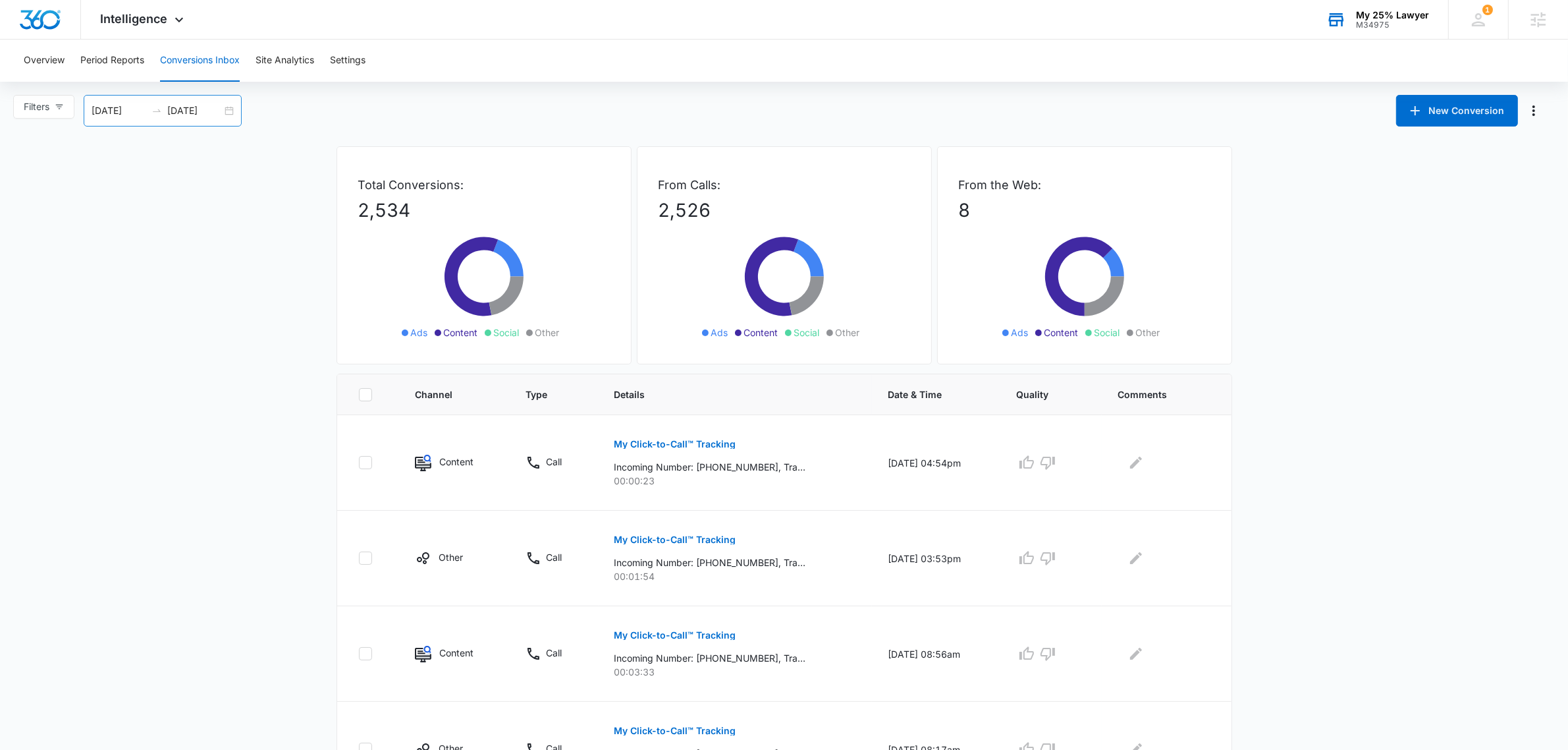
click at [183, 117] on input "[DATE]" at bounding box center [195, 110] width 55 height 15
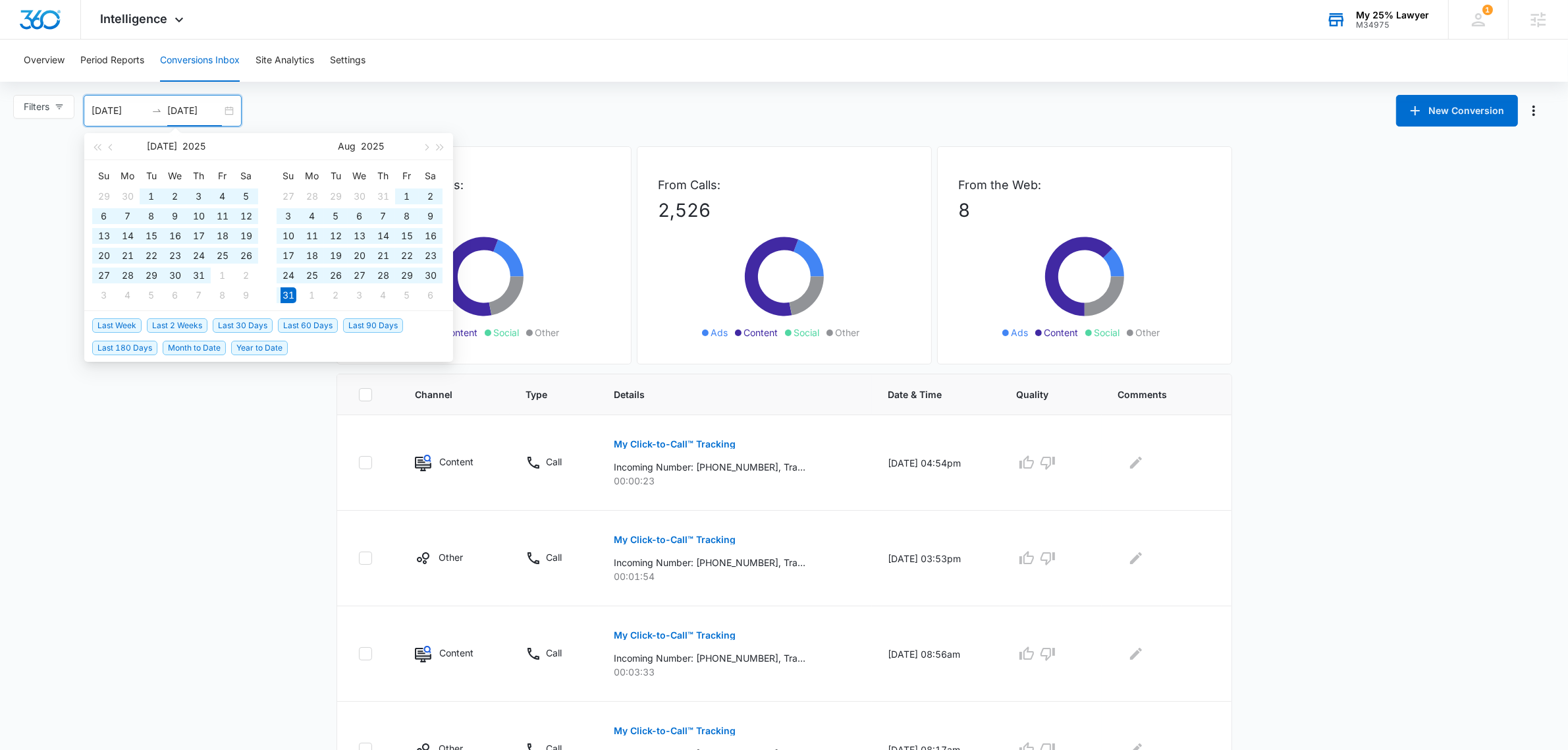
type input "[DATE]"
click at [97, 150] on span "button" at bounding box center [96, 147] width 7 height 7
click at [107, 112] on input "[DATE]" at bounding box center [119, 110] width 55 height 15
click at [96, 147] on span "button" at bounding box center [96, 147] width 7 height 7
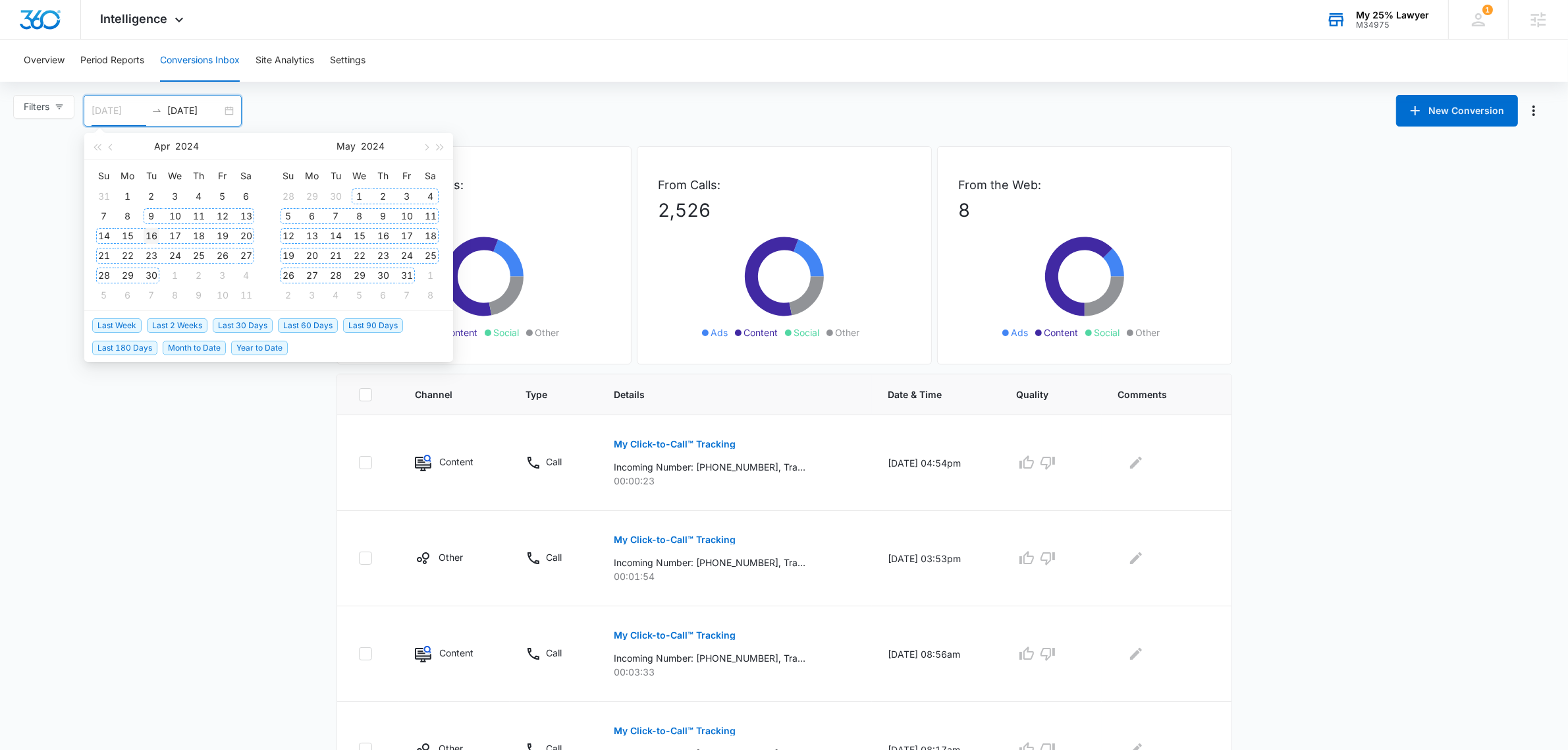
type input "[DATE]"
click at [153, 232] on div "16" at bounding box center [151, 235] width 16 height 16
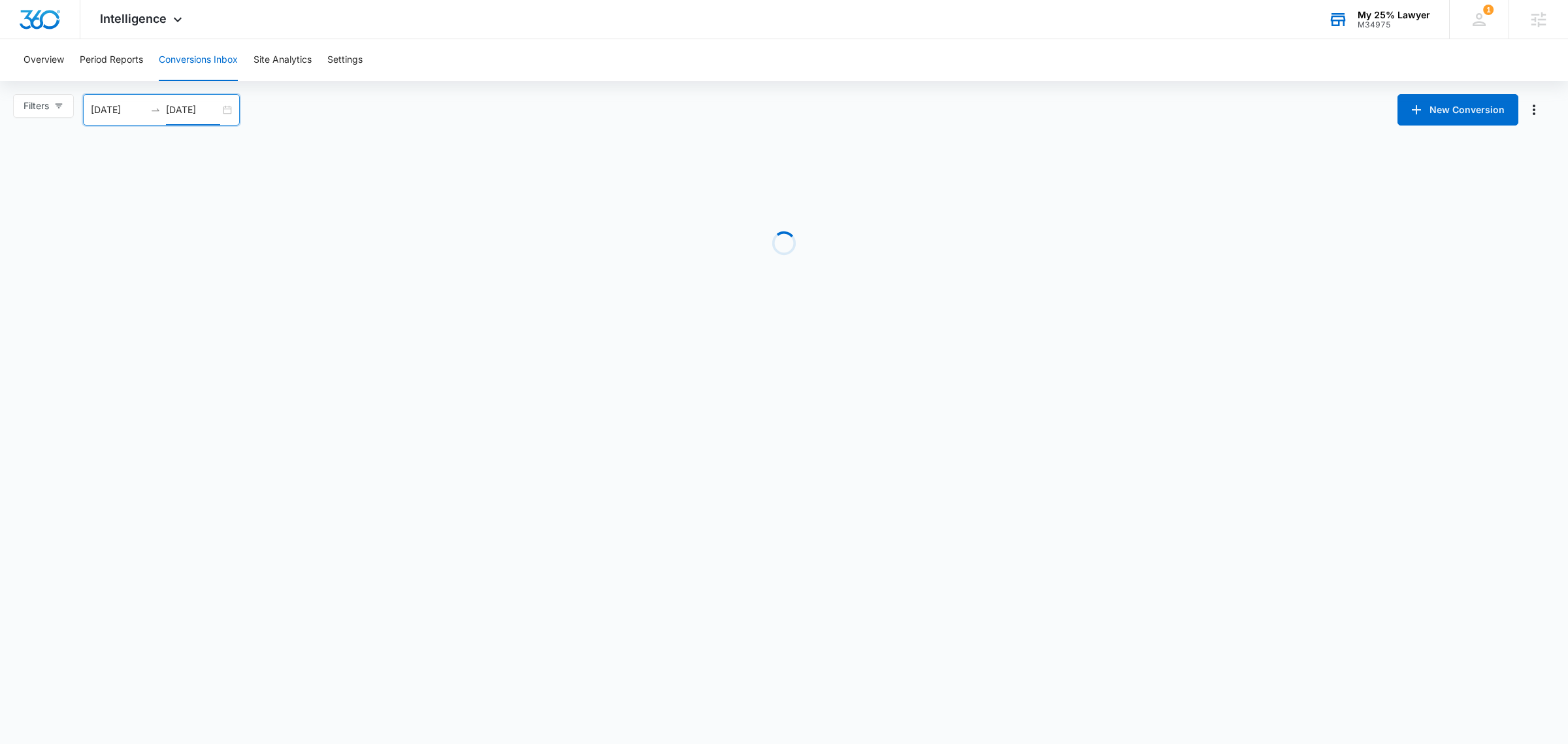
click at [191, 108] on input "[DATE]" at bounding box center [193, 109] width 55 height 14
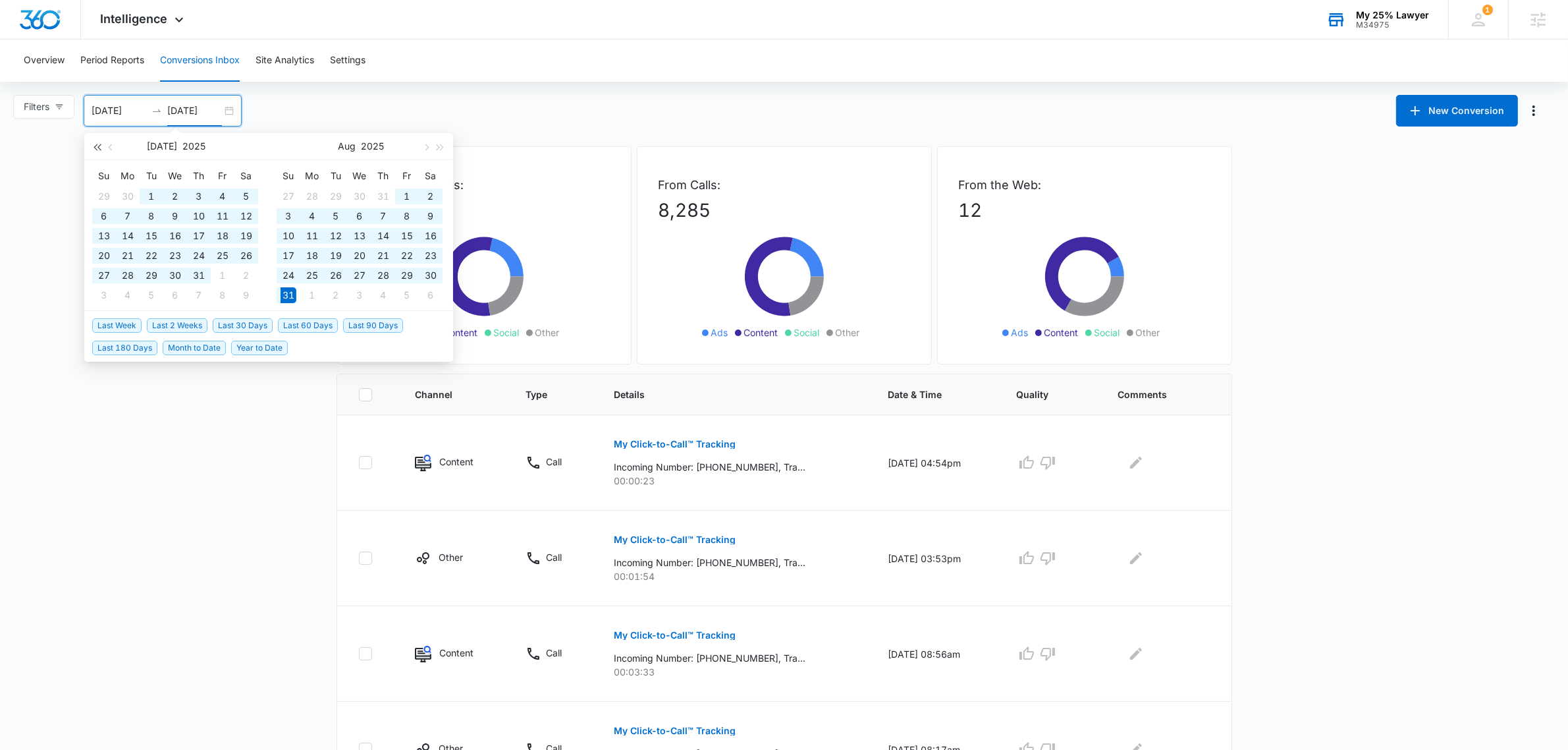
click at [98, 147] on span "button" at bounding box center [96, 147] width 7 height 7
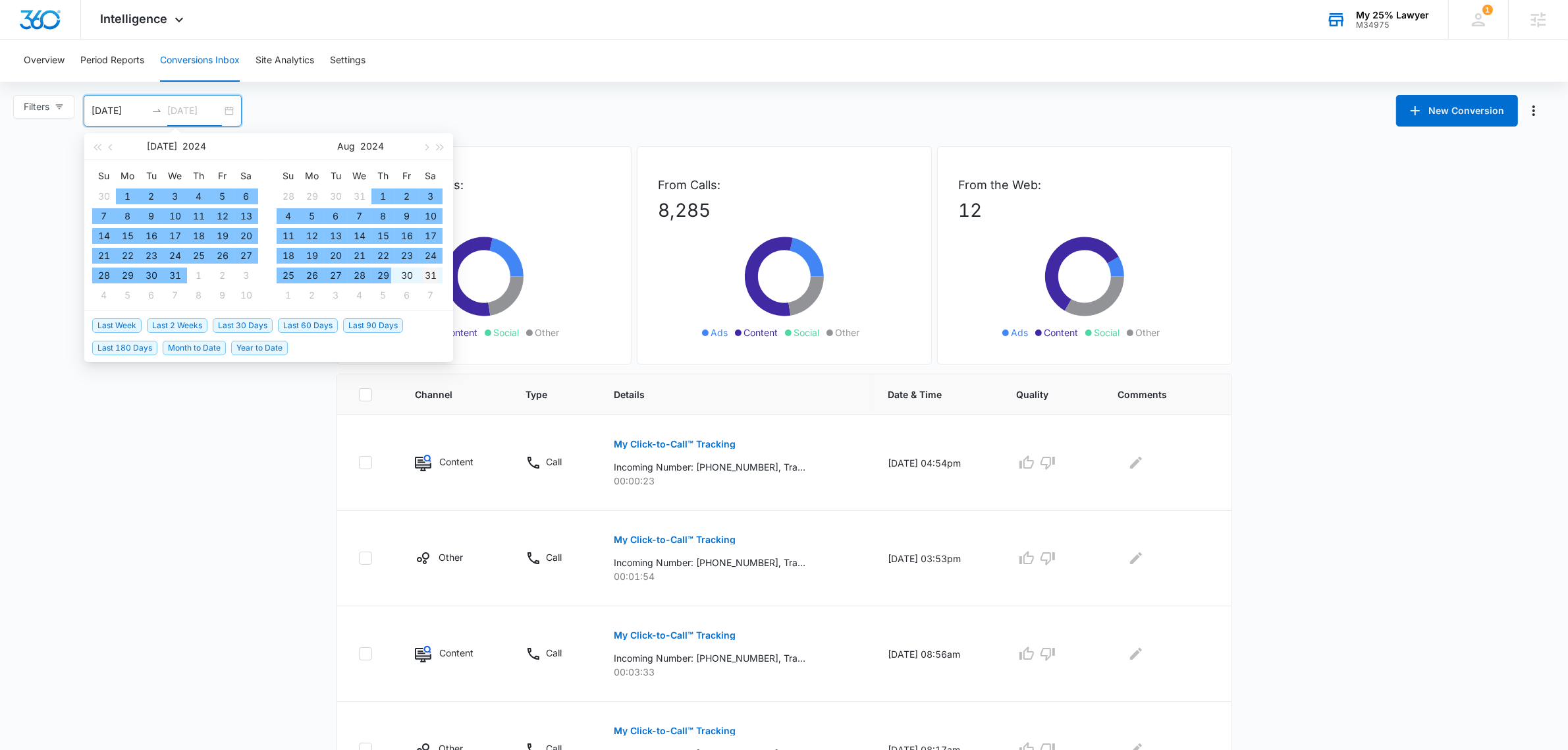
type input "[DATE]"
click at [432, 272] on div "31" at bounding box center [430, 275] width 16 height 16
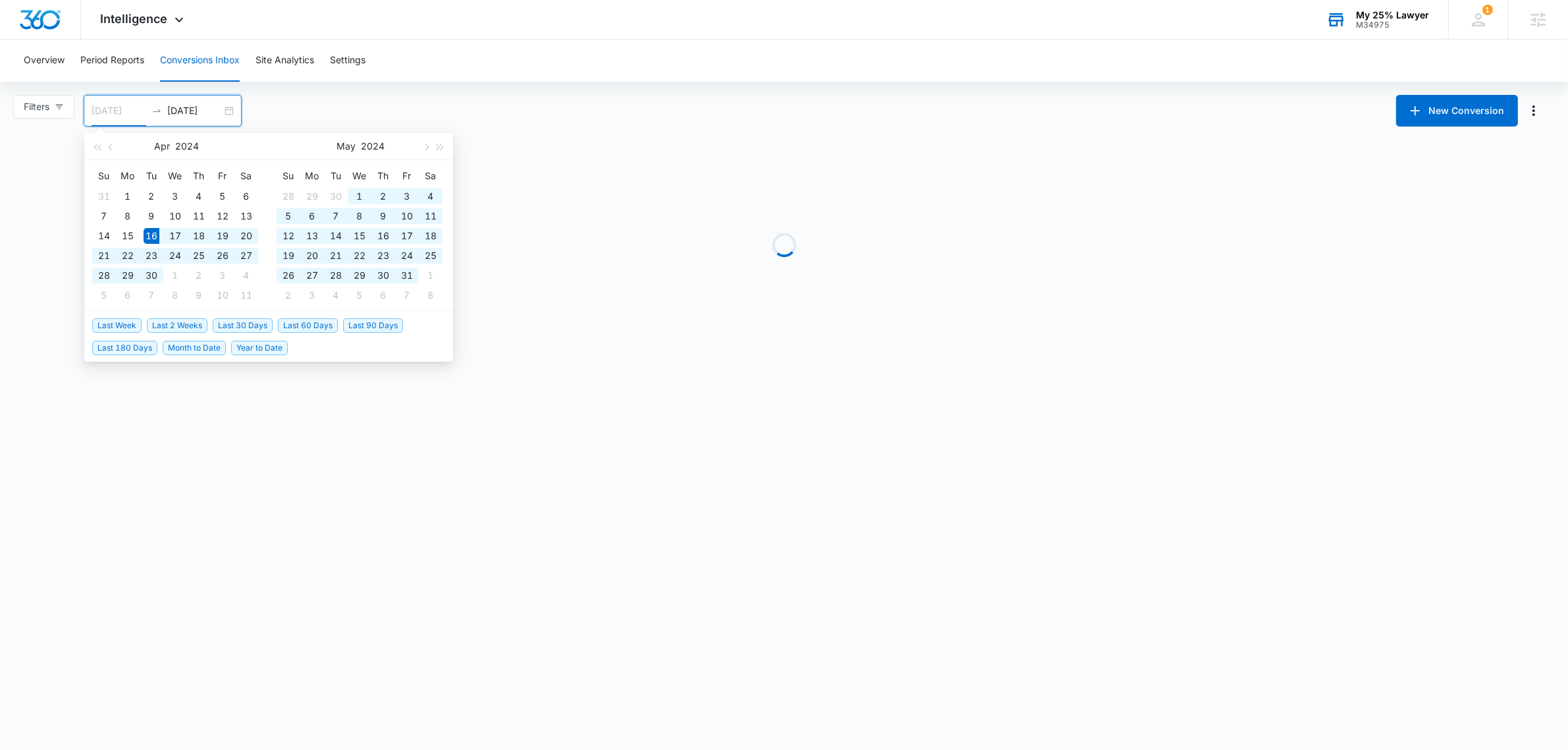
type input "[DATE]"
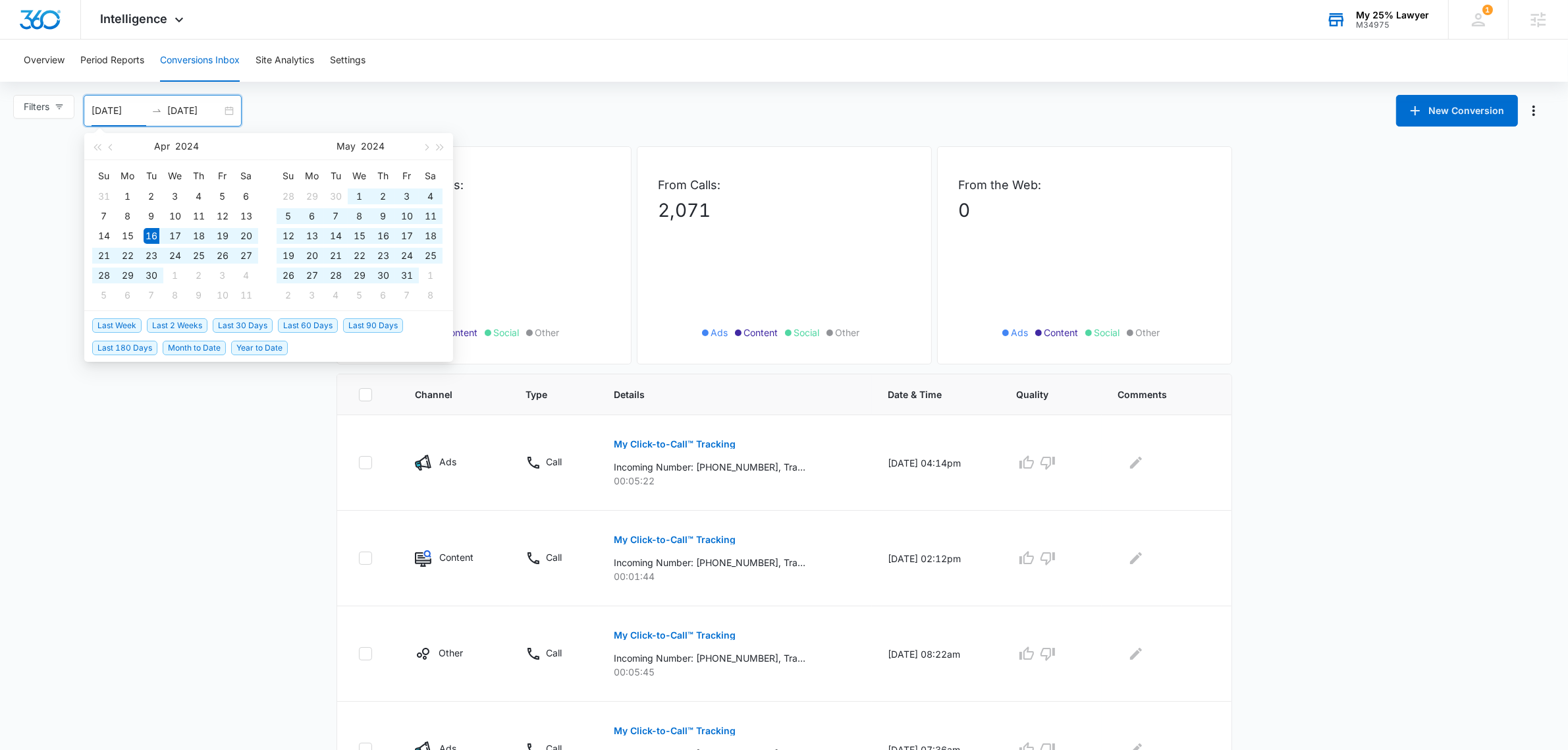
click at [209, 518] on main "Filters [DATE] [DATE] New Conversion [DATE] Su Mo Tu We Th Fr Sa 31 1 2 3 4 5 6…" at bounding box center [784, 753] width 1568 height 1317
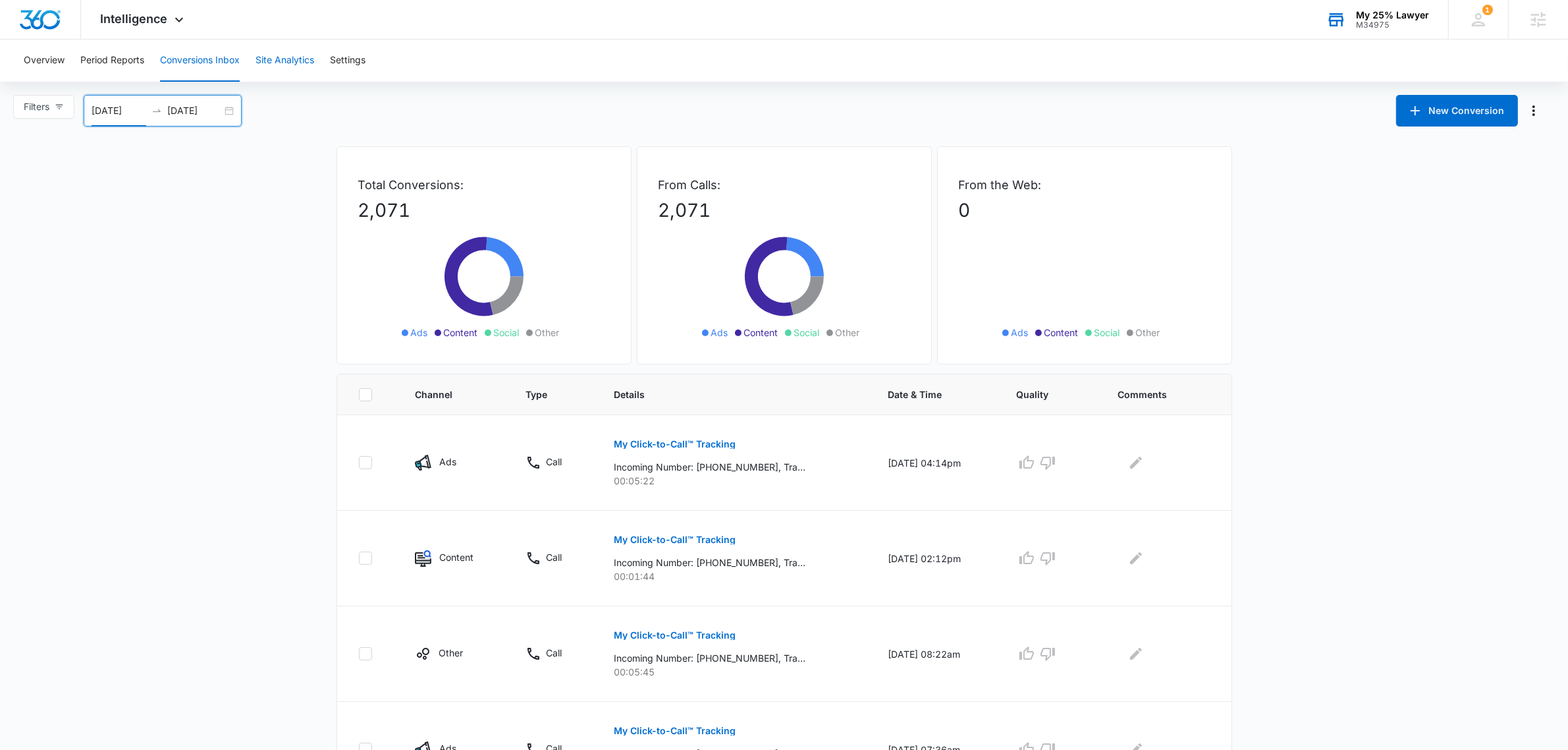
click at [283, 56] on button "Site Analytics" at bounding box center [284, 60] width 59 height 42
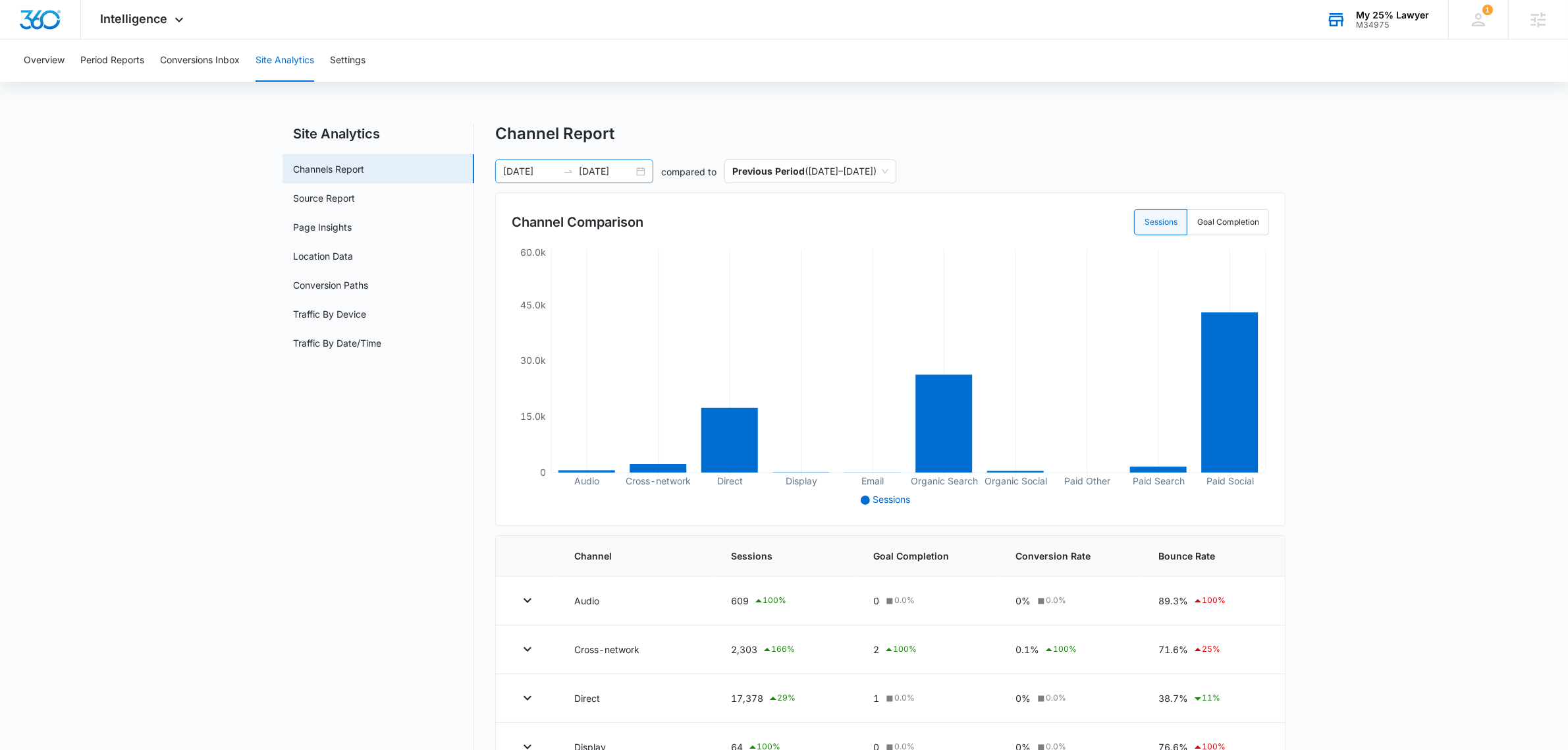
click at [539, 169] on input "[DATE]" at bounding box center [530, 171] width 55 height 15
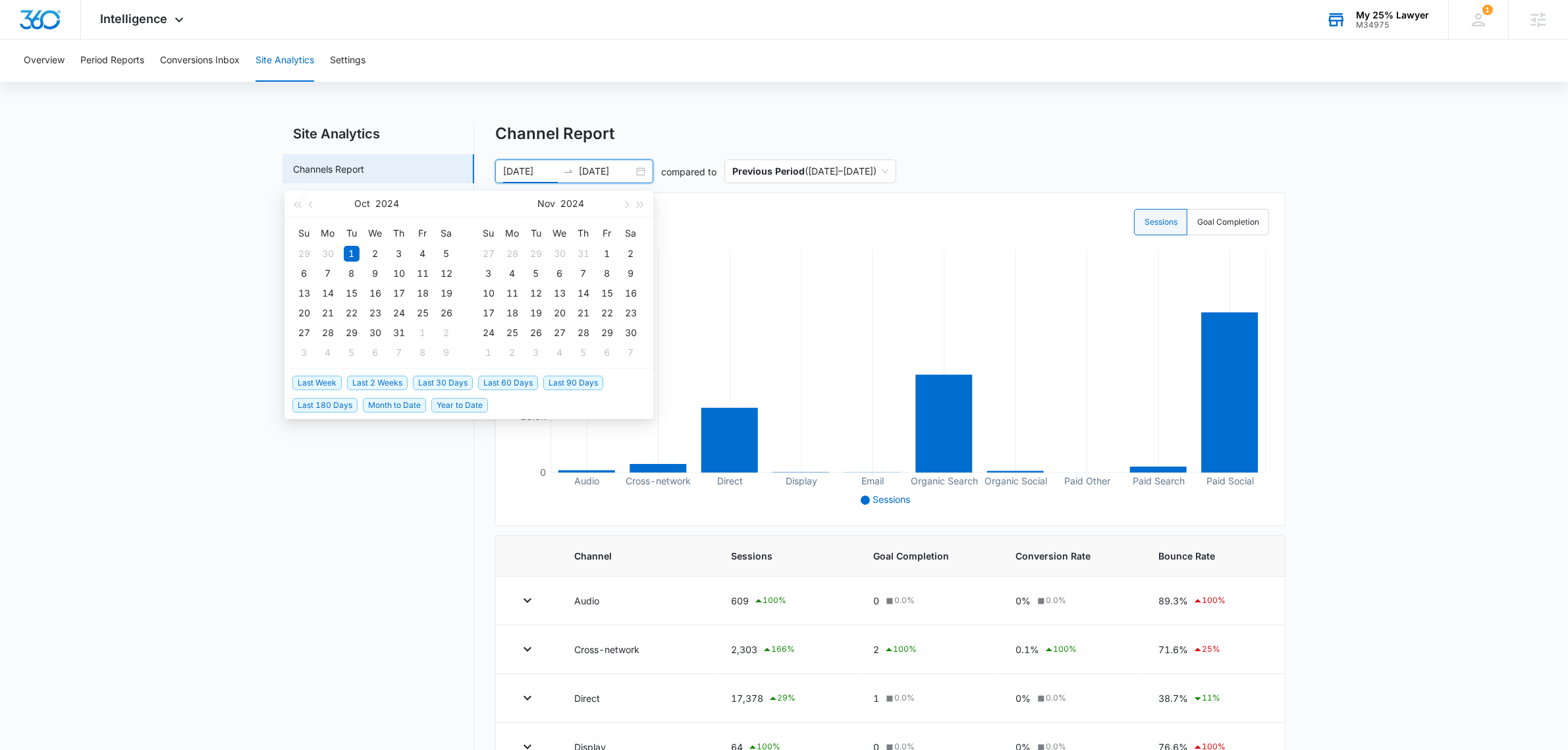
click at [471, 402] on span "Year to Date" at bounding box center [459, 405] width 57 height 15
type input "[DATE]"
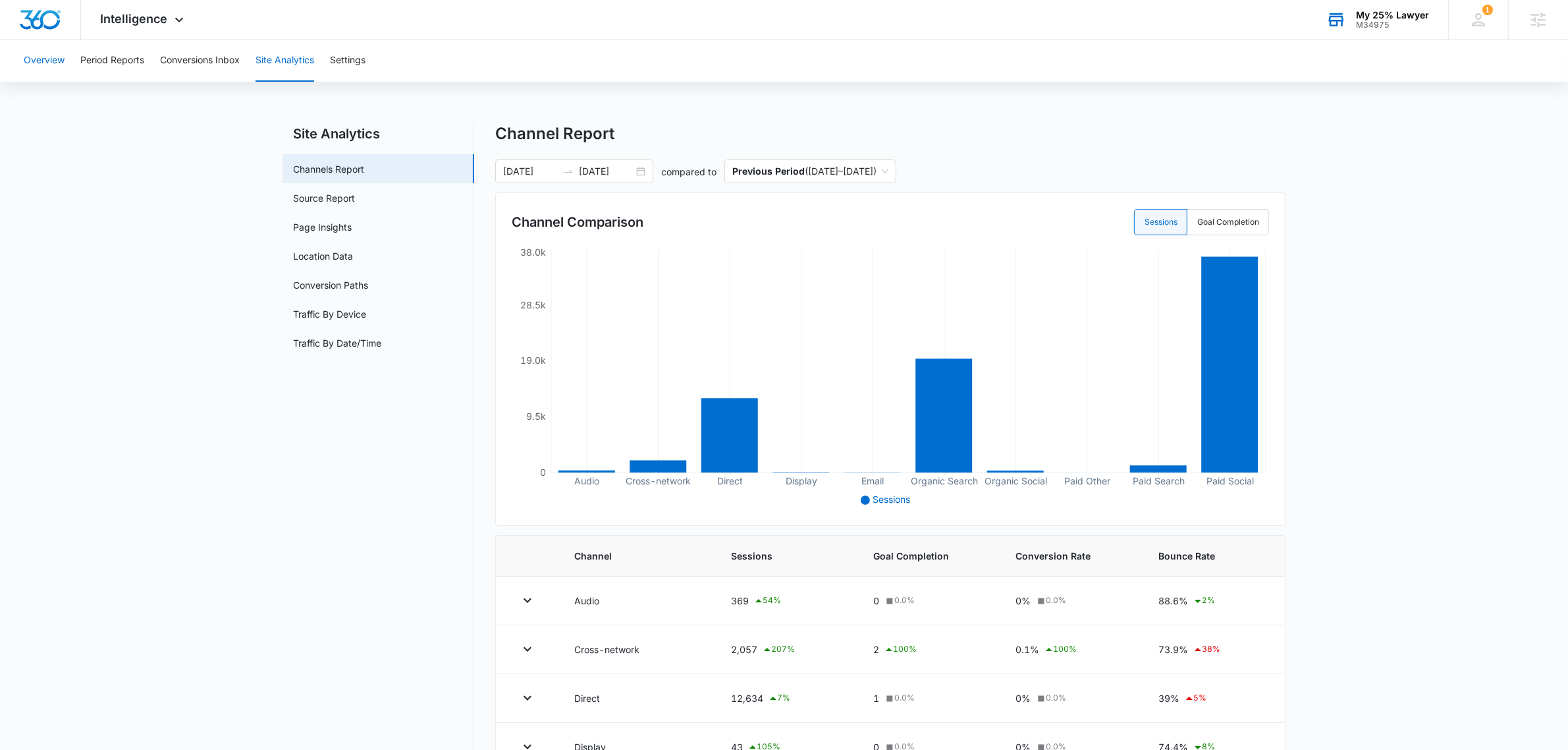
click at [50, 63] on button "Overview" at bounding box center [44, 60] width 40 height 42
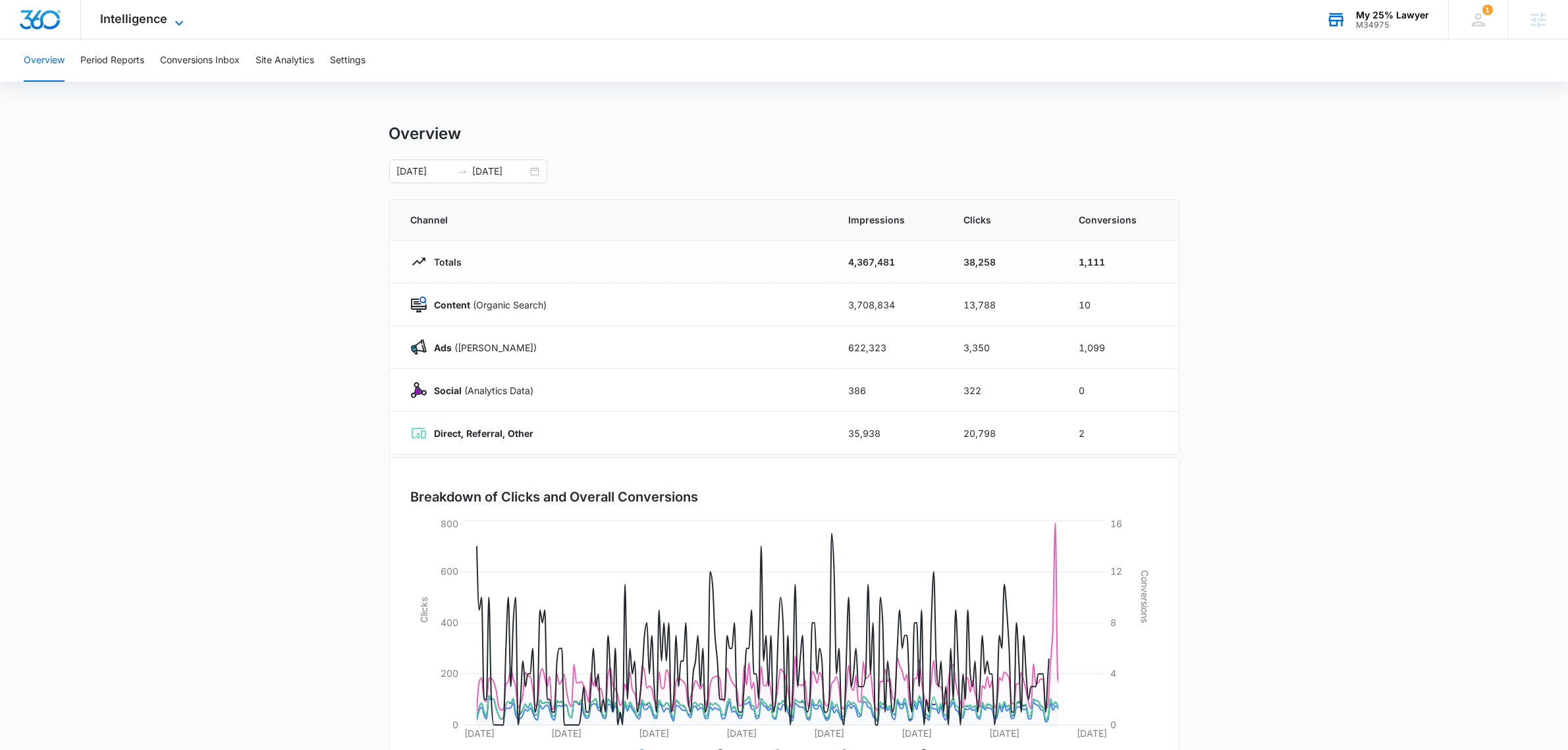
click at [171, 24] on icon at bounding box center [179, 23] width 16 height 16
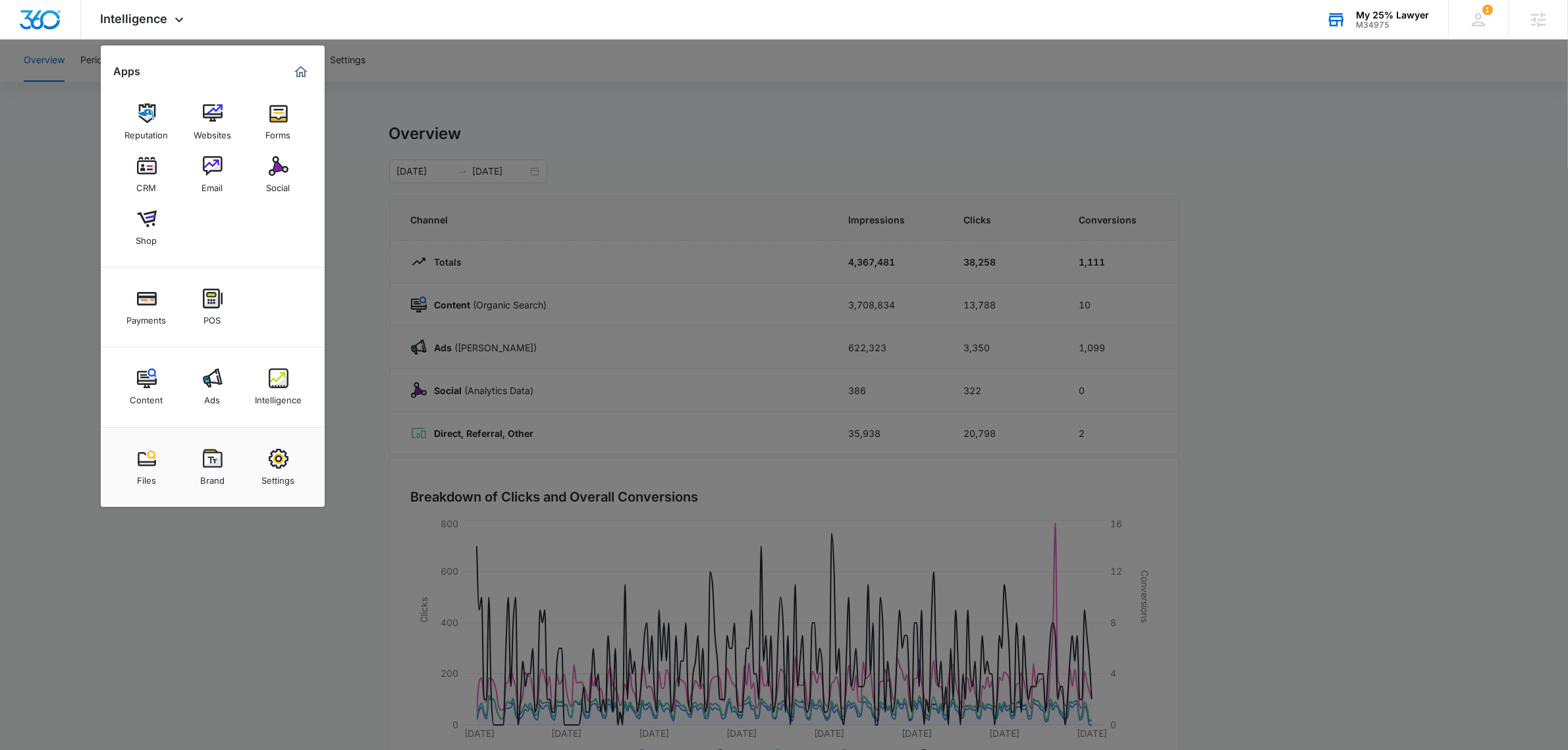
click at [218, 387] on img at bounding box center [212, 378] width 20 height 20
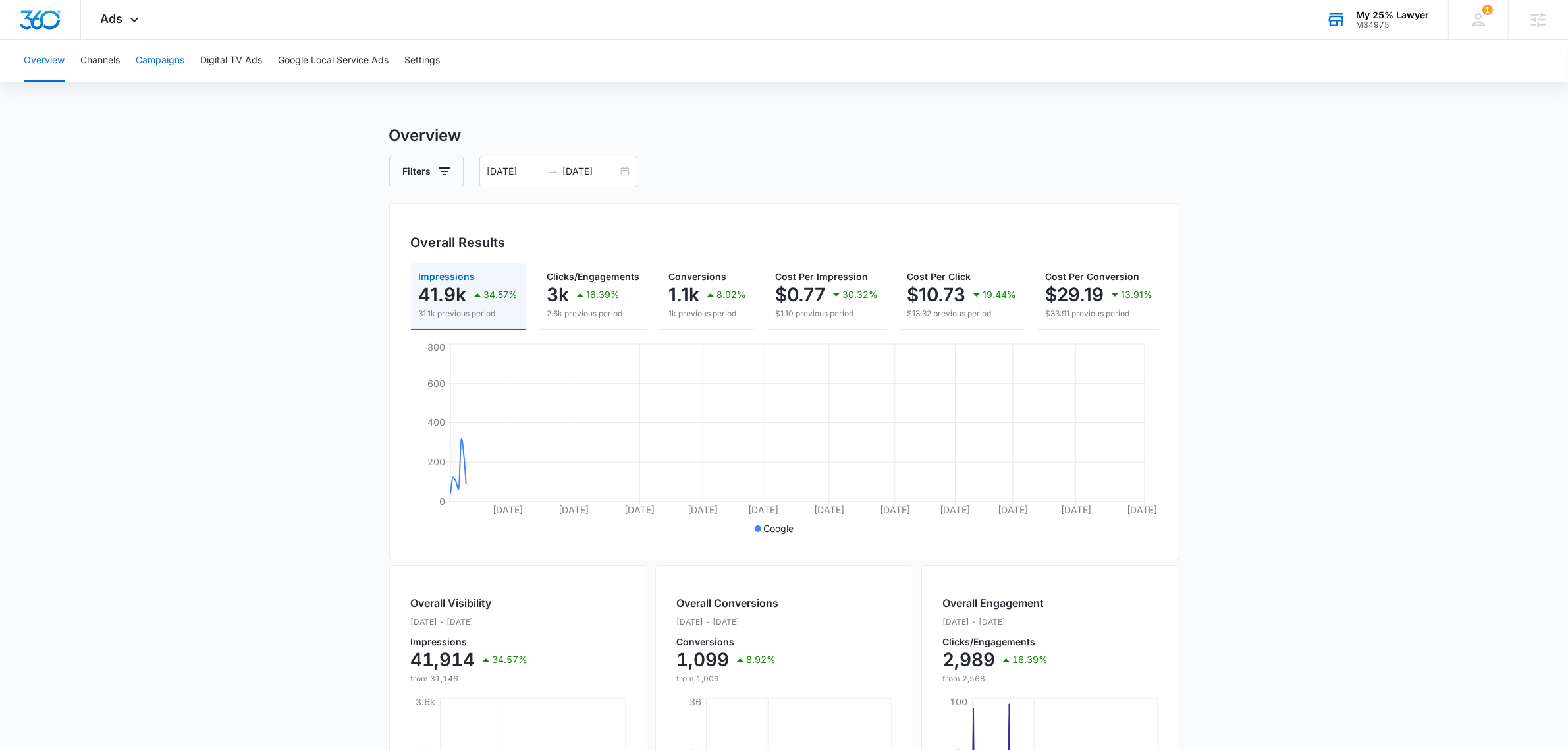
click at [151, 50] on button "Campaigns" at bounding box center [160, 60] width 49 height 42
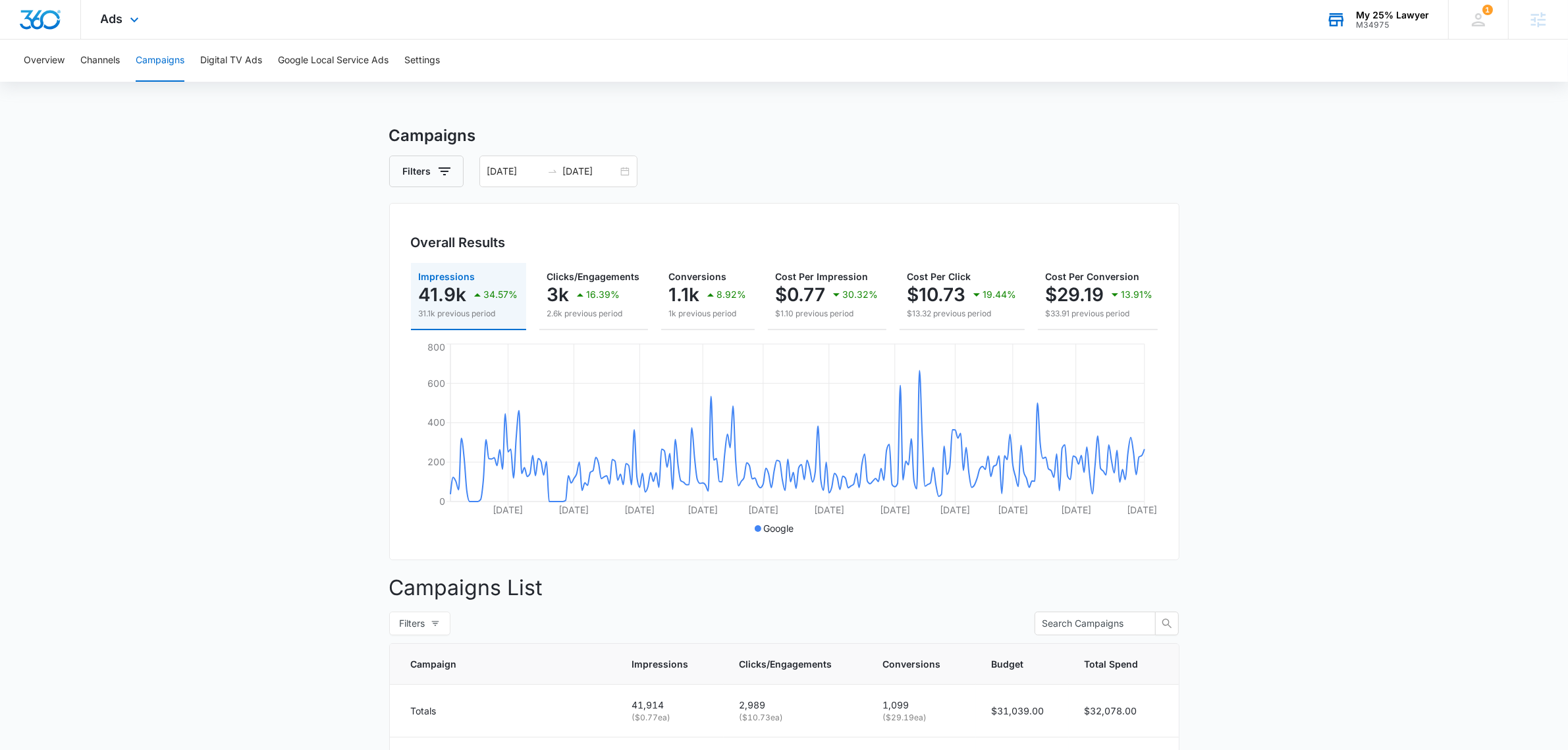
click at [101, 27] on div "Ads Apps Reputation Websites Forms CRM Email Social Shop Payments POS Content A…" at bounding box center [121, 19] width 81 height 39
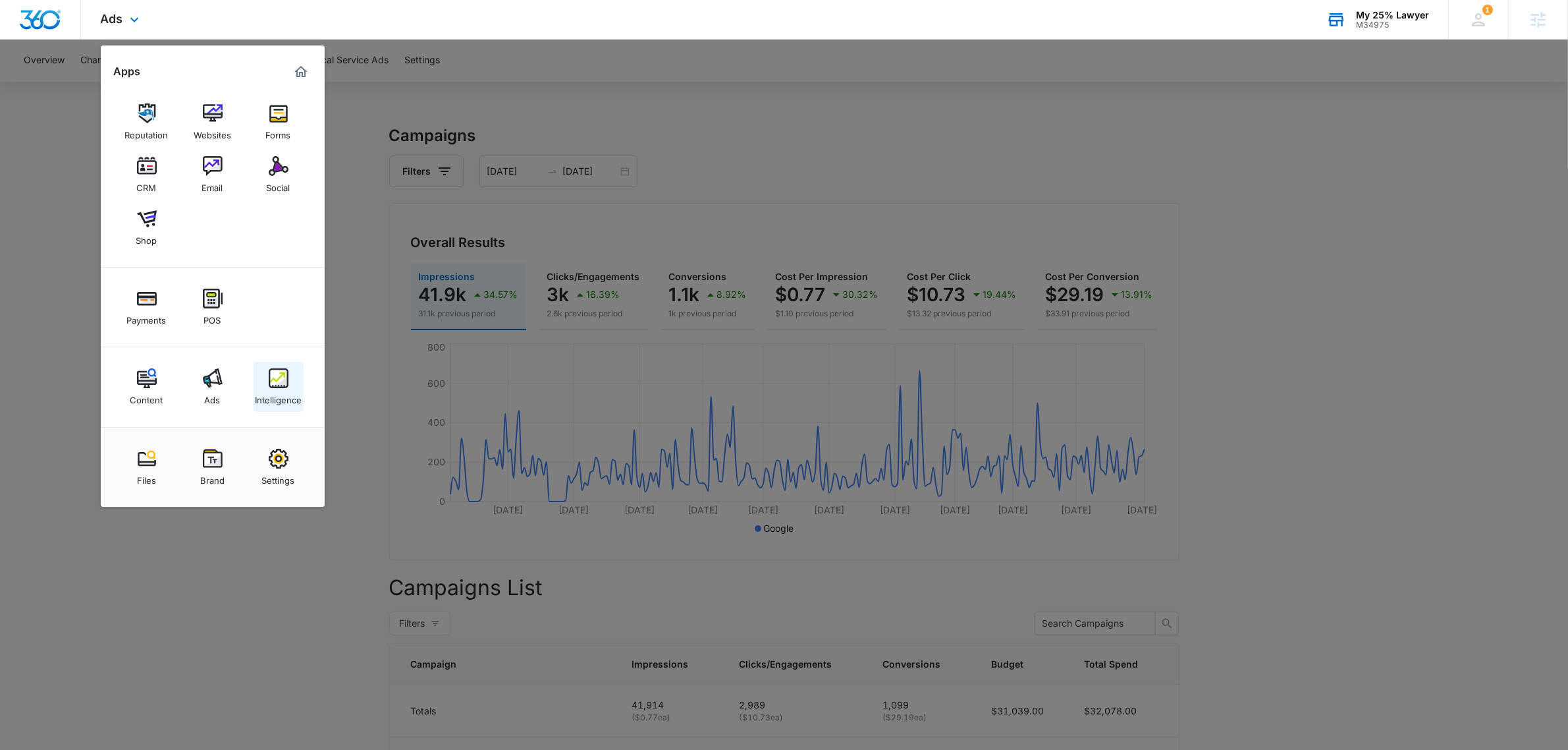
drag, startPoint x: 283, startPoint y: 398, endPoint x: 259, endPoint y: 343, distance: 60.0
click at [281, 396] on div "Intelligence" at bounding box center [278, 397] width 47 height 17
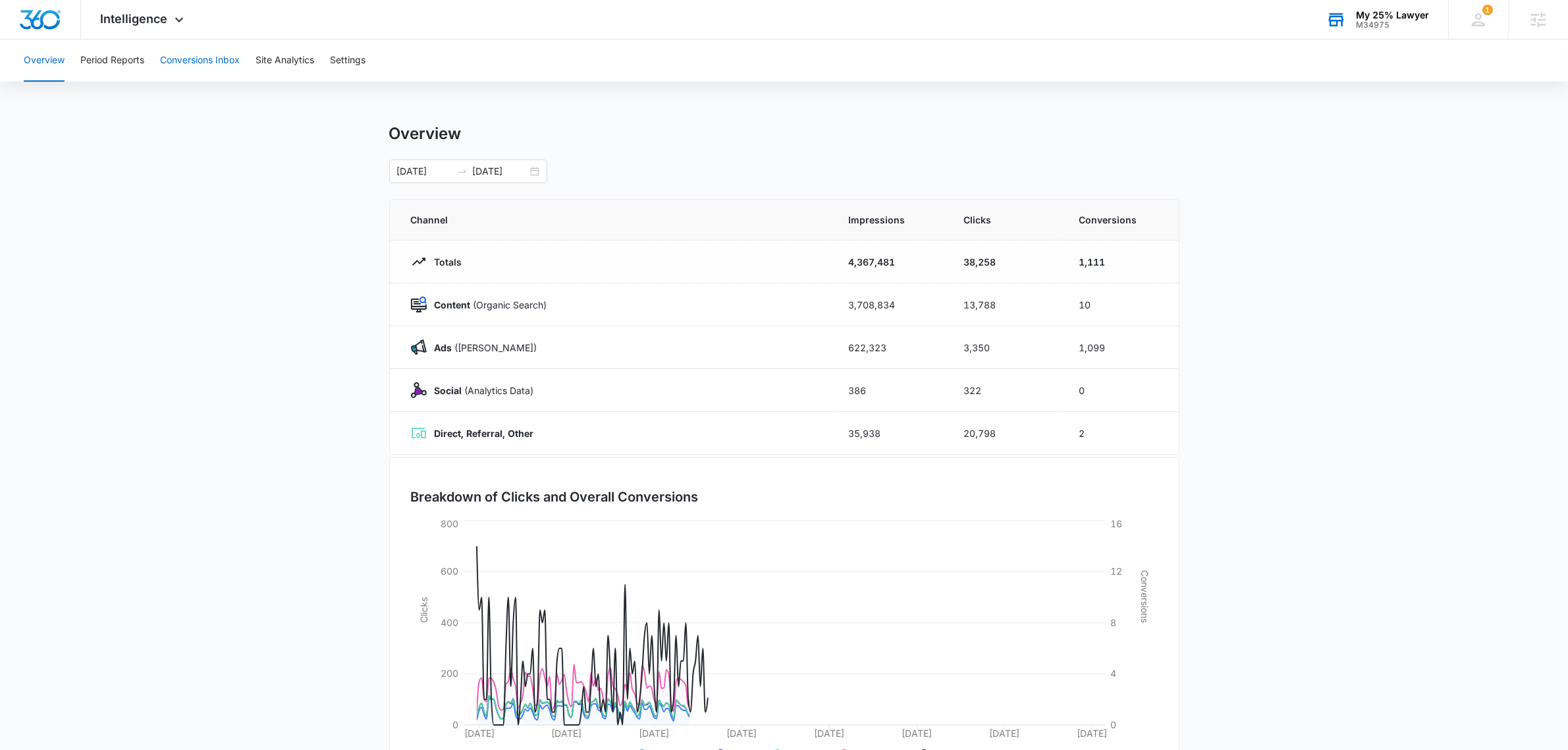
click at [186, 54] on button "Conversions Inbox" at bounding box center [199, 60] width 79 height 42
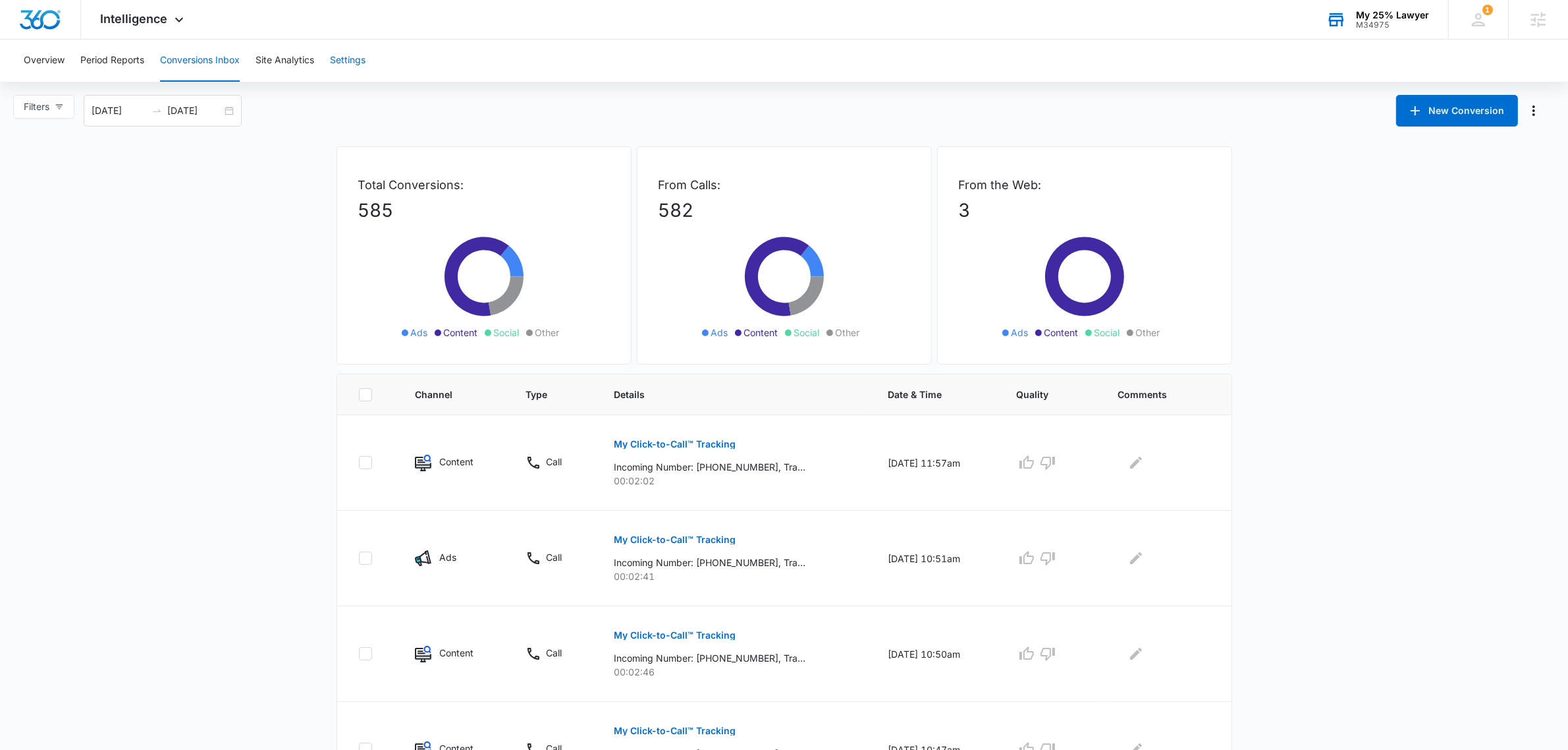
click at [360, 63] on button "Settings" at bounding box center [348, 60] width 36 height 42
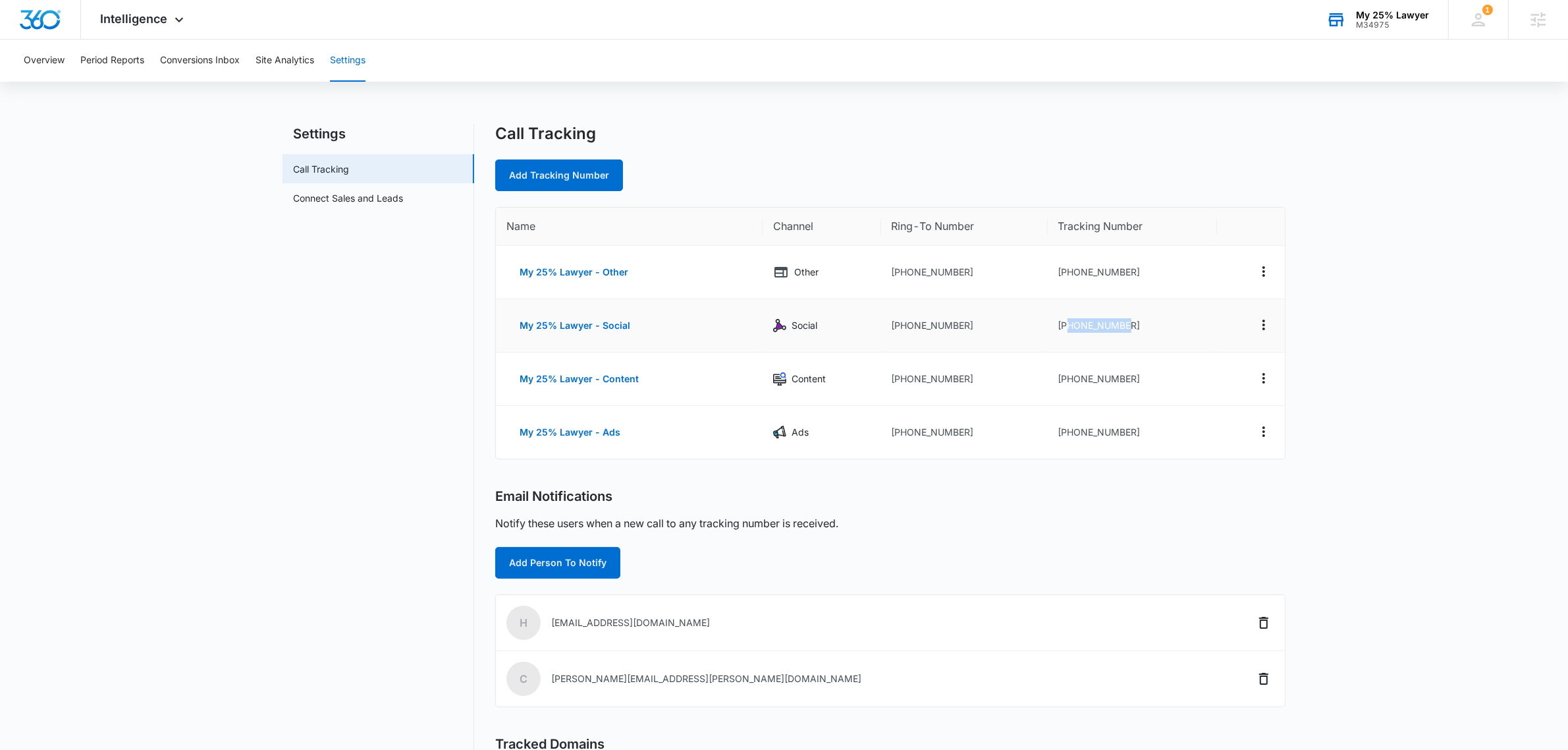
drag, startPoint x: 1128, startPoint y: 328, endPoint x: 1068, endPoint y: 328, distance: 60.0
click at [1068, 328] on td "[PHONE_NUMBER]" at bounding box center [1132, 326] width 170 height 54
click at [1117, 327] on td "[PHONE_NUMBER]" at bounding box center [1132, 326] width 170 height 54
drag, startPoint x: 983, startPoint y: 374, endPoint x: 972, endPoint y: 374, distance: 11.0
click at [972, 374] on td "[PHONE_NUMBER]" at bounding box center [964, 379] width 167 height 54
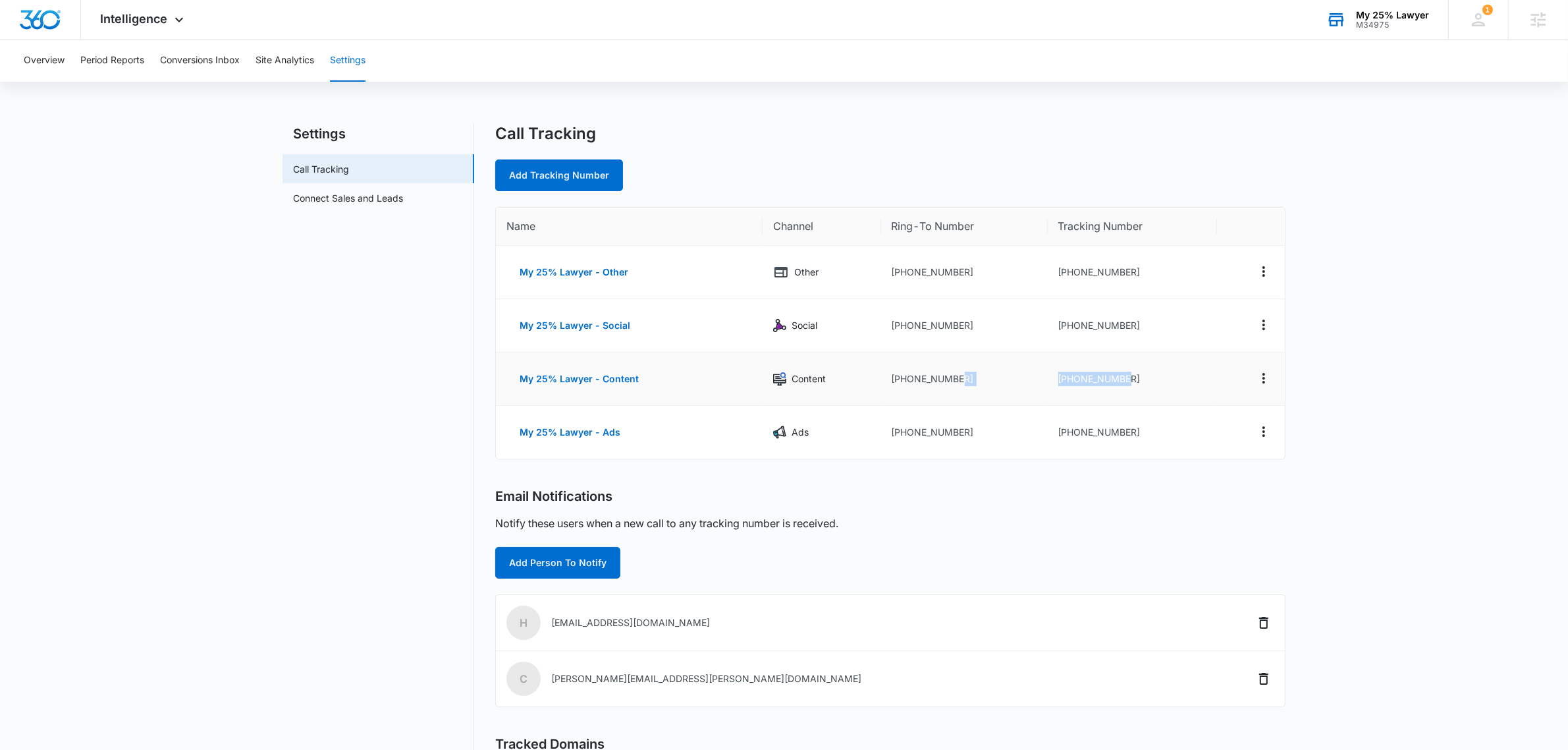
drag, startPoint x: 1091, startPoint y: 382, endPoint x: 989, endPoint y: 398, distance: 103.2
click at [1026, 384] on tr "My 25% Lawyer - Content Content [PHONE_NUMBER] [PHONE_NUMBER]" at bounding box center [890, 379] width 789 height 54
click at [1163, 420] on td "[PHONE_NUMBER]" at bounding box center [1132, 432] width 170 height 53
drag, startPoint x: 1161, startPoint y: 430, endPoint x: 1022, endPoint y: 441, distance: 139.4
click at [1048, 427] on td "[PHONE_NUMBER]" at bounding box center [1132, 432] width 170 height 53
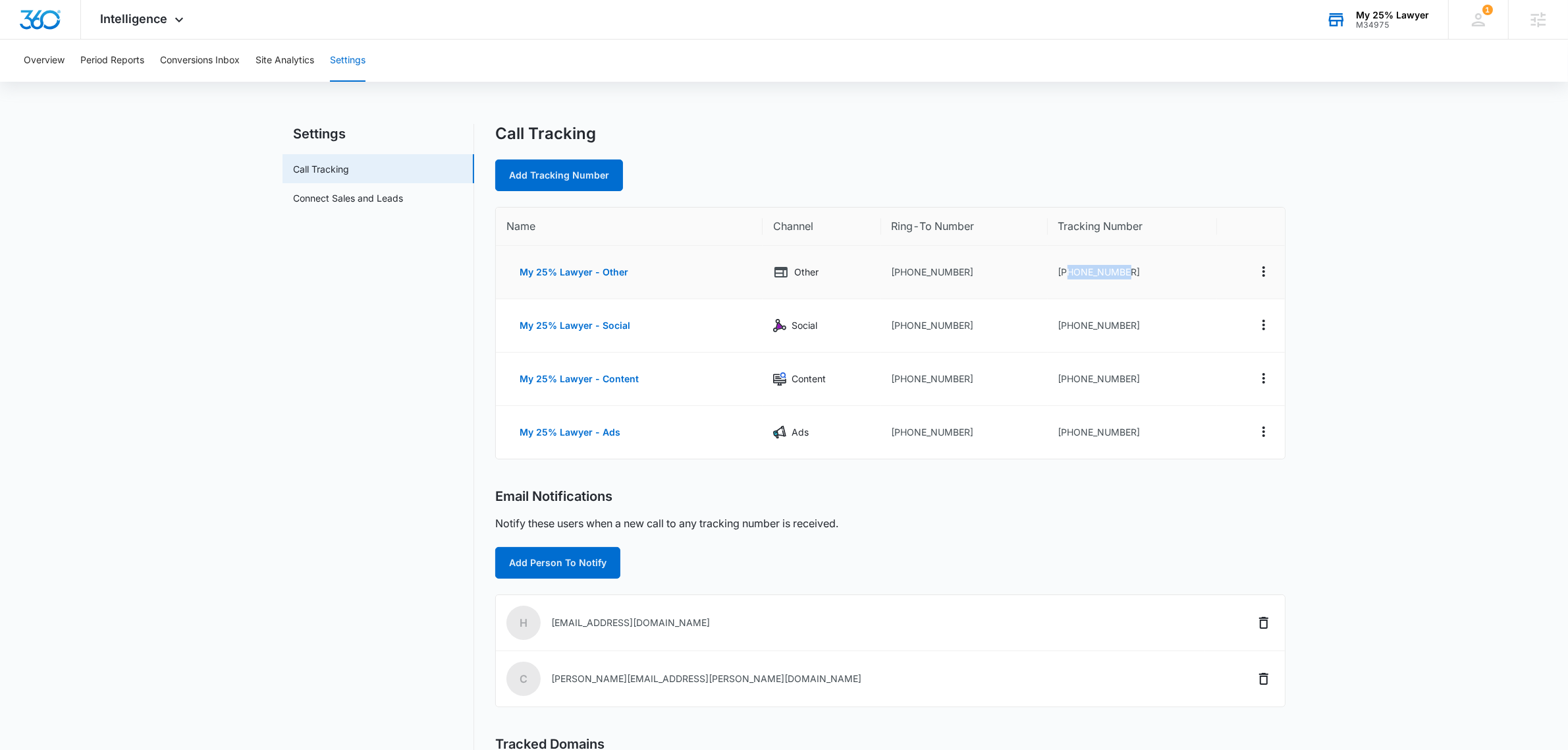
drag, startPoint x: 1154, startPoint y: 281, endPoint x: 1055, endPoint y: 292, distance: 99.6
click at [1061, 292] on td "[PHONE_NUMBER]" at bounding box center [1132, 272] width 170 height 54
drag, startPoint x: 1141, startPoint y: 327, endPoint x: 1064, endPoint y: 327, distance: 77.0
click at [1064, 327] on td "[PHONE_NUMBER]" at bounding box center [1132, 326] width 170 height 54
click at [1130, 313] on td "[PHONE_NUMBER]" at bounding box center [1132, 326] width 170 height 54
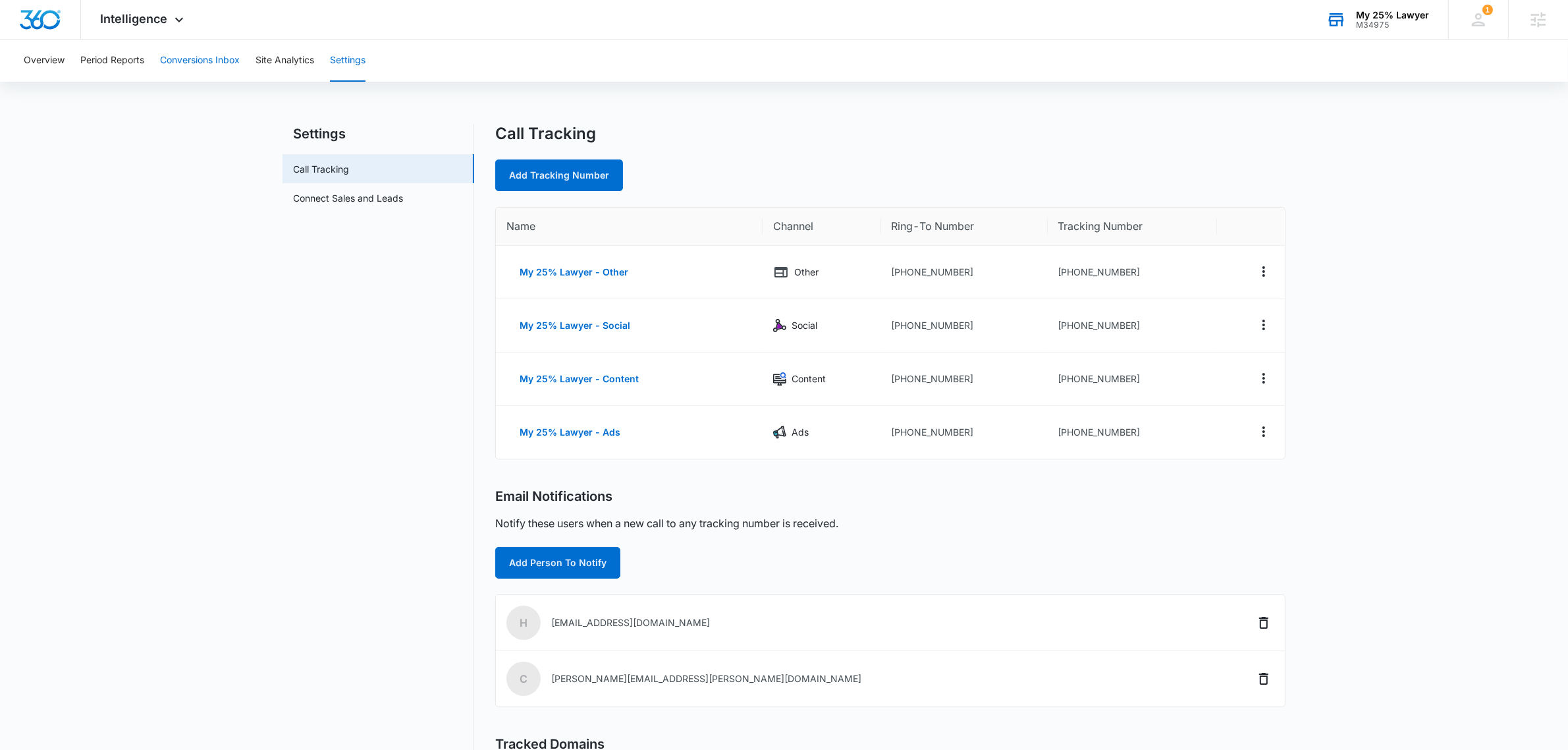
click at [216, 67] on button "Conversions Inbox" at bounding box center [199, 60] width 79 height 42
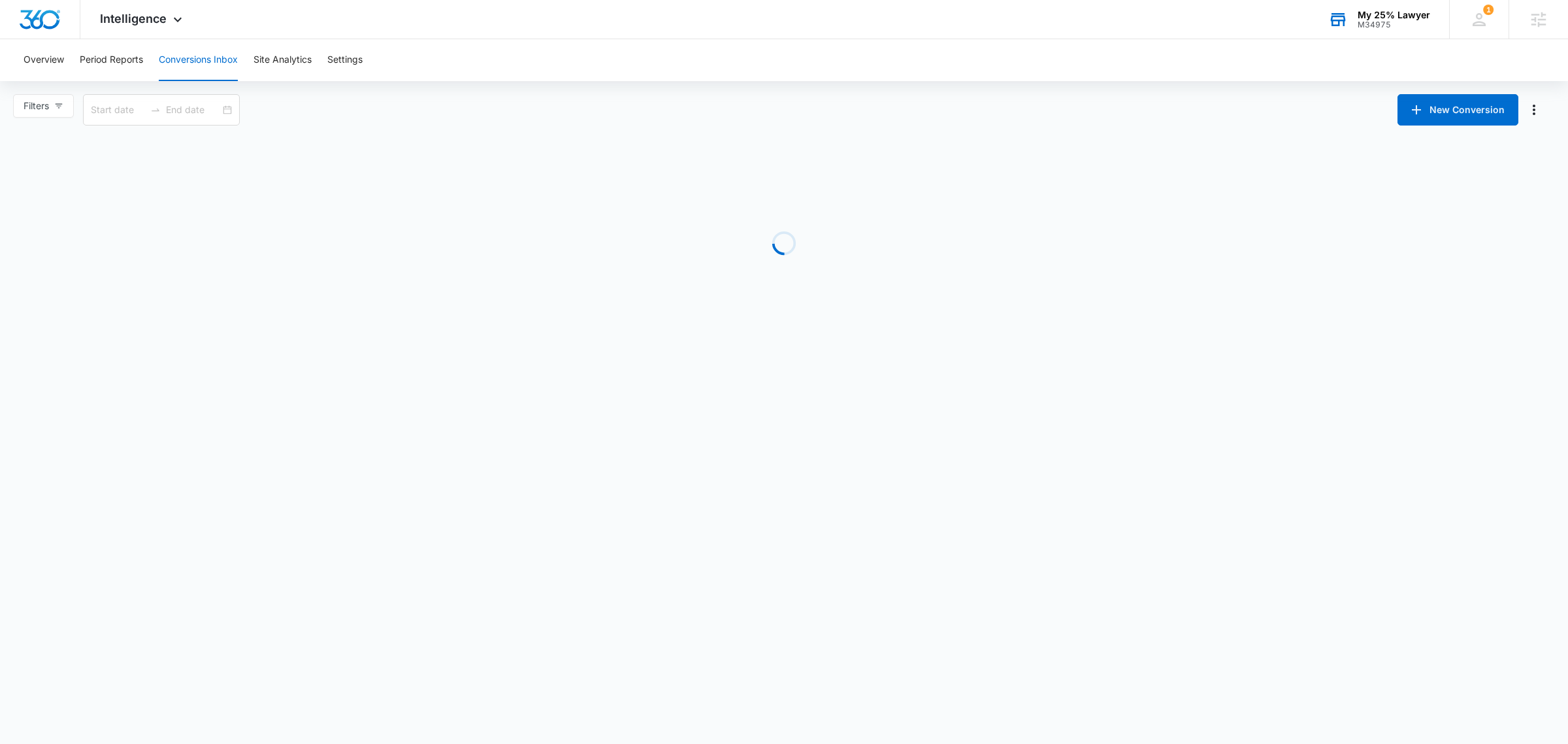
type input "[DATE]"
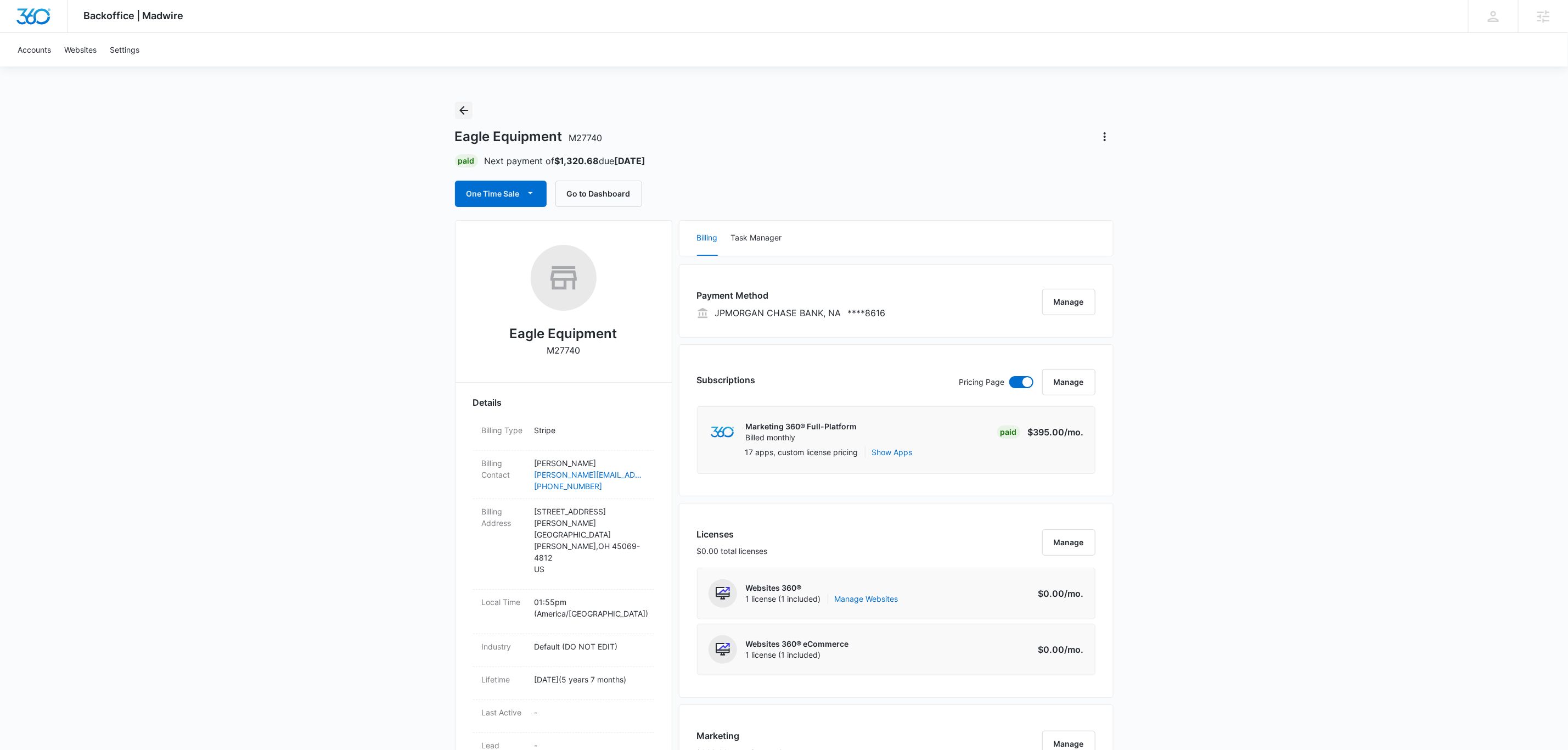
click at [459, 113] on icon "Back" at bounding box center [464, 110] width 13 height 13
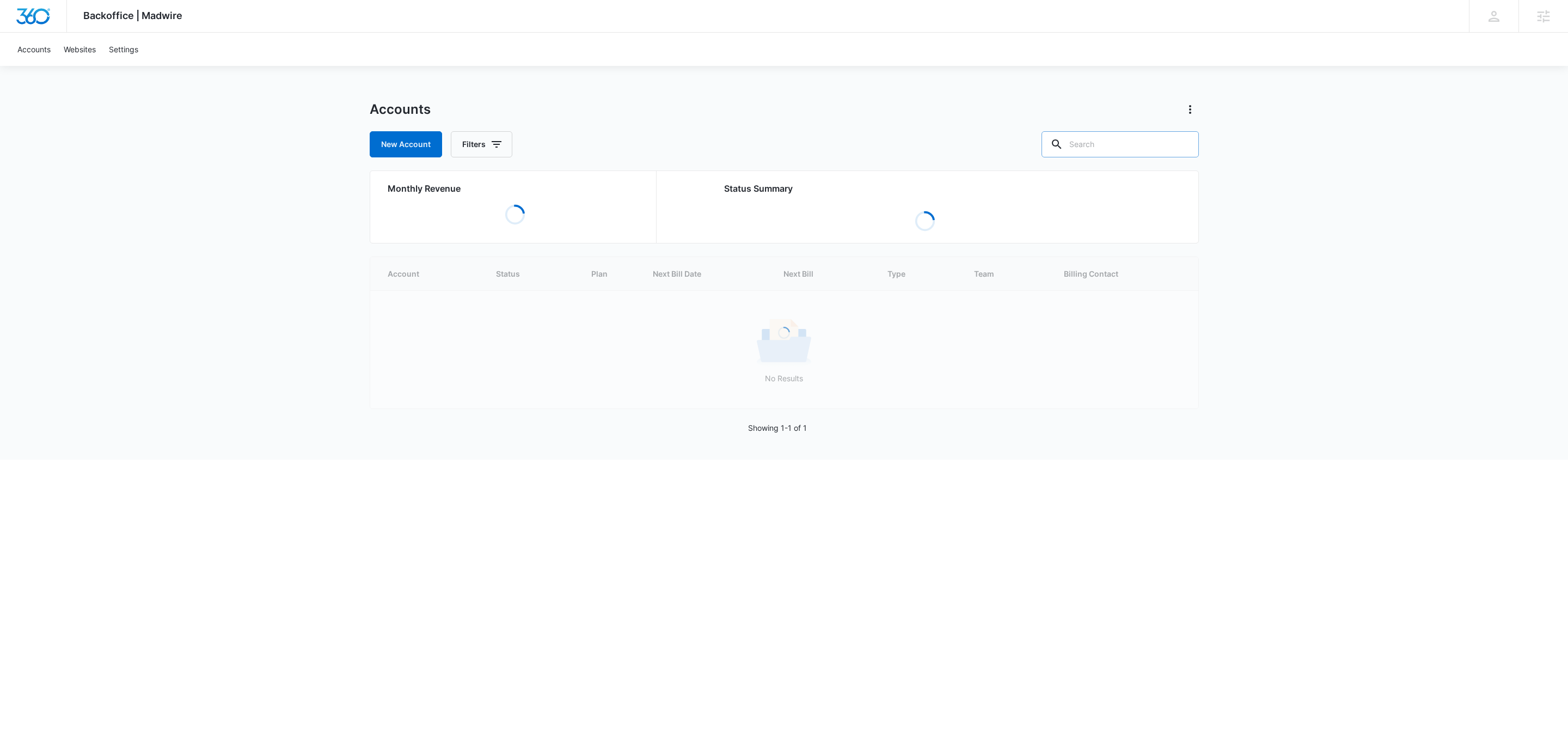
click at [1131, 138] on input "text" at bounding box center [1120, 144] width 157 height 26
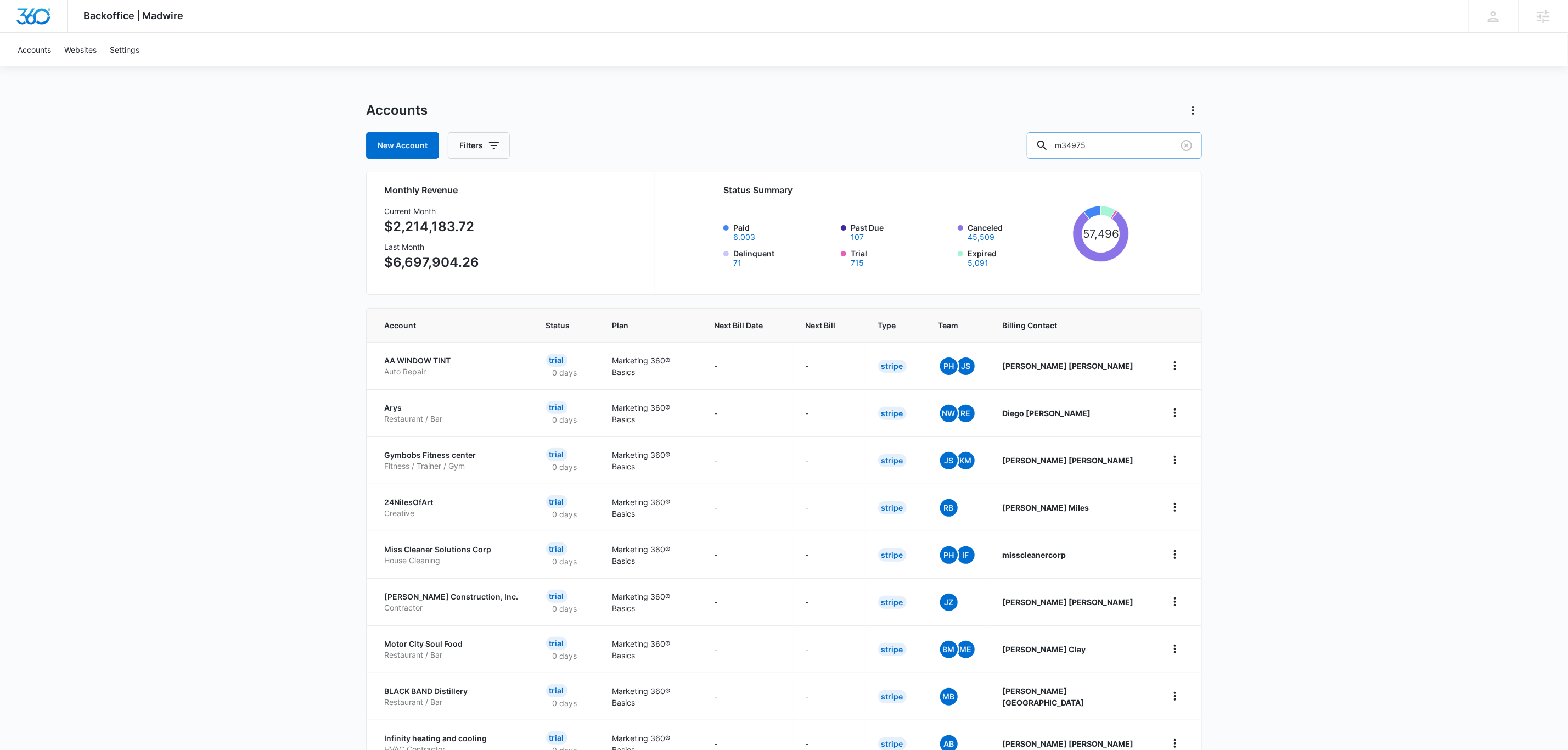
type input "m34975"
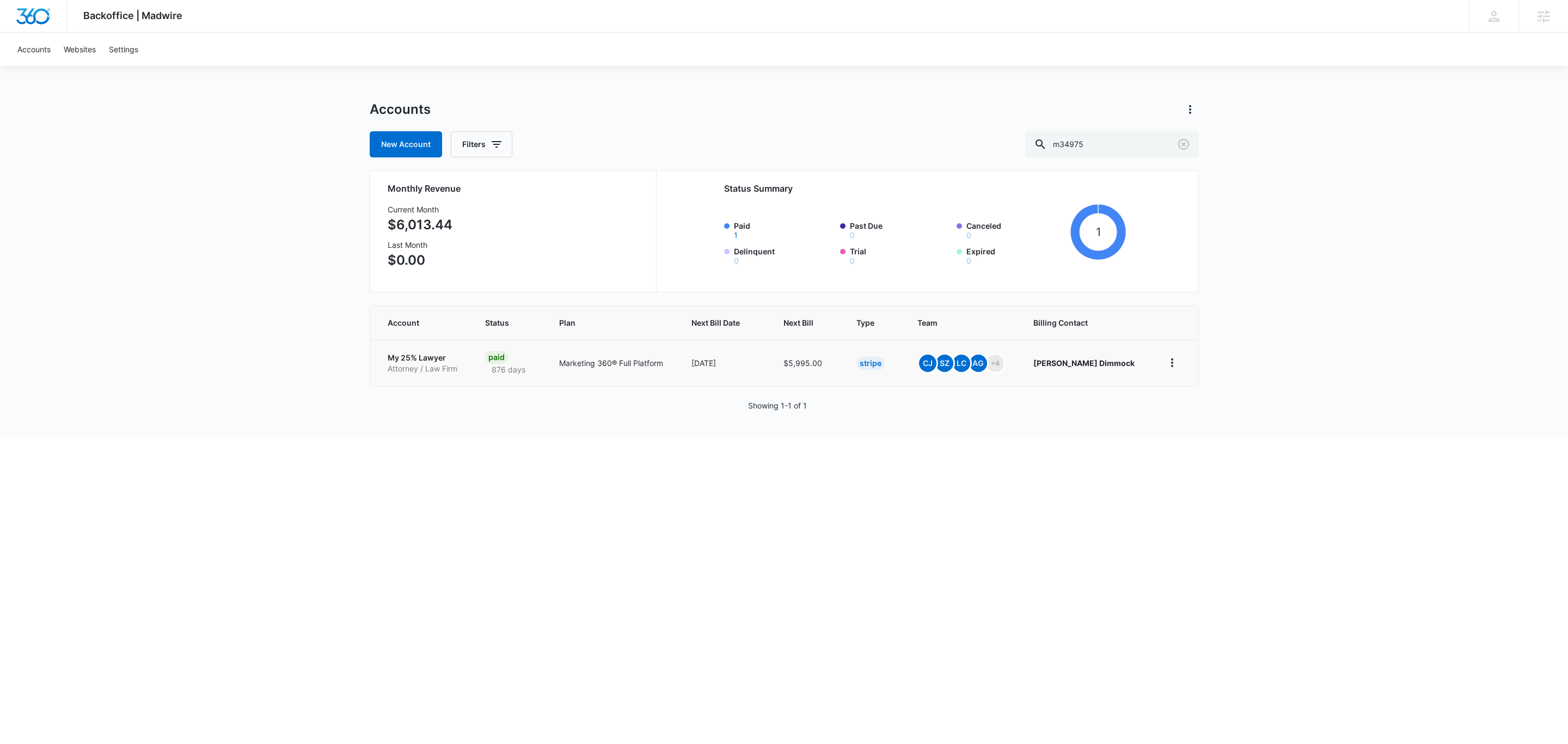
click at [423, 360] on p "My 25% Lawyer" at bounding box center [423, 358] width 71 height 11
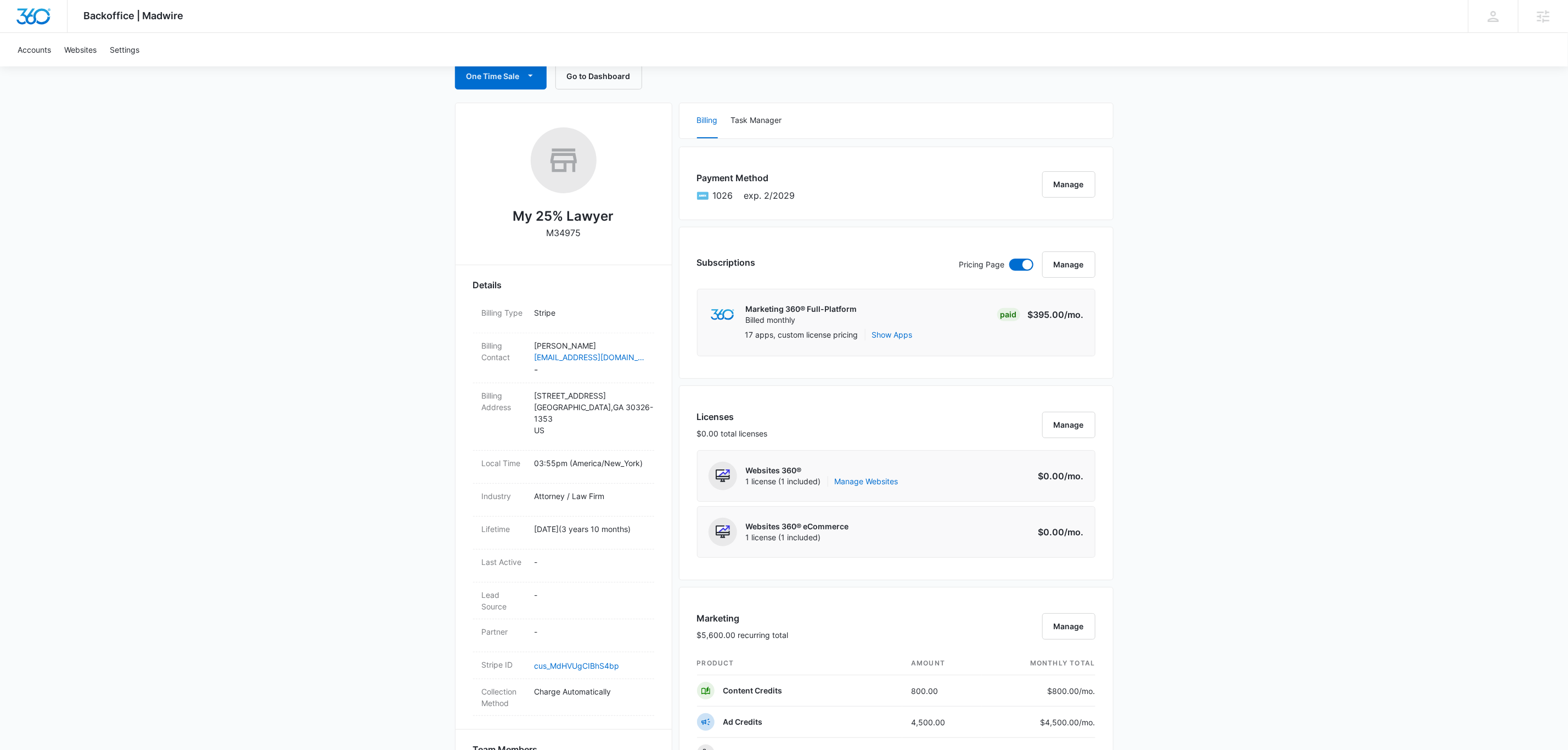
scroll to position [494, 0]
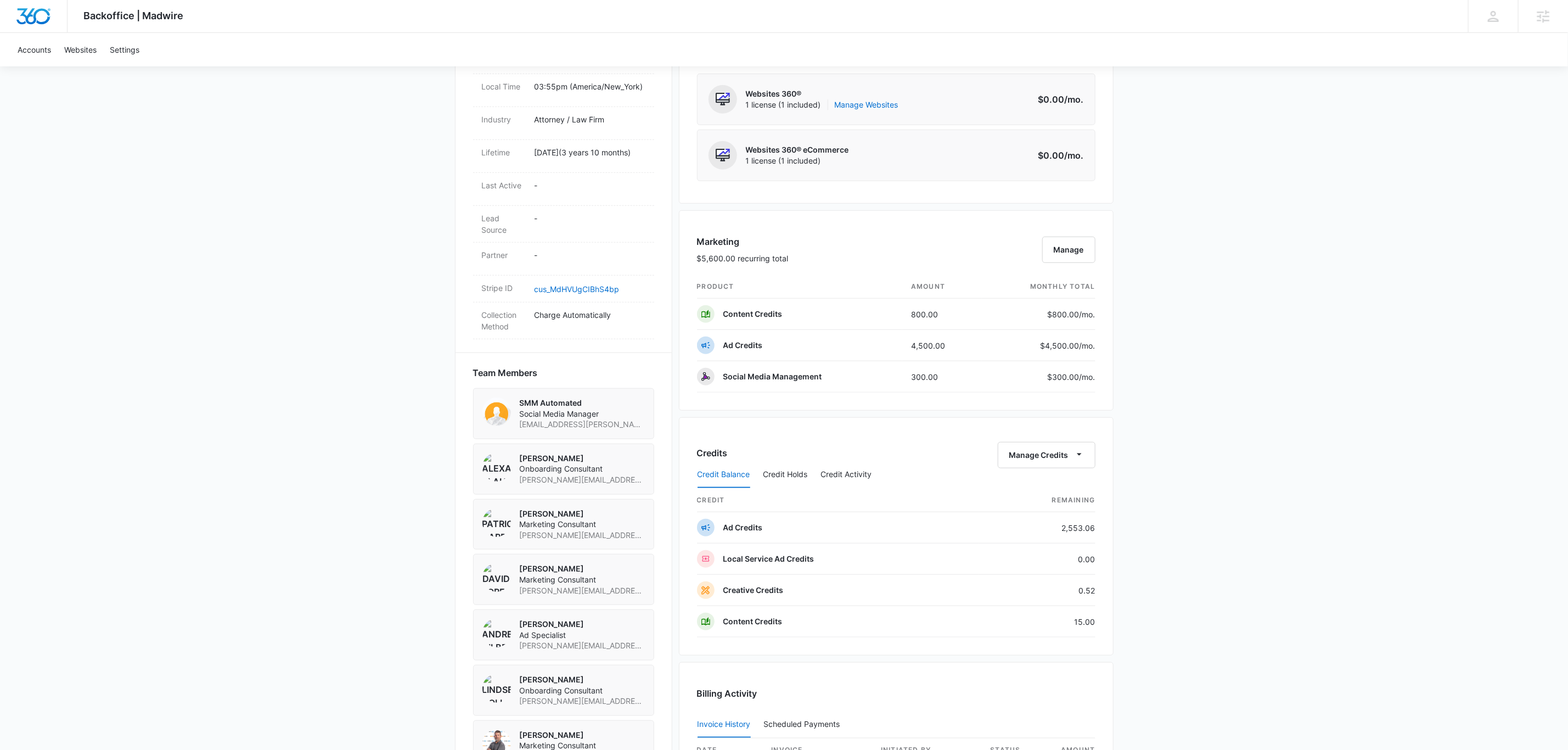
click at [1237, 292] on div "Backoffice | Madwire Apps Settings Chris Johns chris.johns@madwire.com My Profi…" at bounding box center [784, 277] width 1568 height 1543
drag, startPoint x: 700, startPoint y: 262, endPoint x: 771, endPoint y: 262, distance: 71.0
click at [764, 262] on p "$5,600.00 recurring total" at bounding box center [743, 258] width 92 height 11
click at [797, 262] on div "Marketing $5,600.00 recurring total Manage" at bounding box center [896, 255] width 399 height 40
drag, startPoint x: 908, startPoint y: 317, endPoint x: 987, endPoint y: 315, distance: 79.0
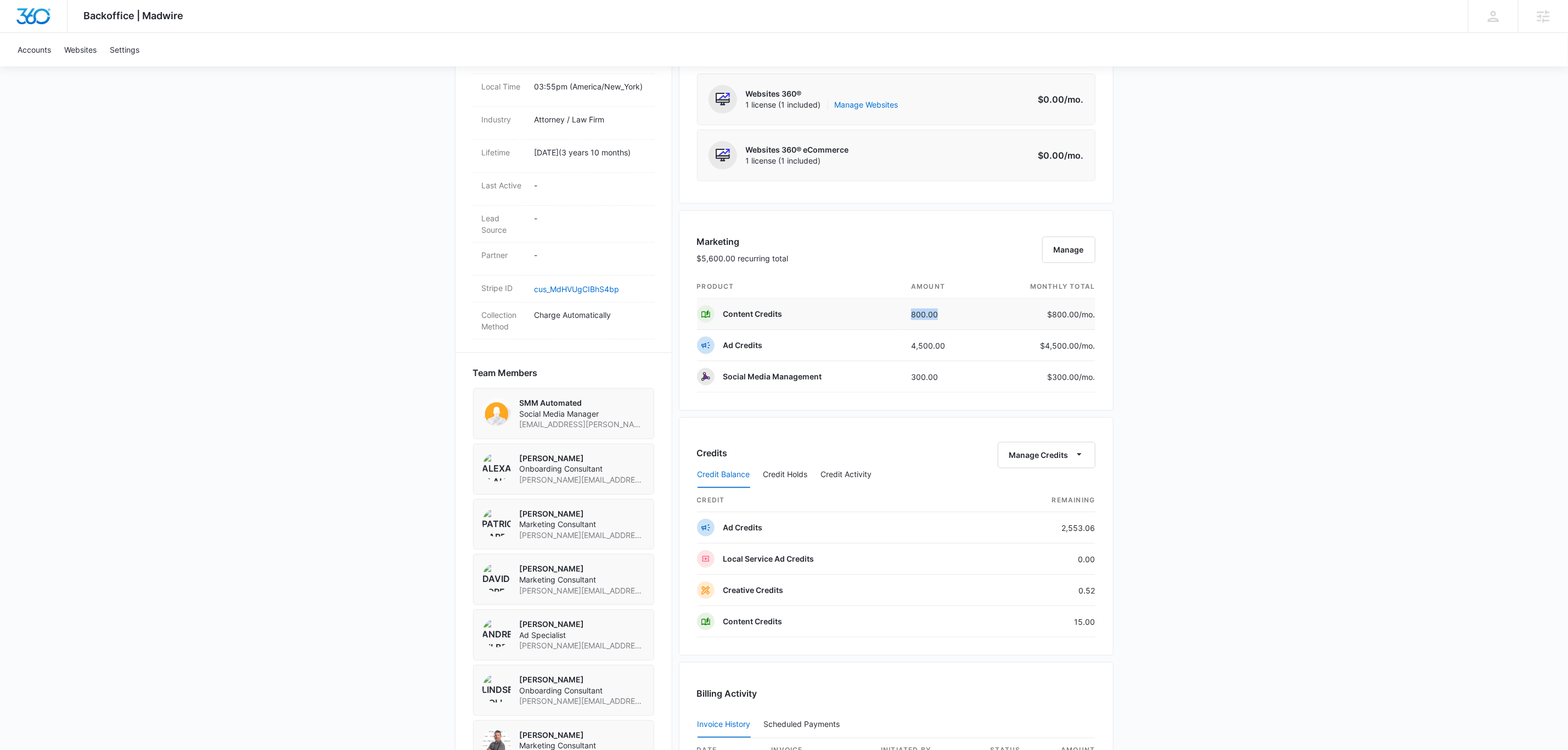
click at [985, 315] on tr "Content Credits 800.00 $800.00 /mo." at bounding box center [896, 314] width 399 height 31
click at [1358, 312] on div "Backoffice | Madwire Apps Settings Chris Johns chris.johns@madwire.com My Profi…" at bounding box center [784, 277] width 1568 height 1543
drag, startPoint x: 899, startPoint y: 348, endPoint x: 1008, endPoint y: 348, distance: 109.0
click at [1006, 348] on tr "Ad Credits 4,500.00 $4,500.00 /mo." at bounding box center [896, 345] width 399 height 31
click at [1323, 312] on div "Backoffice | Madwire Apps Settings Chris Johns chris.johns@madwire.com My Profi…" at bounding box center [784, 277] width 1568 height 1543
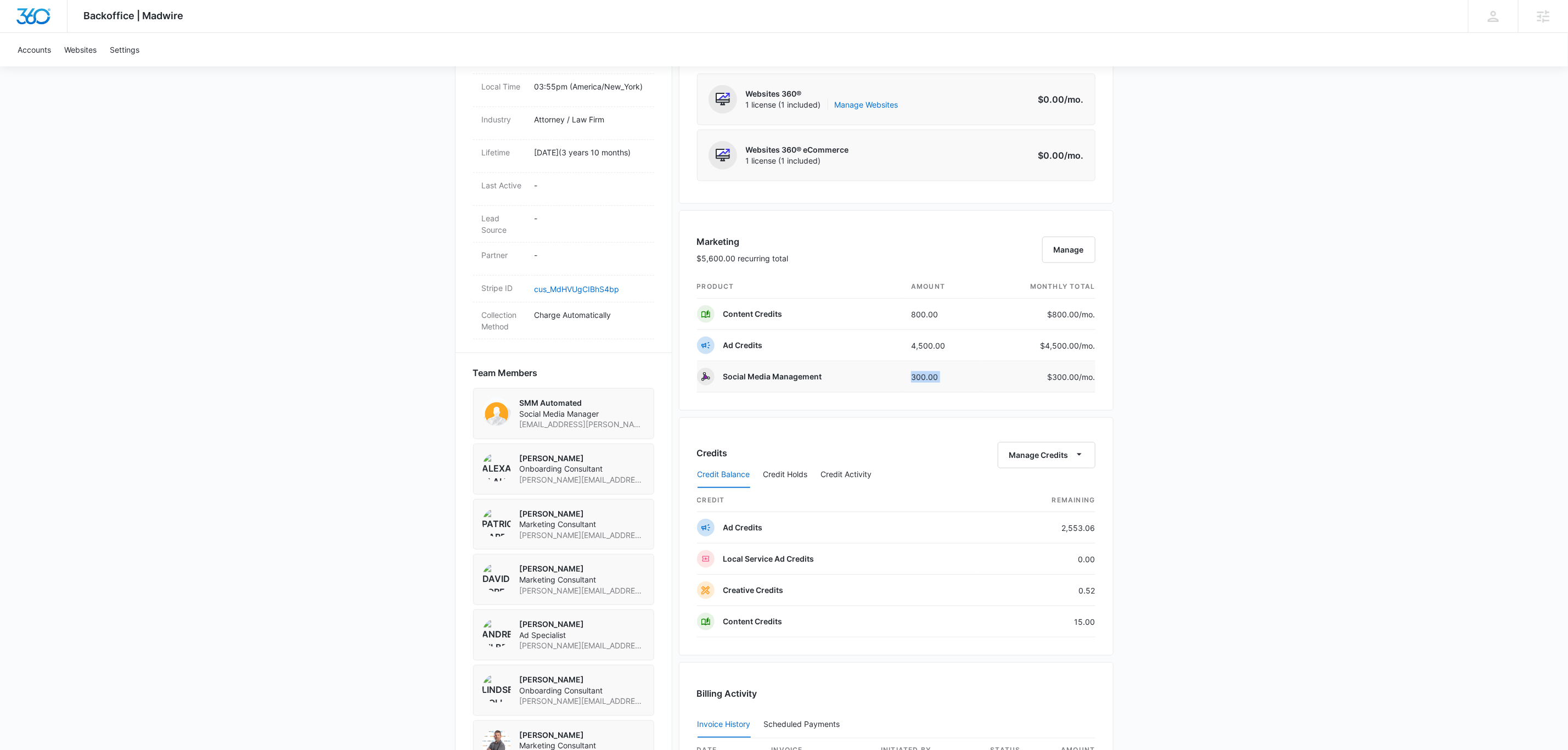
drag, startPoint x: 899, startPoint y: 383, endPoint x: 1022, endPoint y: 373, distance: 123.4
click at [1018, 374] on tr "Social Media Management 300.00 $300.00 /mo." at bounding box center [896, 377] width 399 height 31
click at [948, 369] on td "300.00" at bounding box center [942, 377] width 80 height 31
drag, startPoint x: 957, startPoint y: 380, endPoint x: 903, endPoint y: 381, distance: 54.0
click at [903, 381] on td "300.00" at bounding box center [942, 377] width 80 height 31
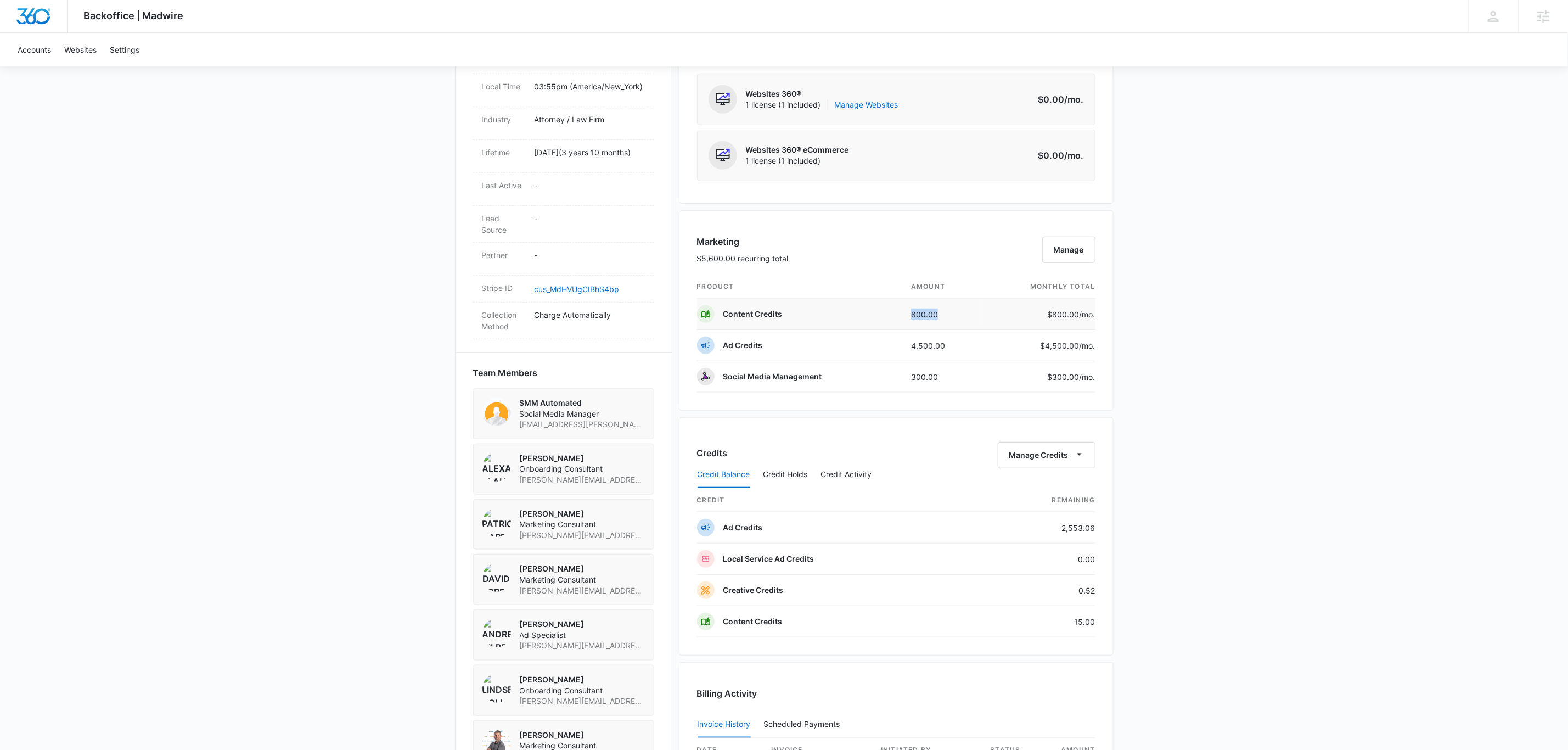
click at [957, 323] on tr "Content Credits 800.00 $800.00 /mo." at bounding box center [896, 314] width 399 height 31
click at [939, 315] on td "800.00" at bounding box center [942, 314] width 80 height 31
drag, startPoint x: 906, startPoint y: 338, endPoint x: 995, endPoint y: 348, distance: 89.6
click at [982, 343] on tr "Ad Credits 4,500.00 $4,500.00 /mo." at bounding box center [896, 345] width 399 height 31
click at [1078, 249] on button "Manage" at bounding box center [1069, 249] width 53 height 26
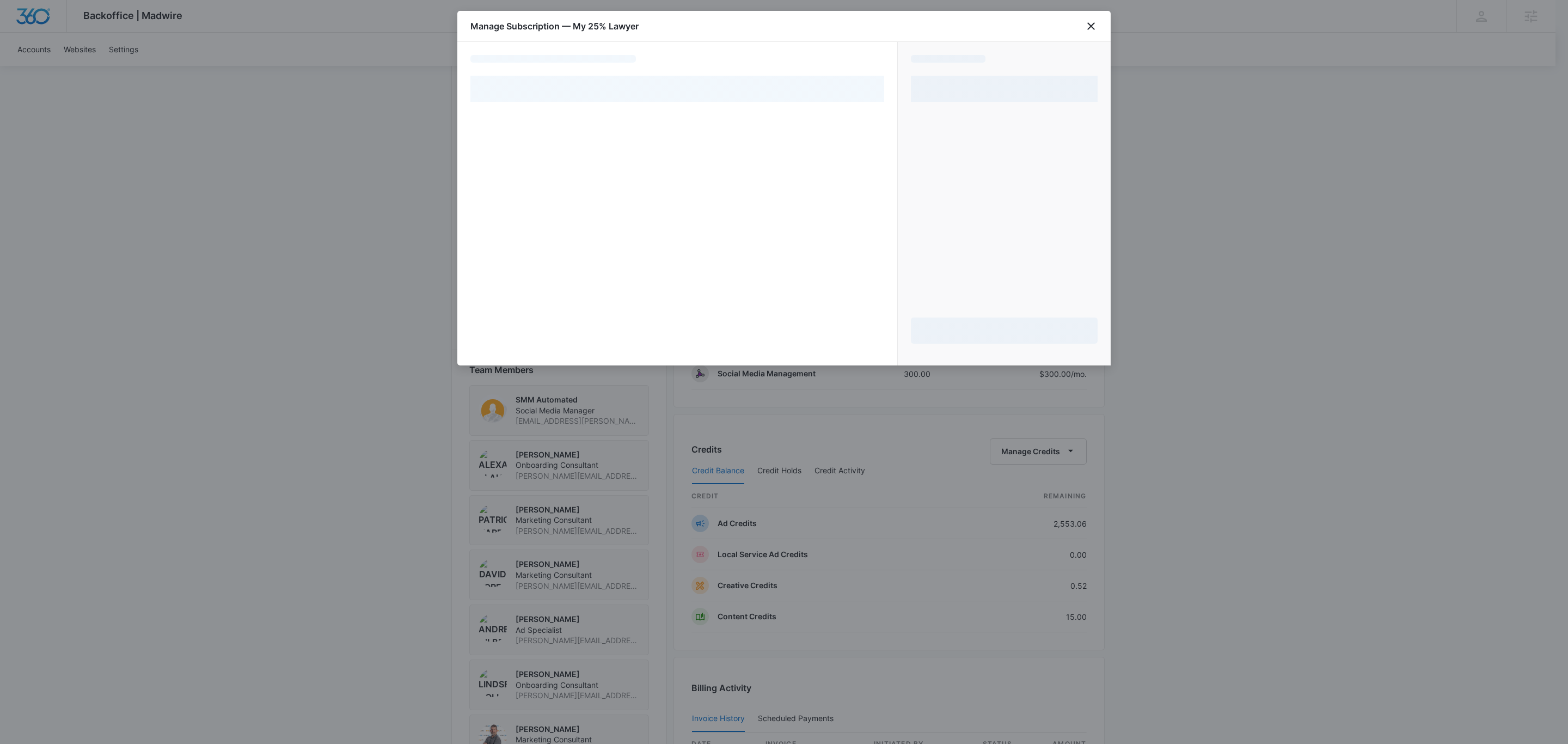
select select "pm_1RUWyWA4n8RTgNjUAzO45E8H"
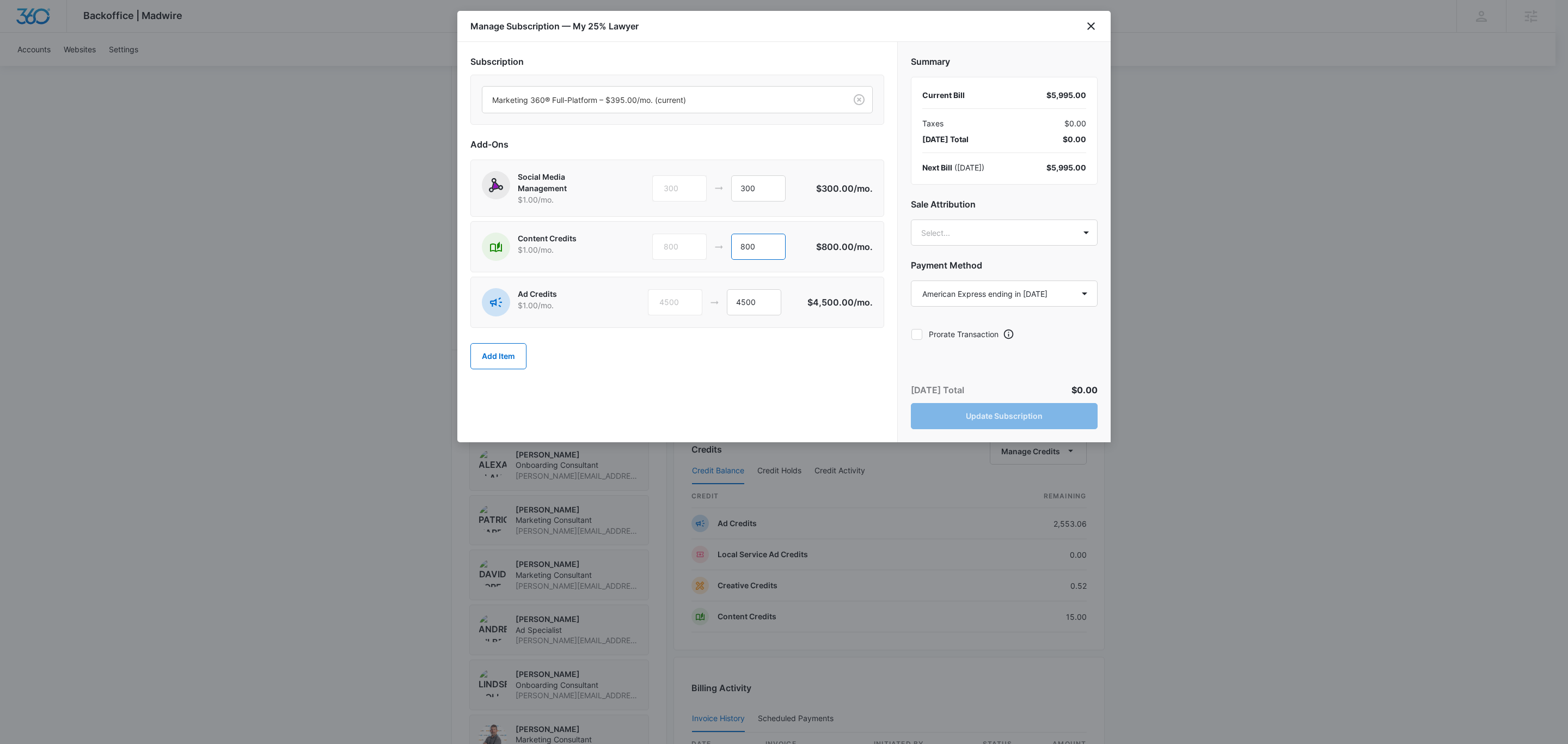
click at [762, 252] on input "800" at bounding box center [758, 247] width 54 height 26
click at [745, 252] on input "800" at bounding box center [758, 247] width 54 height 26
drag, startPoint x: 766, startPoint y: 187, endPoint x: 742, endPoint y: 186, distance: 24.0
click at [742, 186] on input "300" at bounding box center [758, 188] width 54 height 26
click at [816, 173] on div "Social Media Management $1.00 /mo. 300 300" at bounding box center [649, 188] width 334 height 34
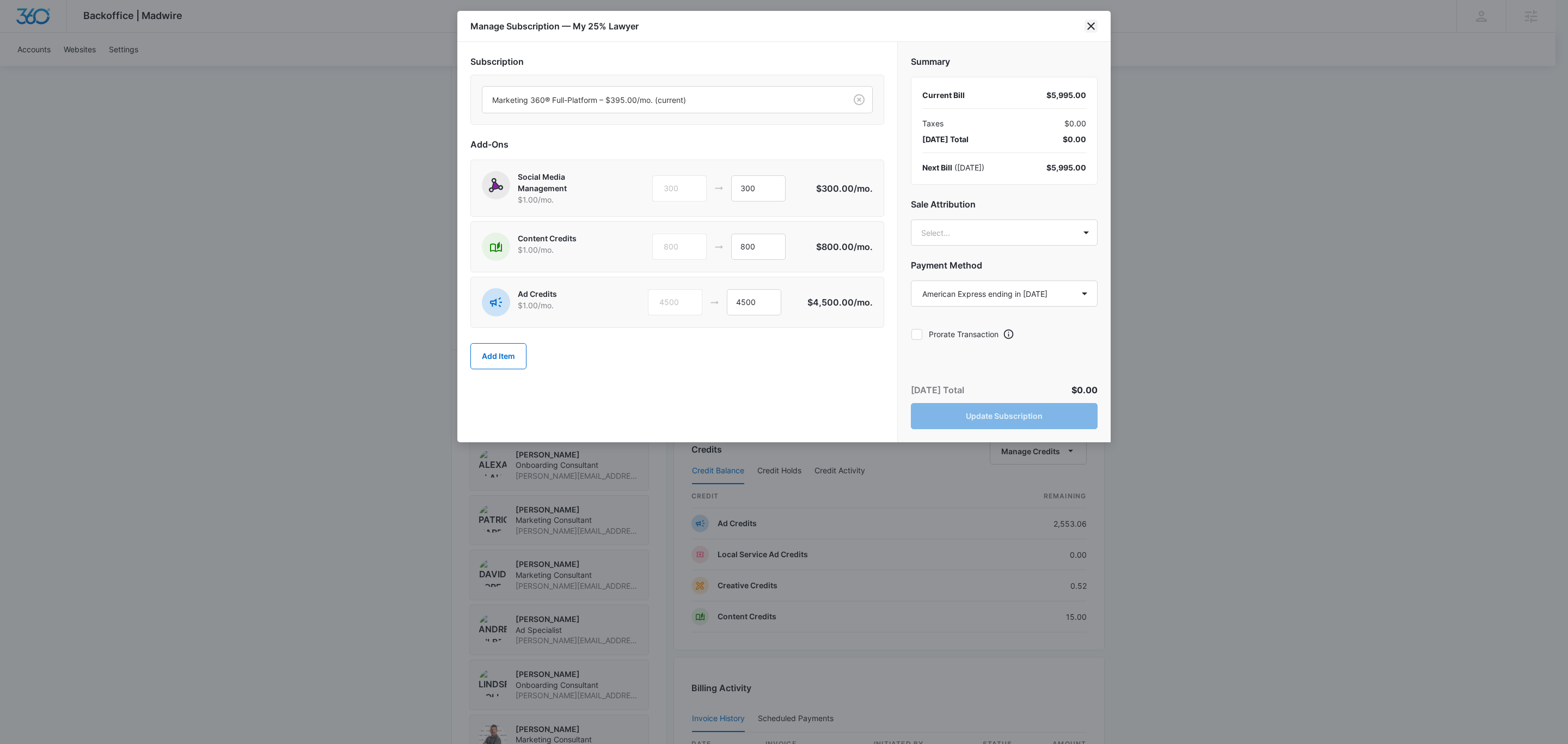
click at [1091, 26] on icon "close" at bounding box center [1091, 26] width 8 height 8
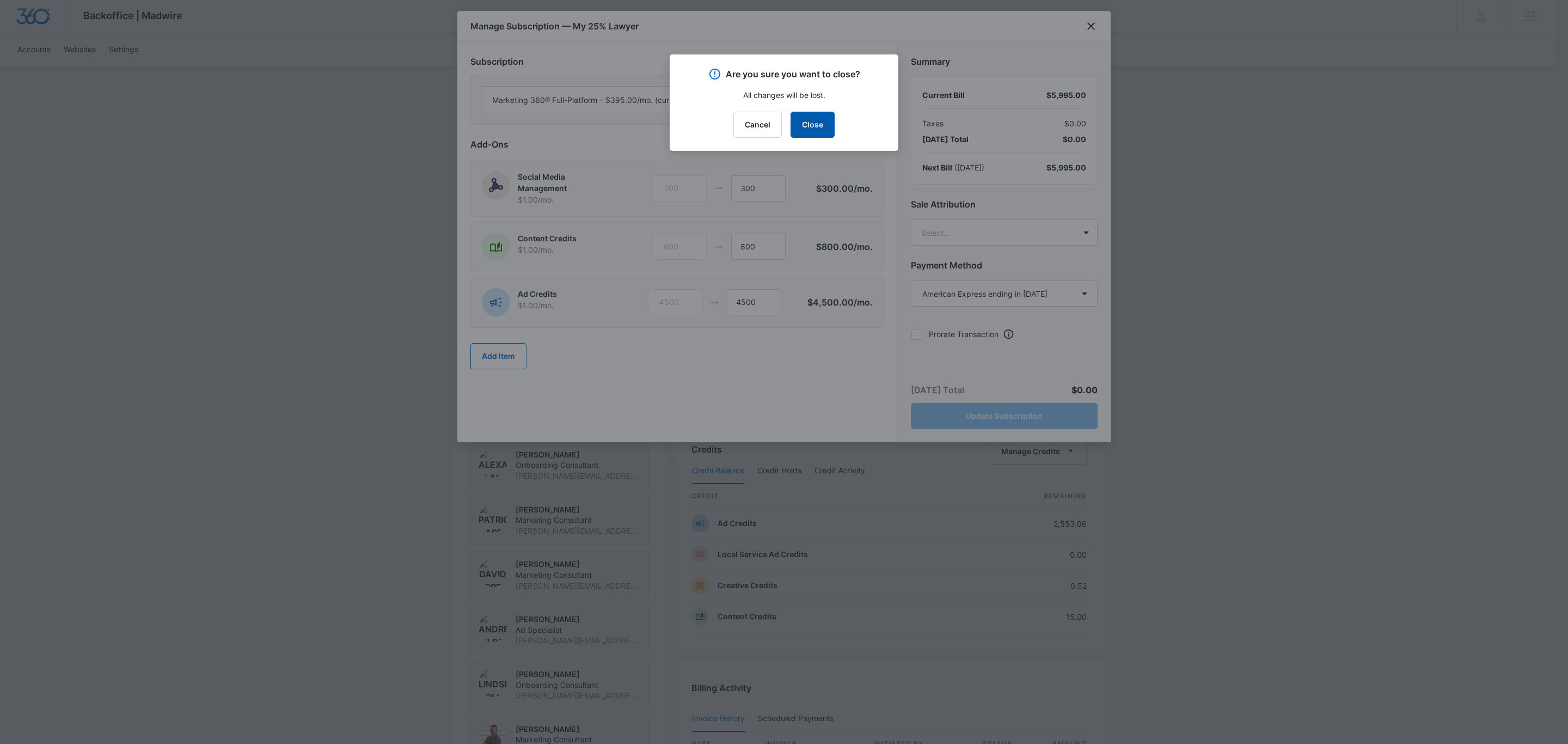
click at [821, 126] on button "Close" at bounding box center [812, 125] width 44 height 26
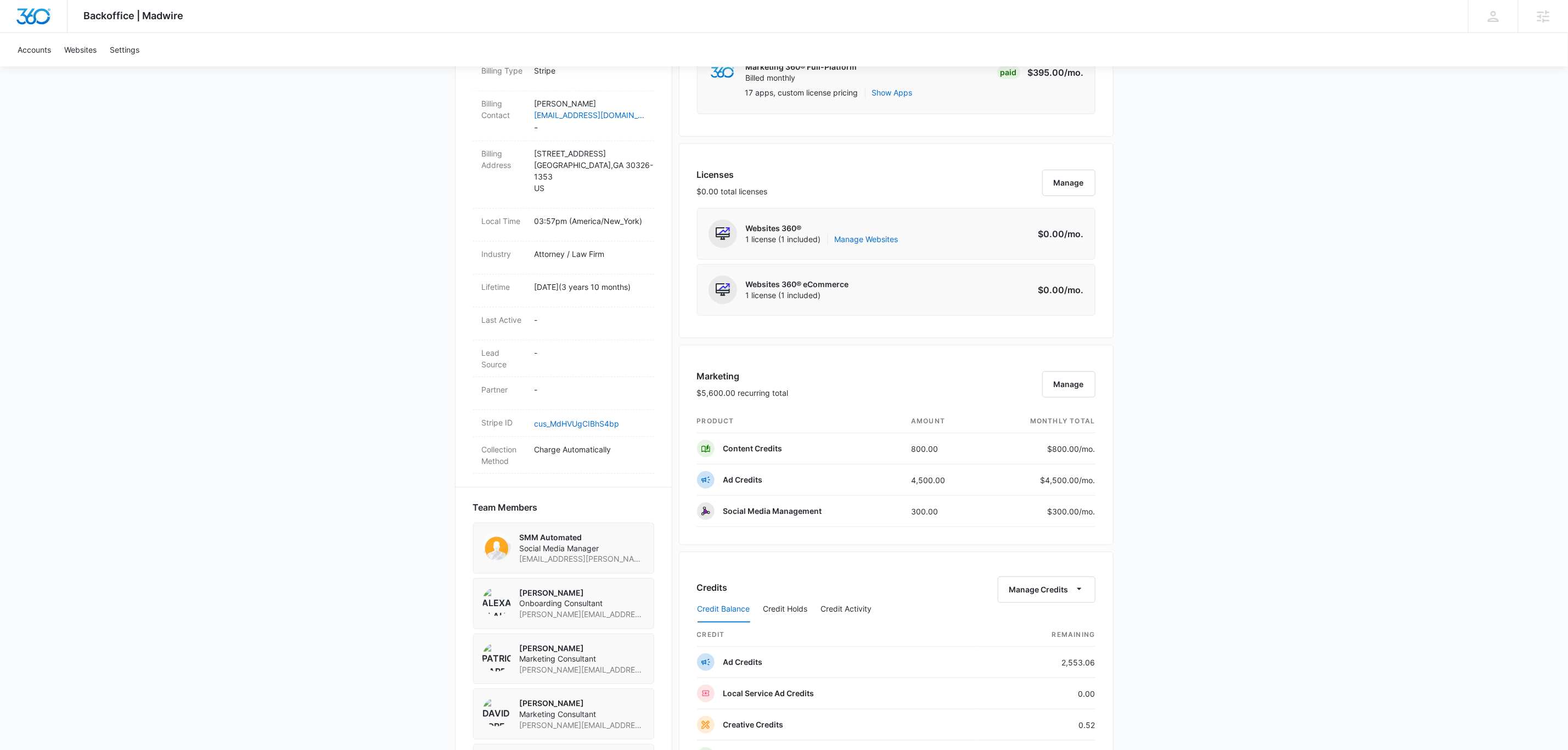
scroll to position [412, 0]
